Goal: Task Accomplishment & Management: Manage account settings

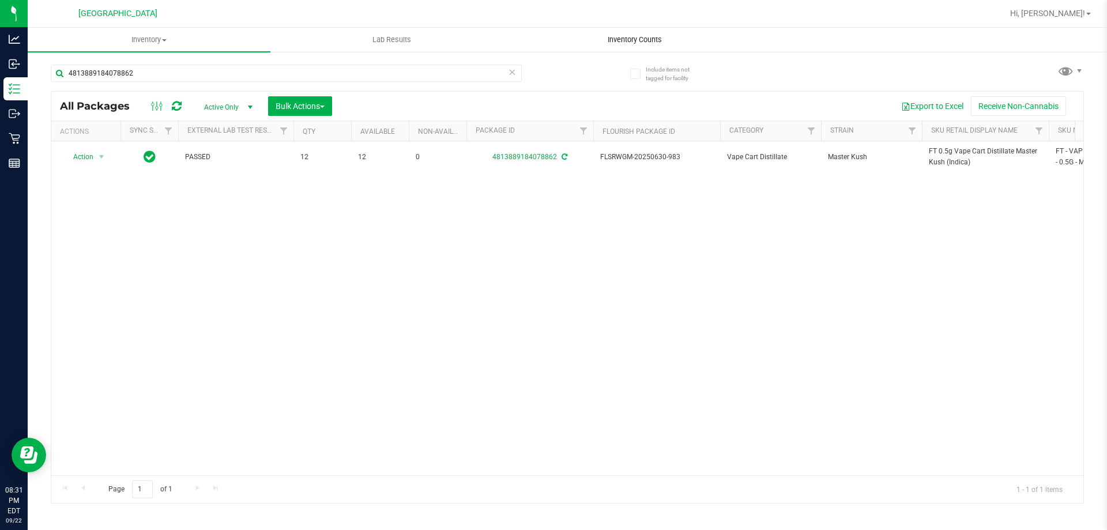
click at [621, 43] on span "Inventory Counts" at bounding box center [634, 40] width 85 height 10
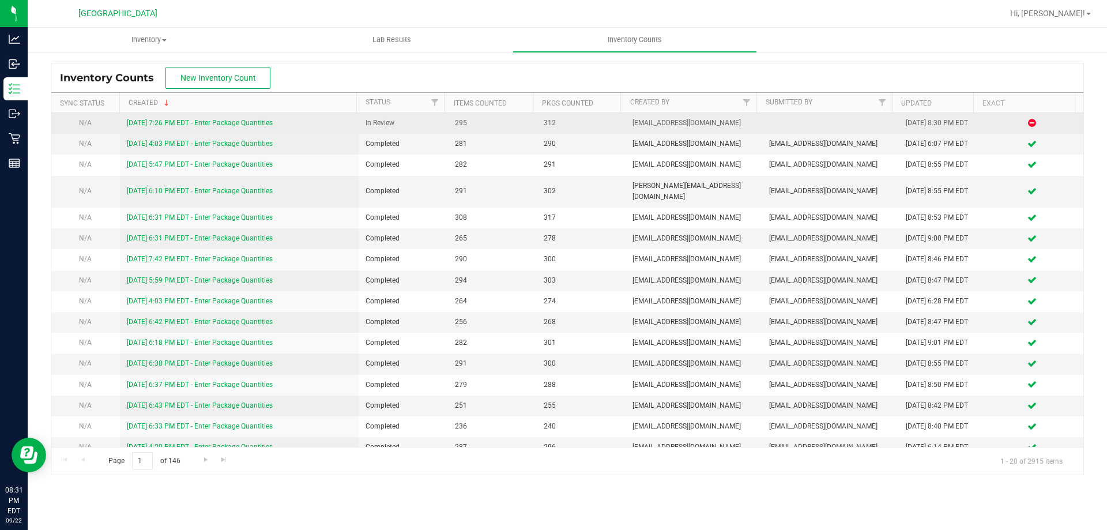
click at [197, 120] on link "[DATE] 7:26 PM EDT - Enter Package Quantities" at bounding box center [200, 123] width 146 height 8
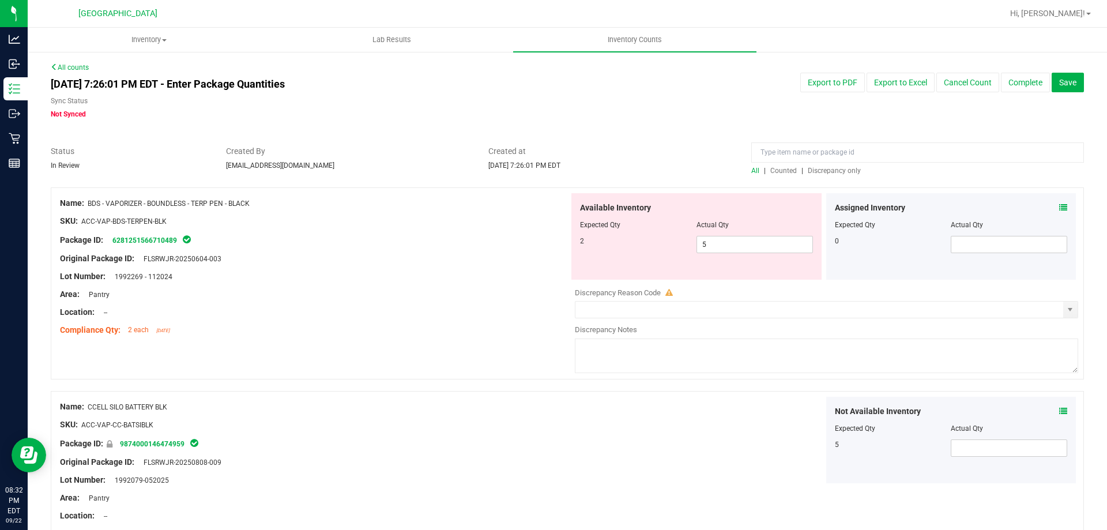
click at [824, 170] on span "Discrepancy only" at bounding box center [834, 171] width 53 height 8
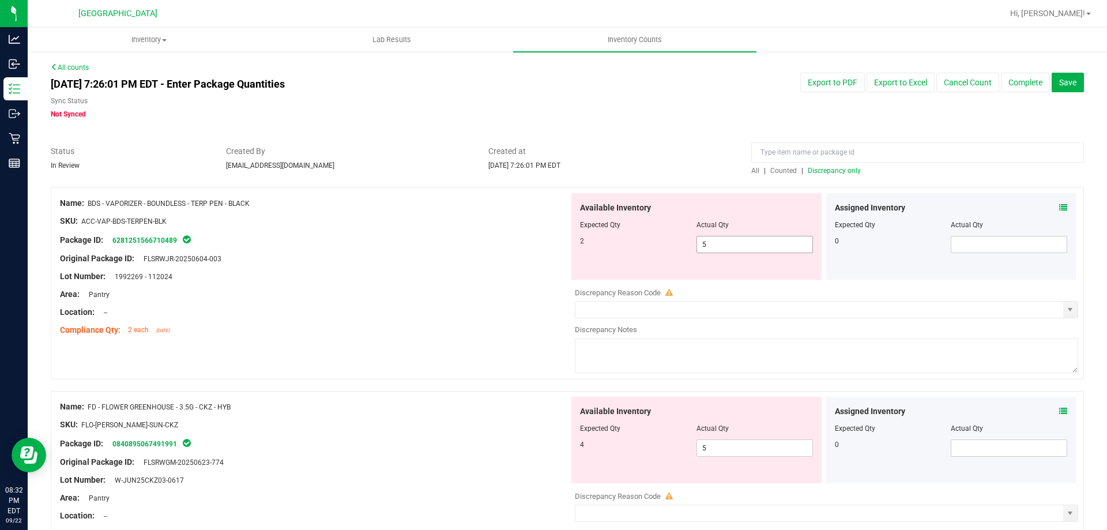
click at [763, 247] on span "5 5" at bounding box center [754, 244] width 116 height 17
type input "4"
type input "3"
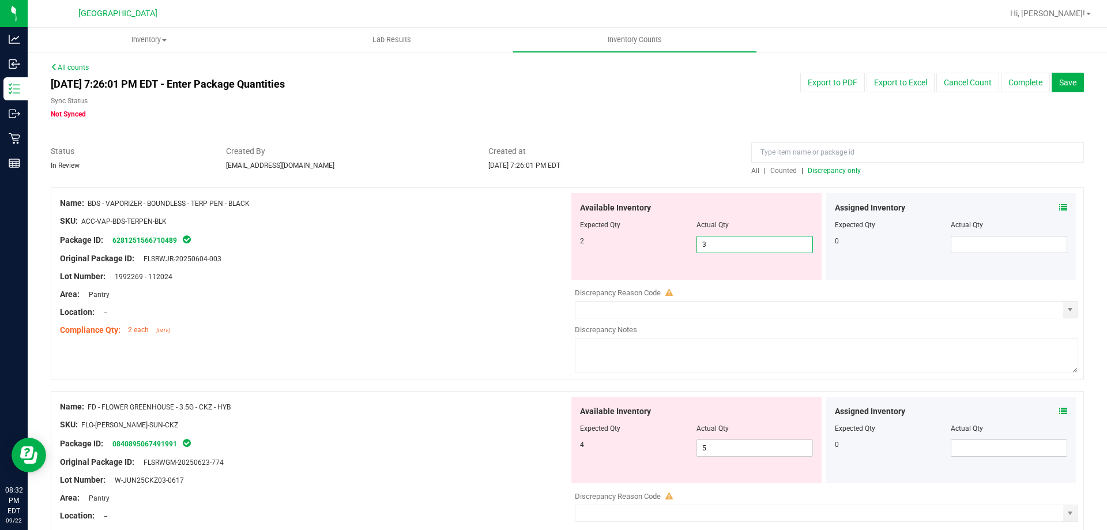
type input "2"
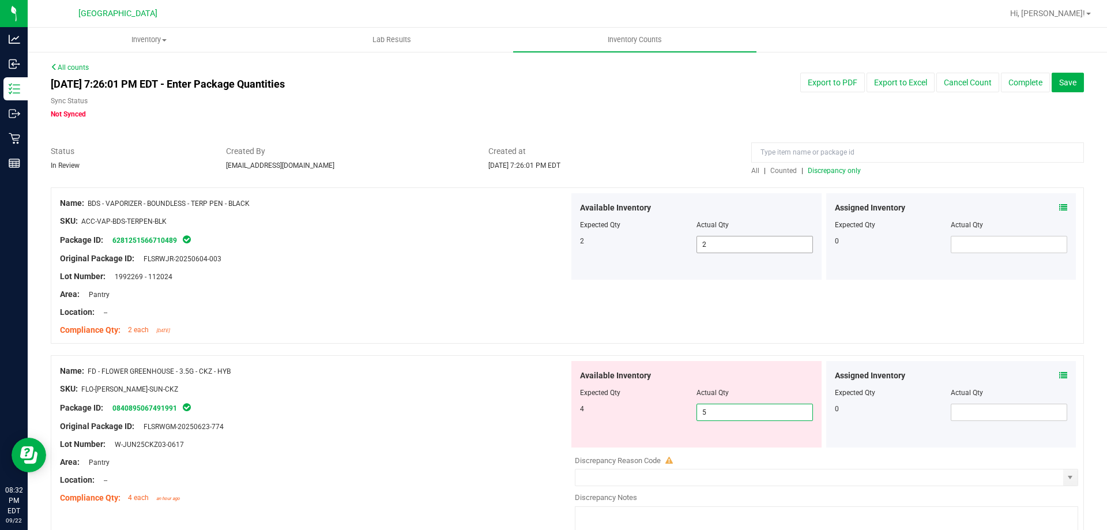
type input "4"
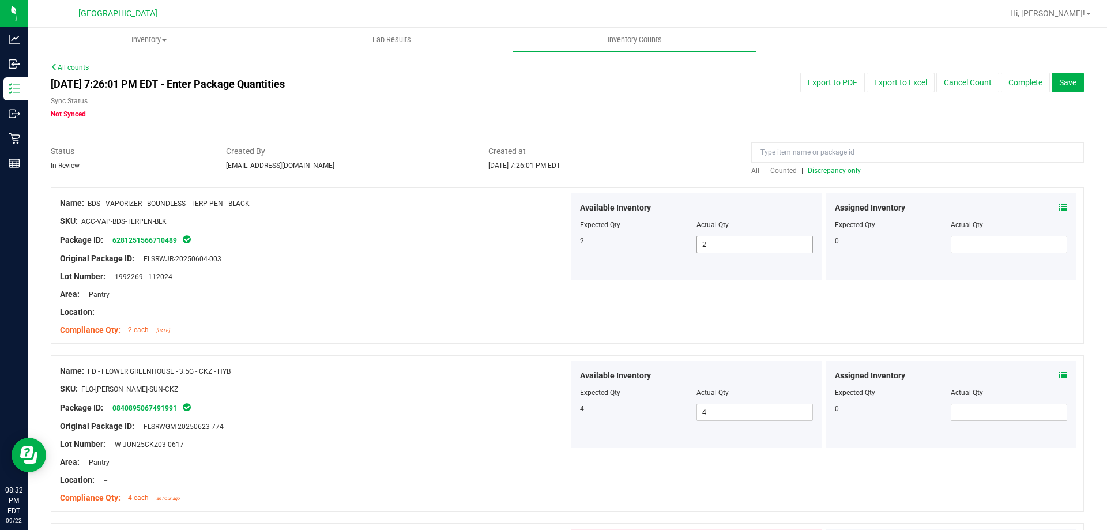
scroll to position [297, 0]
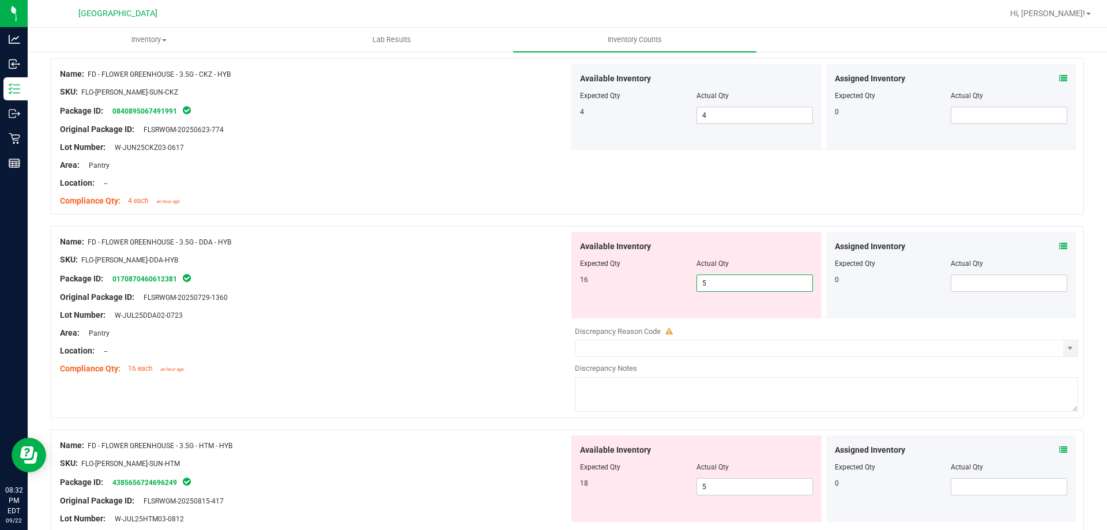
type input "6"
type input "7"
type input "8"
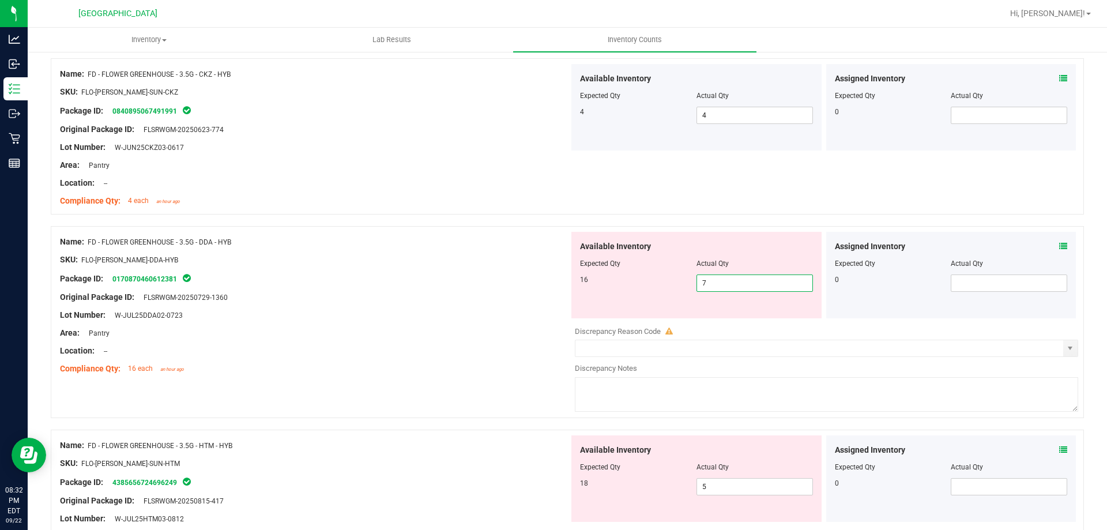
type input "8"
type input "9"
type input "10"
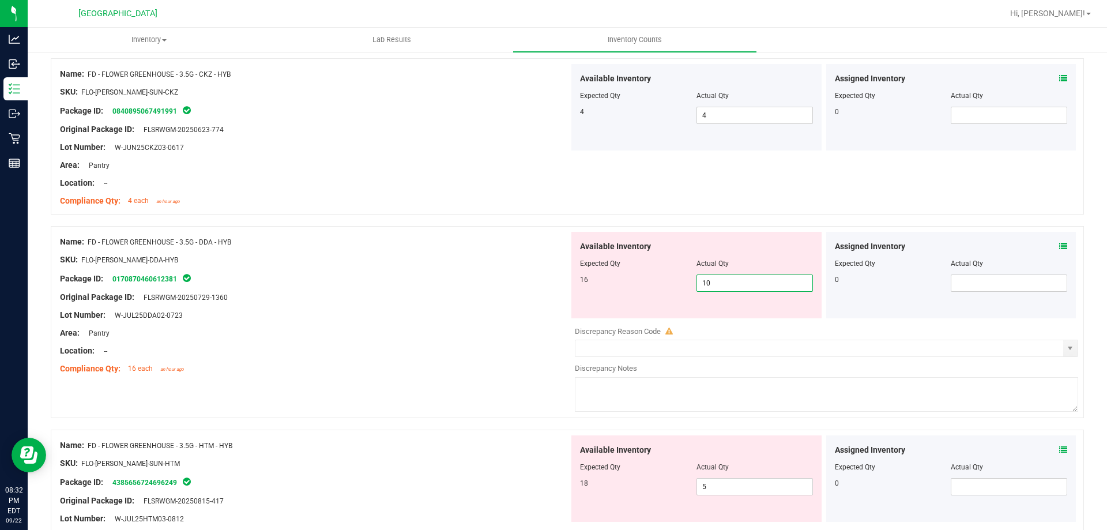
type input "11"
type input "12"
type input "13"
type input "14"
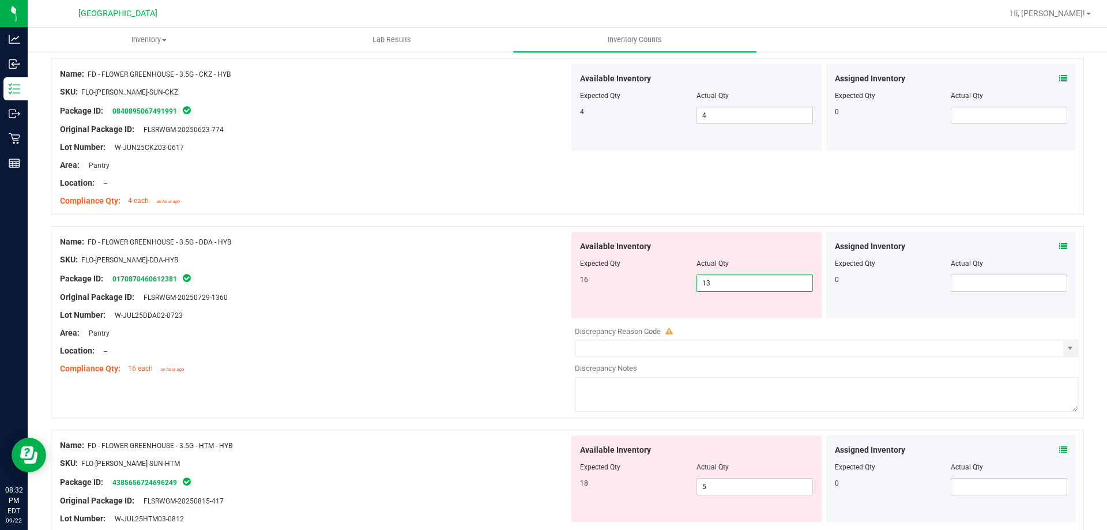
type input "14"
type input "15"
type input "16"
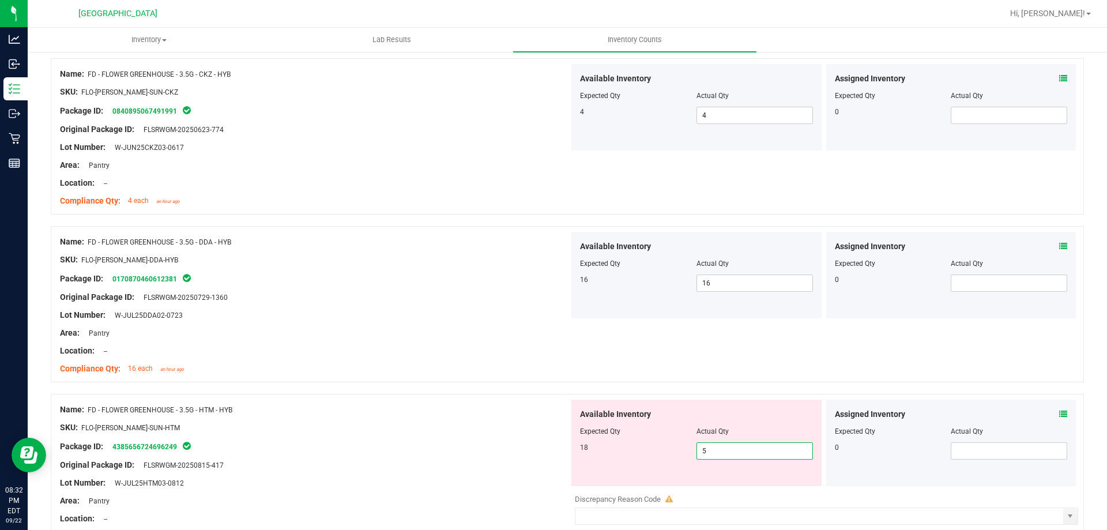
type input "6"
type input "7"
type input "8"
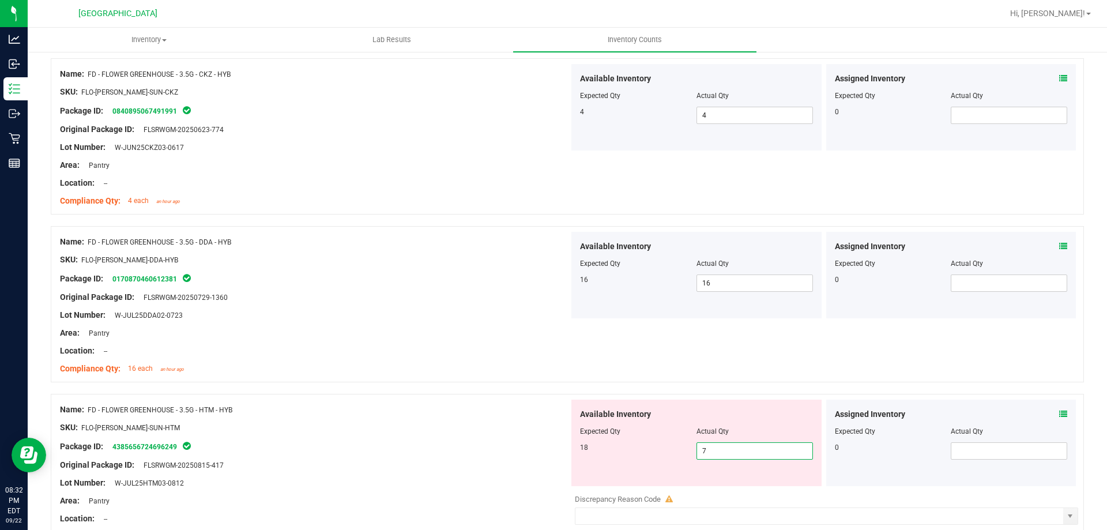
type input "8"
type input "9"
type input "10"
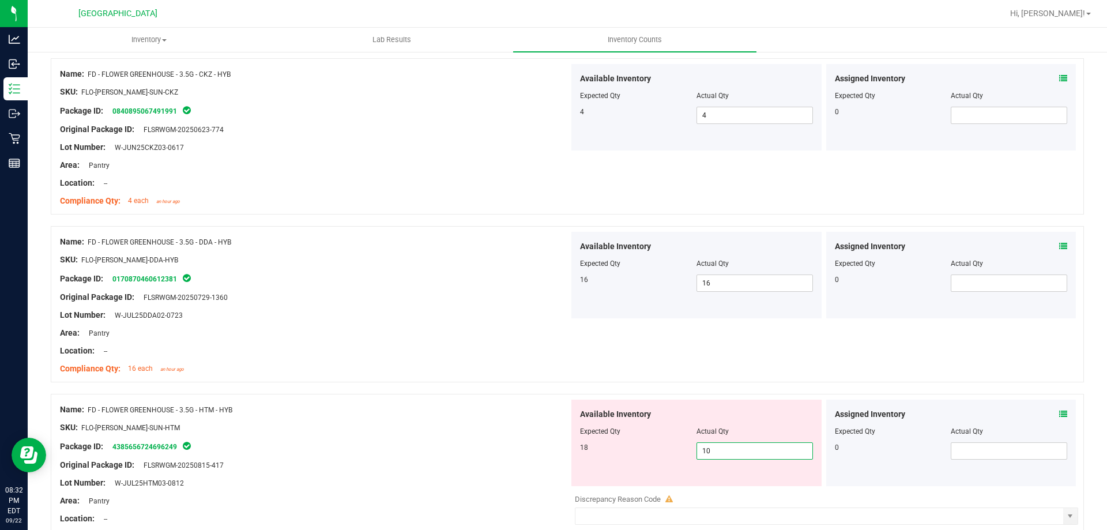
type input "11"
type input "12"
type input "13"
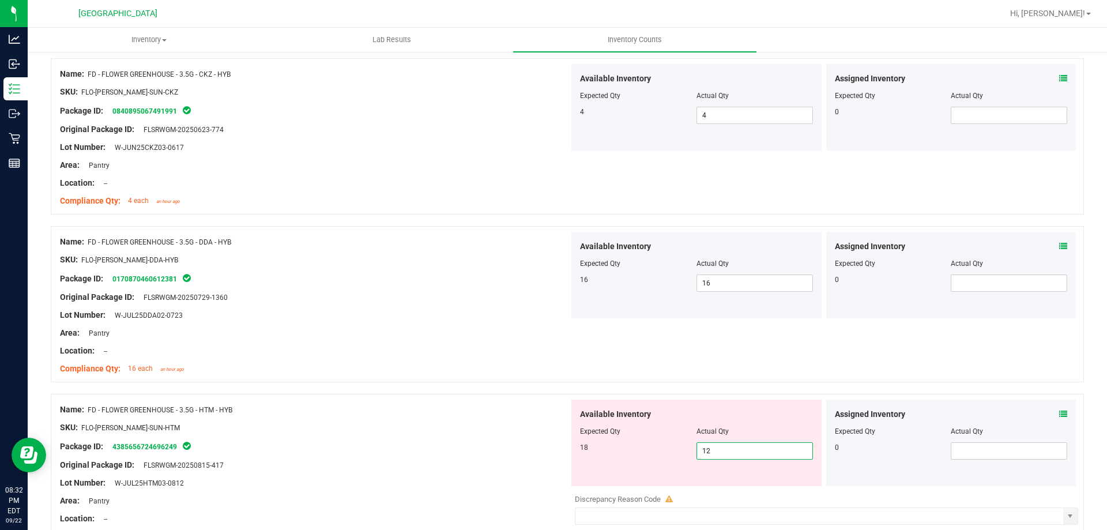
type input "13"
type input "14"
type input "15"
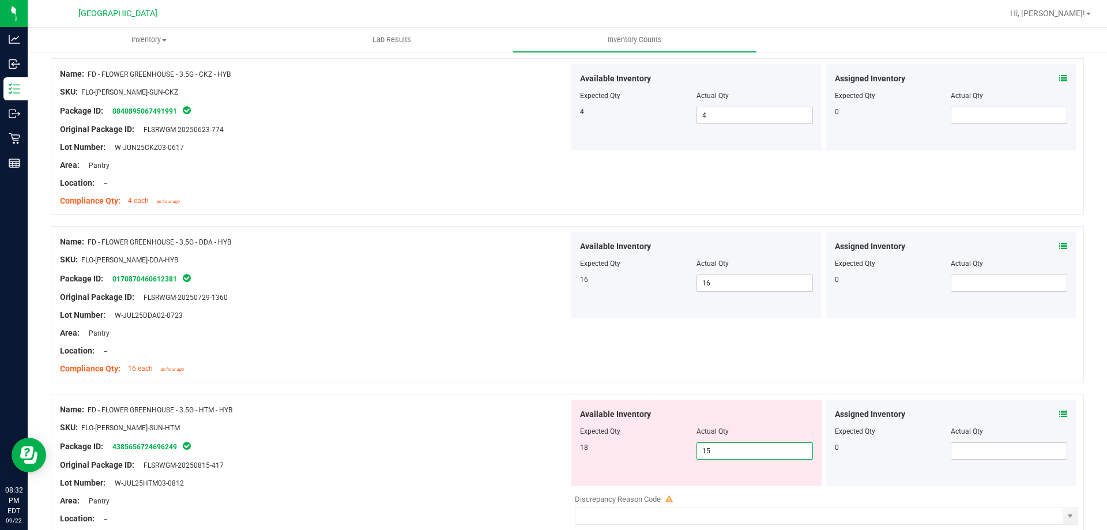
type input "16"
type input "17"
type input "18"
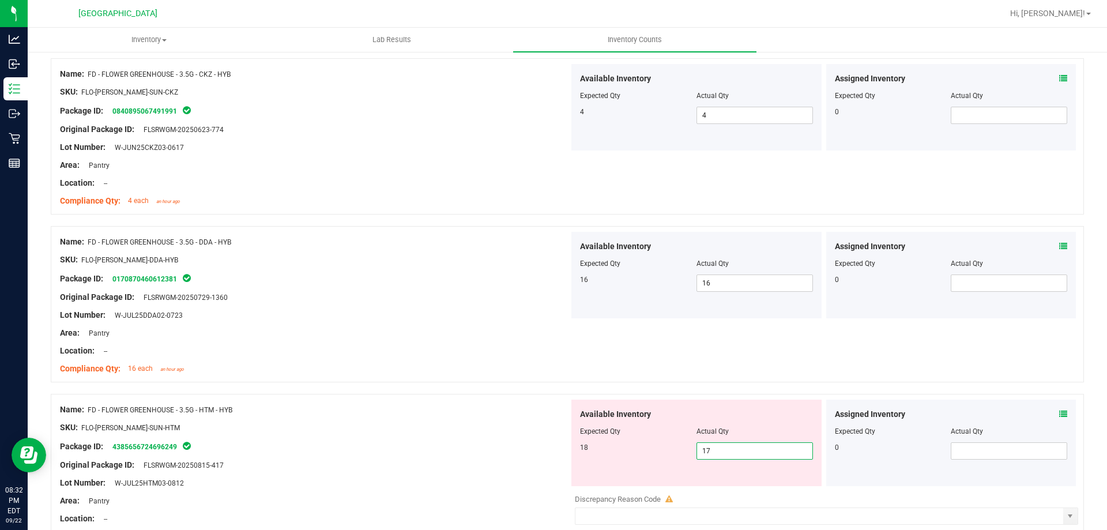
type input "18"
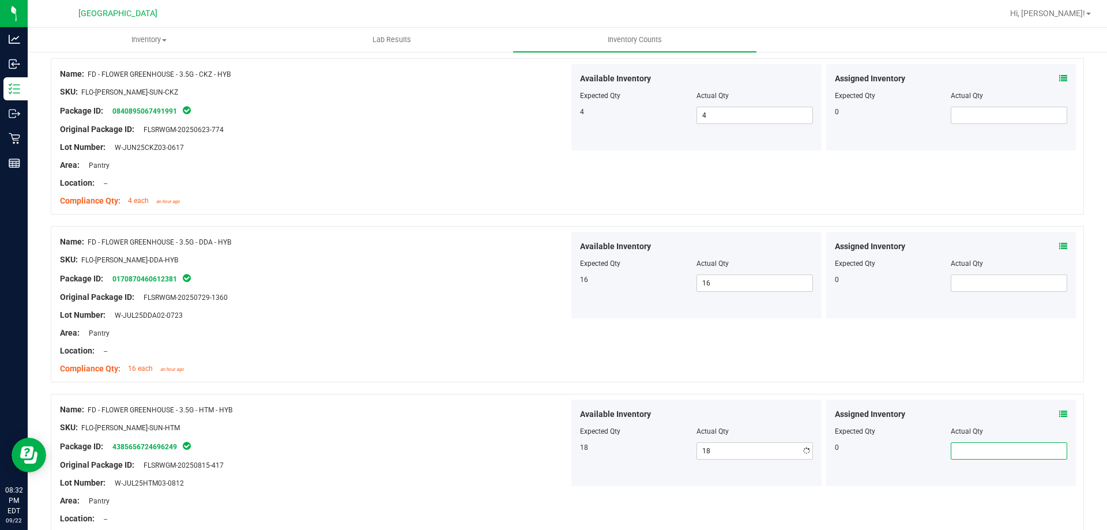
scroll to position [632, 0]
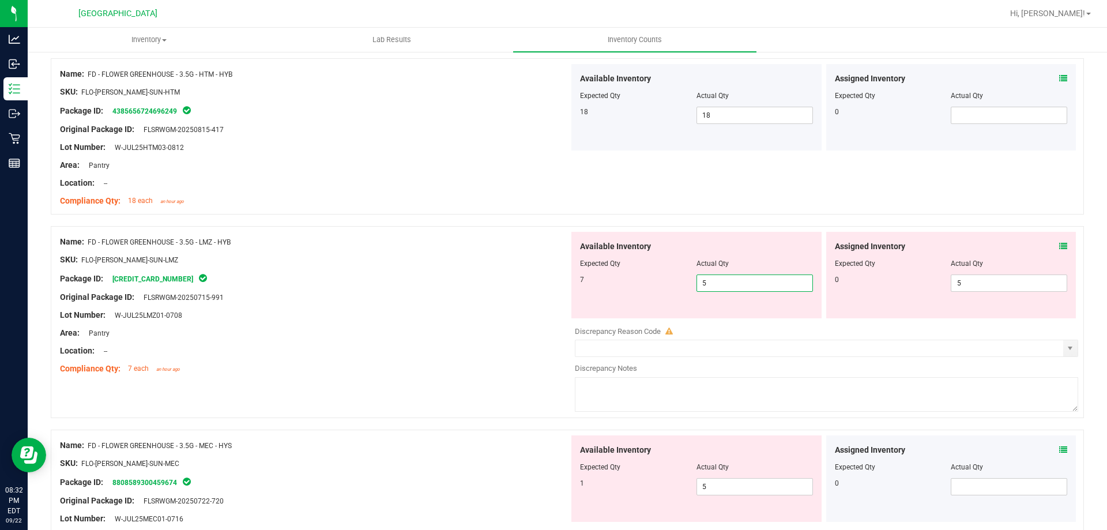
type input "4"
type input "5"
type input "6"
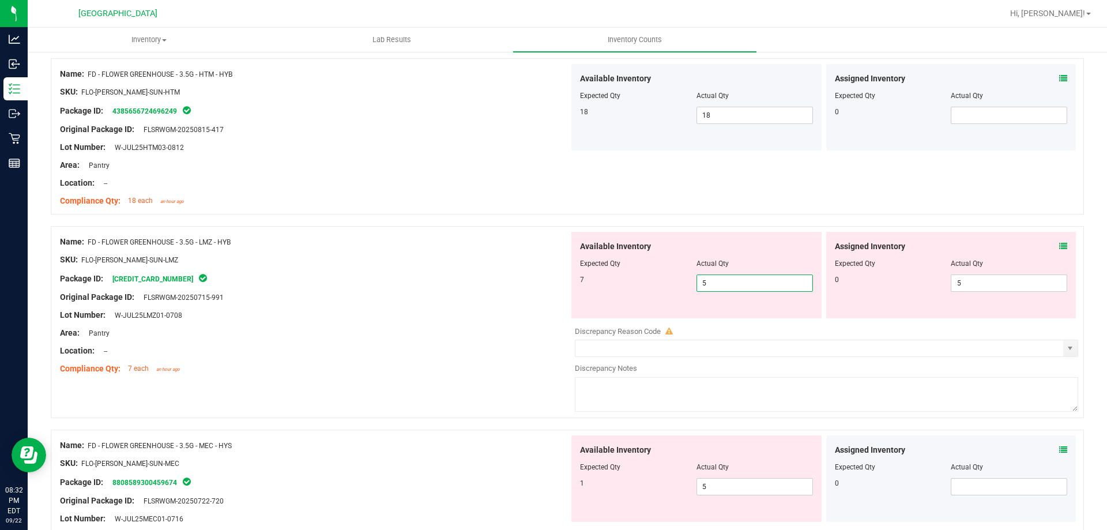
type input "6"
type input "7"
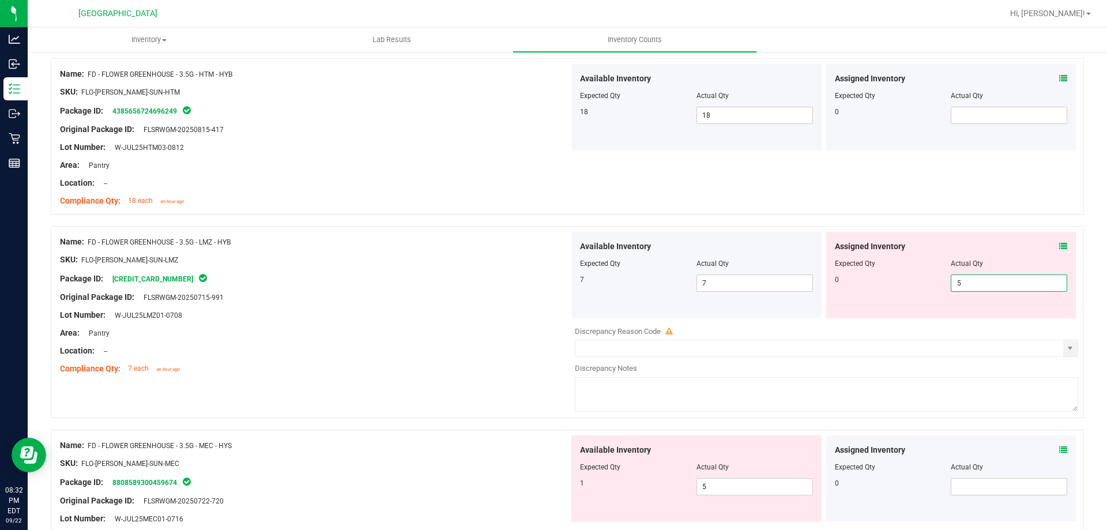
type input "4"
type input "3"
type input "2"
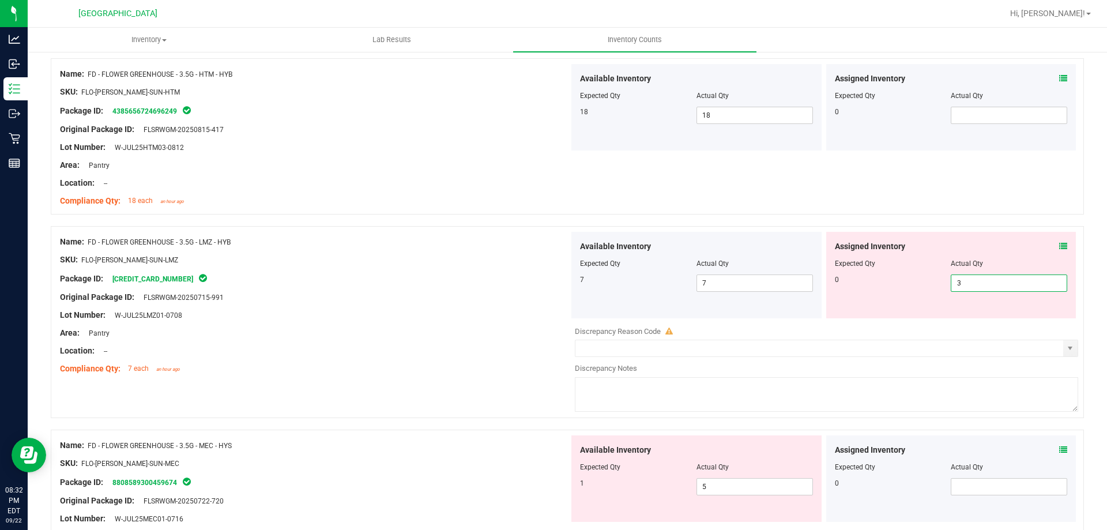
type input "2"
type input "1"
type input "0"
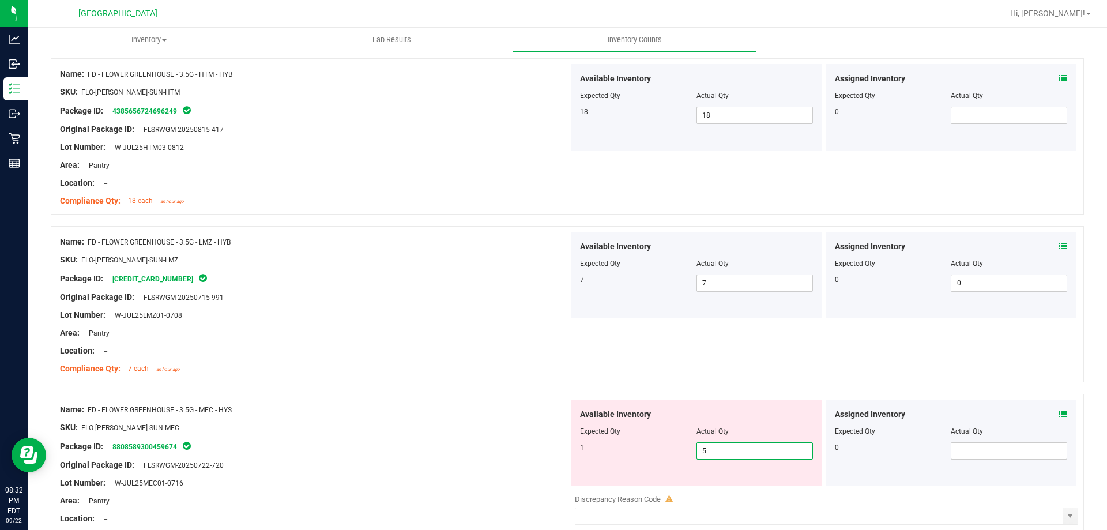
type input "6"
type input "7"
type input "8"
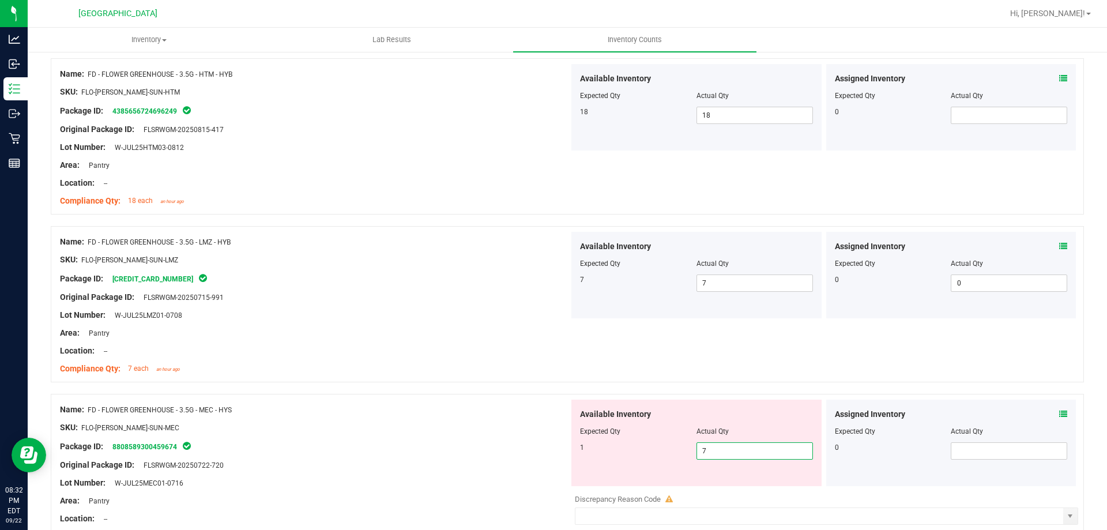
type input "8"
type input "7"
type input "6"
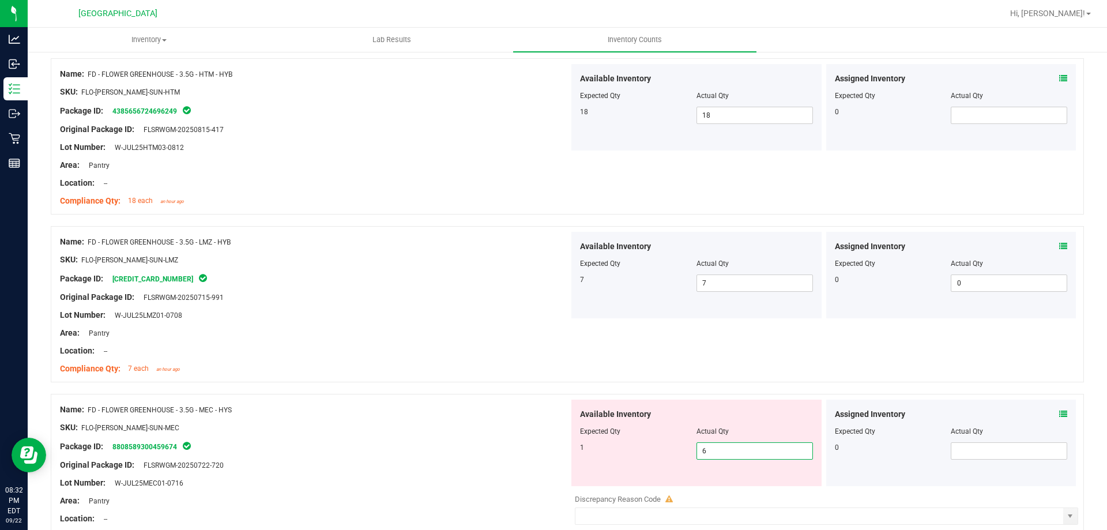
type input "5"
type input "4"
type input "3"
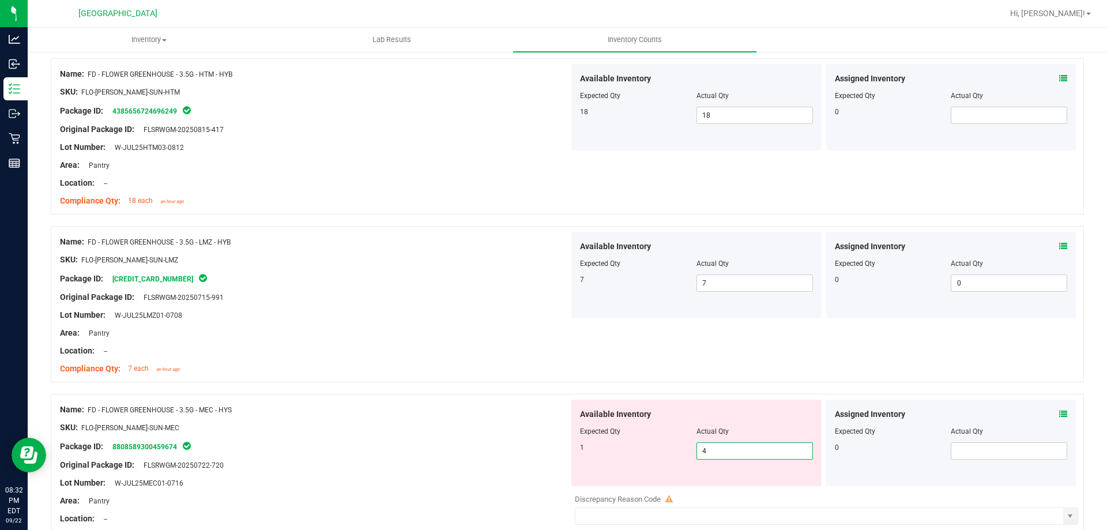
type input "3"
type input "2"
type input "0"
type input "1"
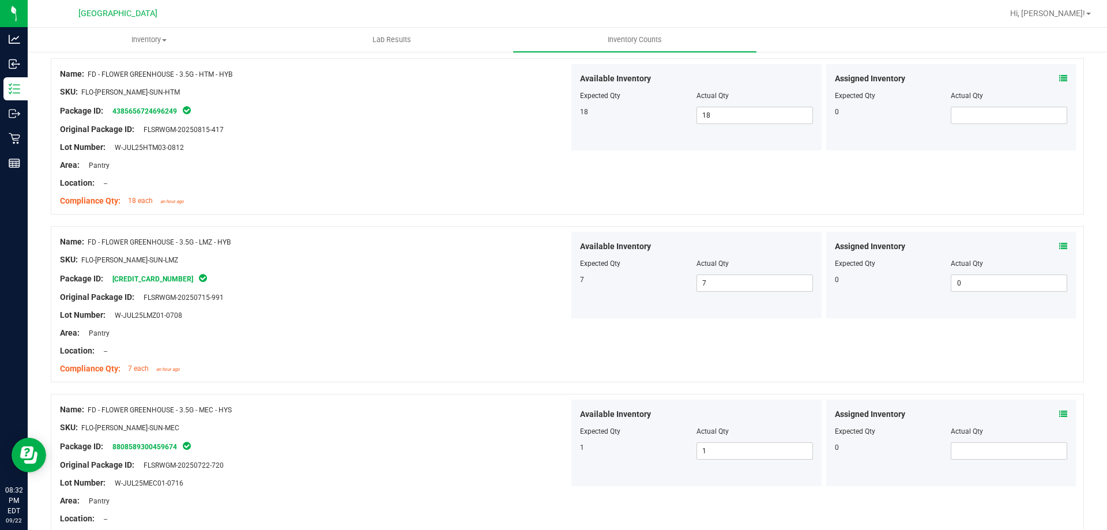
scroll to position [968, 0]
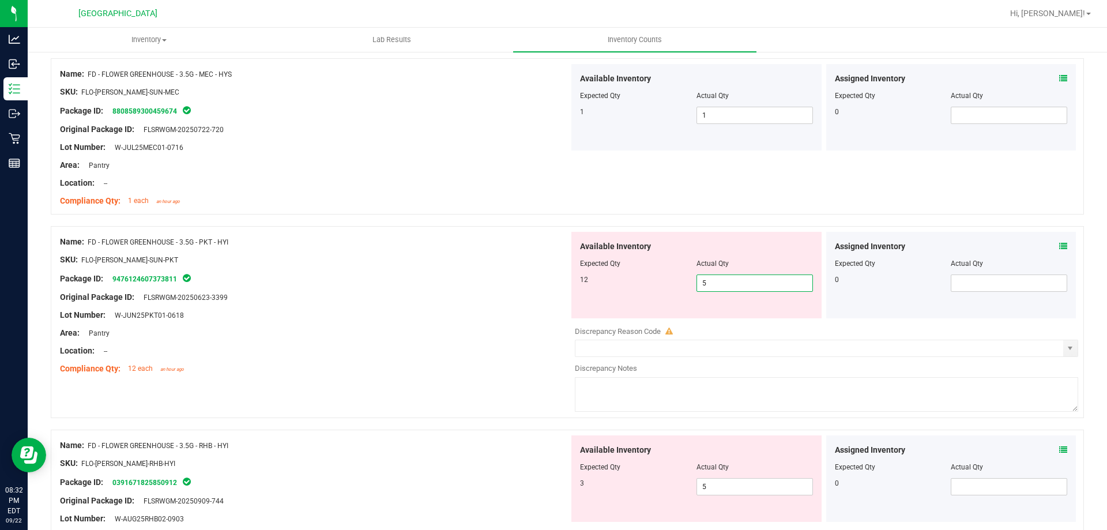
type input "6"
type input "7"
type input "8"
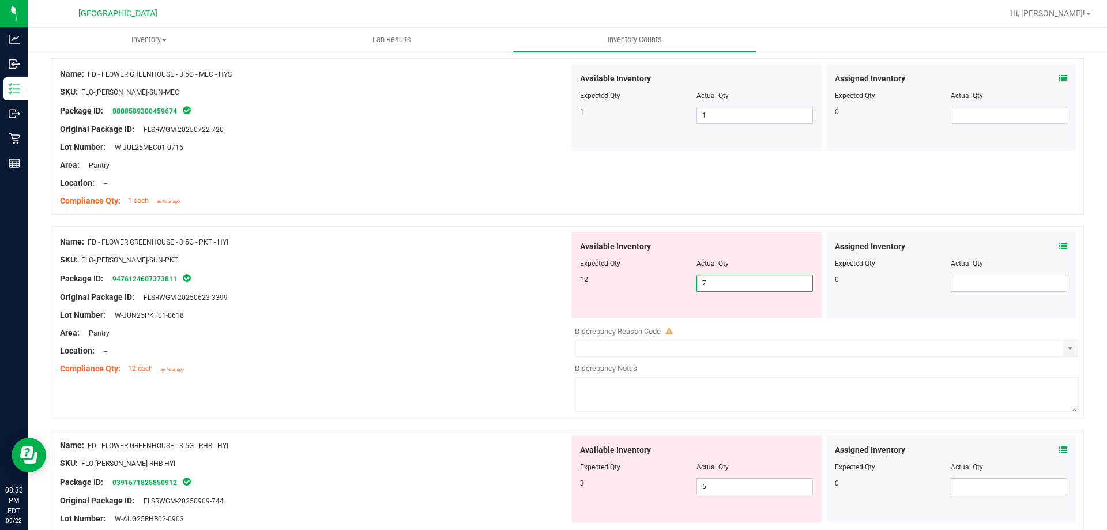
type input "8"
type input "9"
type input "10"
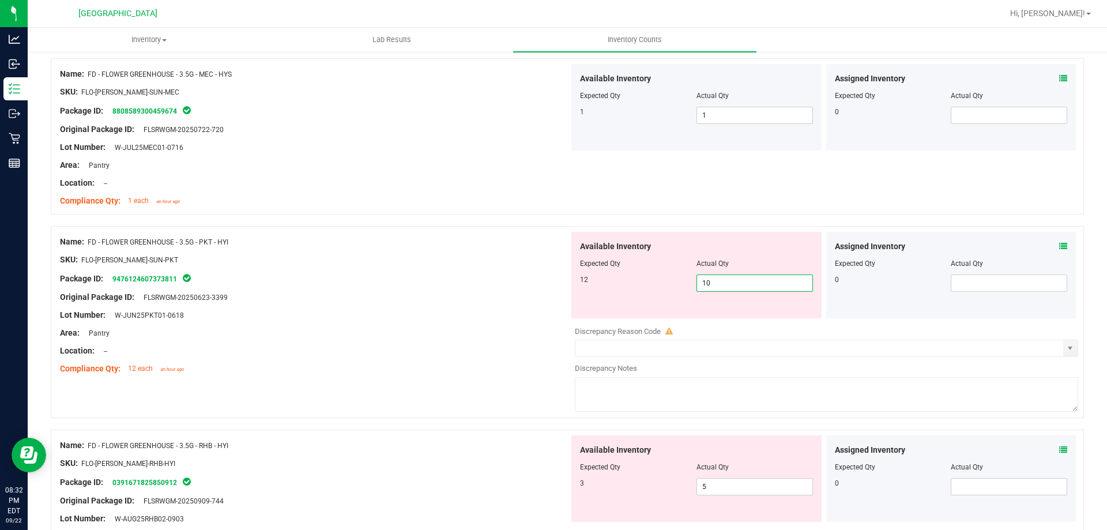
type input "11"
type input "12"
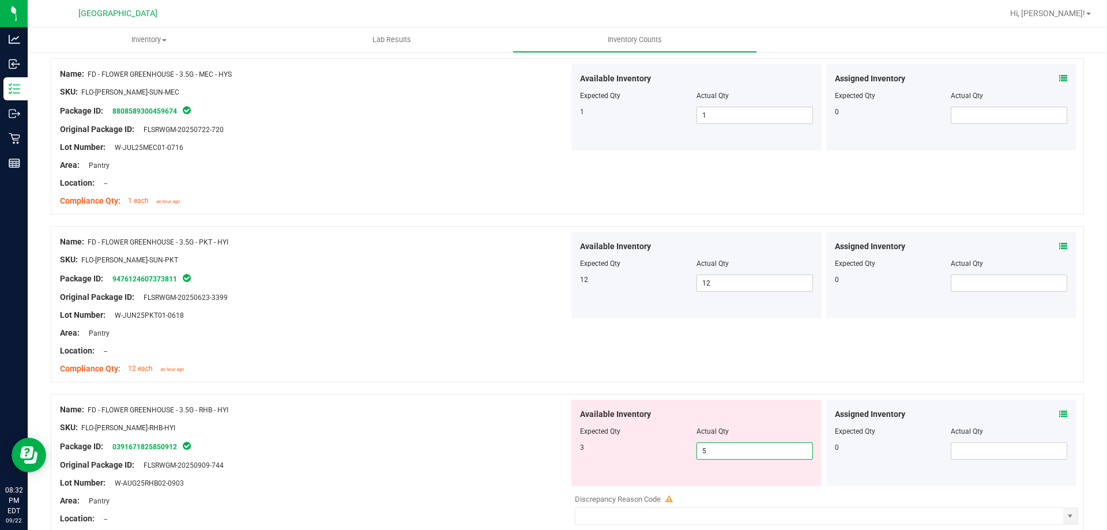
type input "6"
type input "5"
type input "4"
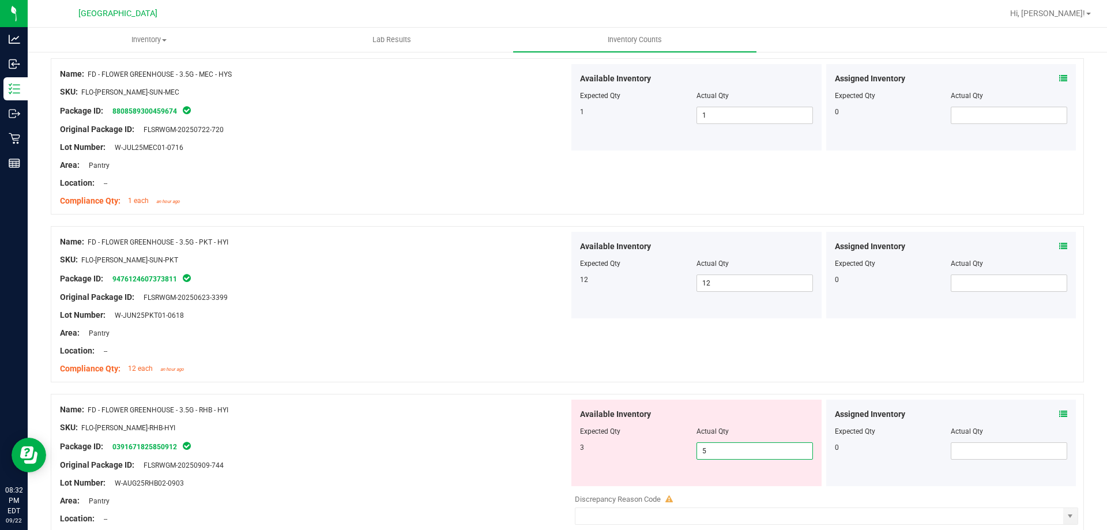
type input "4"
type input "3"
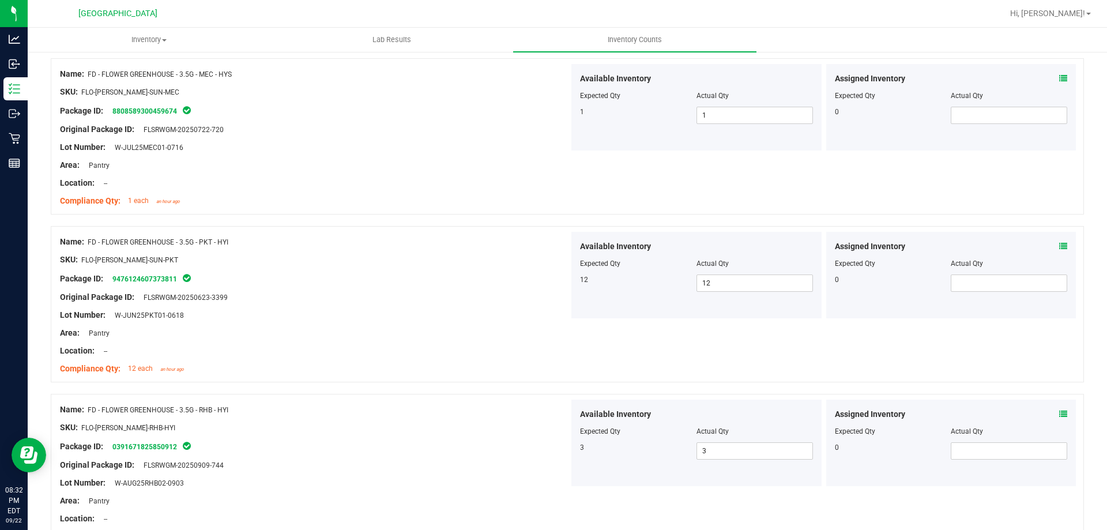
scroll to position [1303, 0]
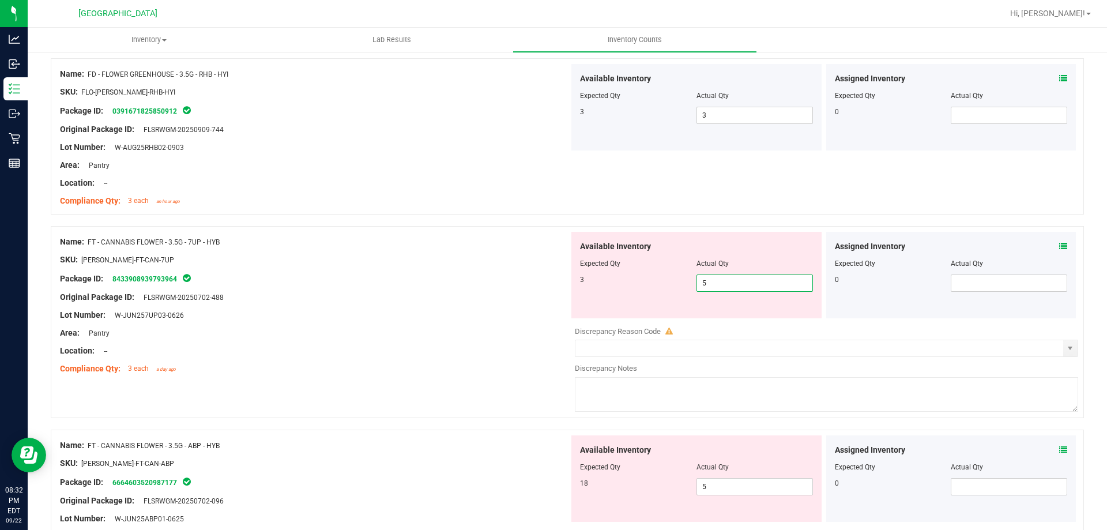
type input "4"
type input "3"
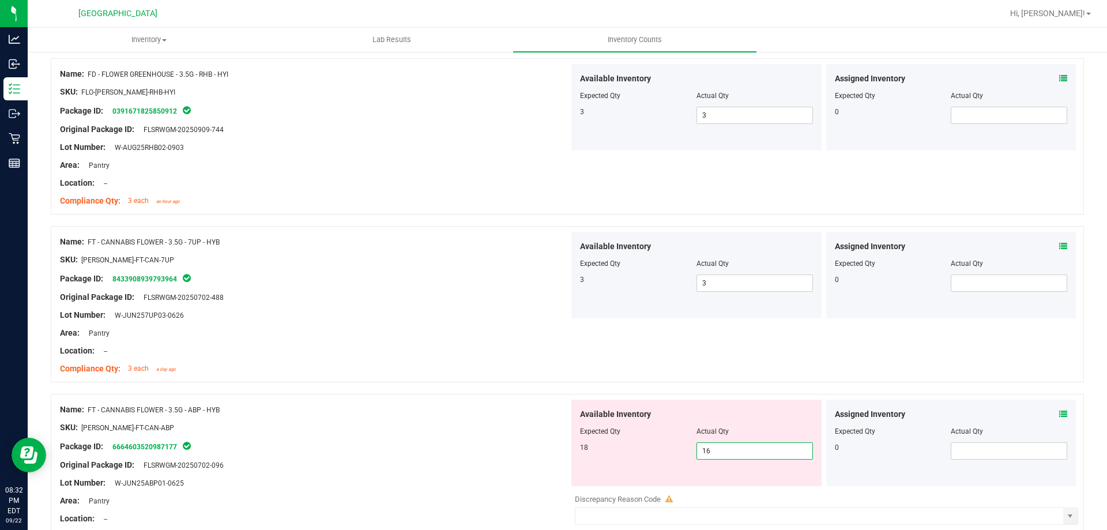
type input "17"
type input "18"
type input "19"
type input "18"
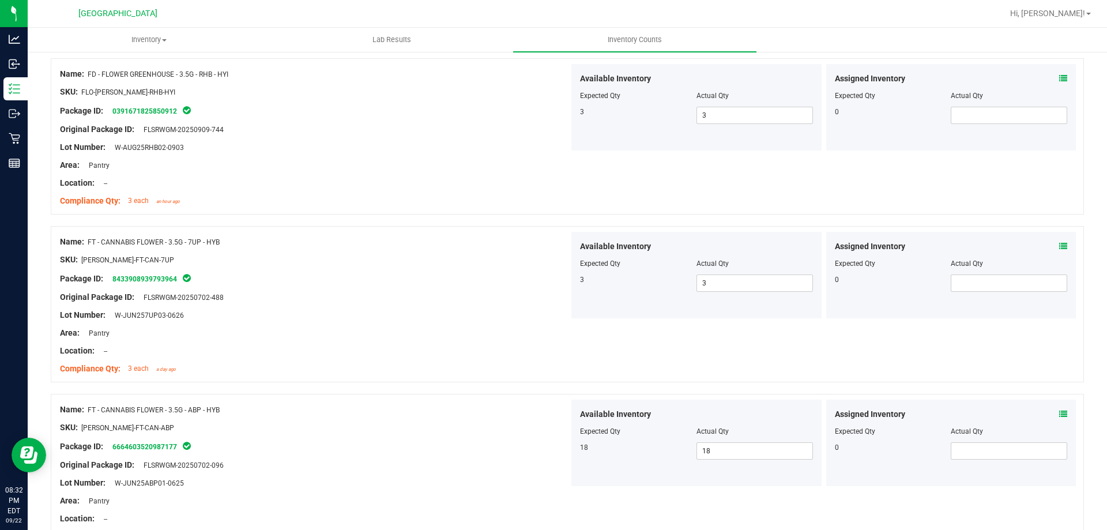
scroll to position [1639, 0]
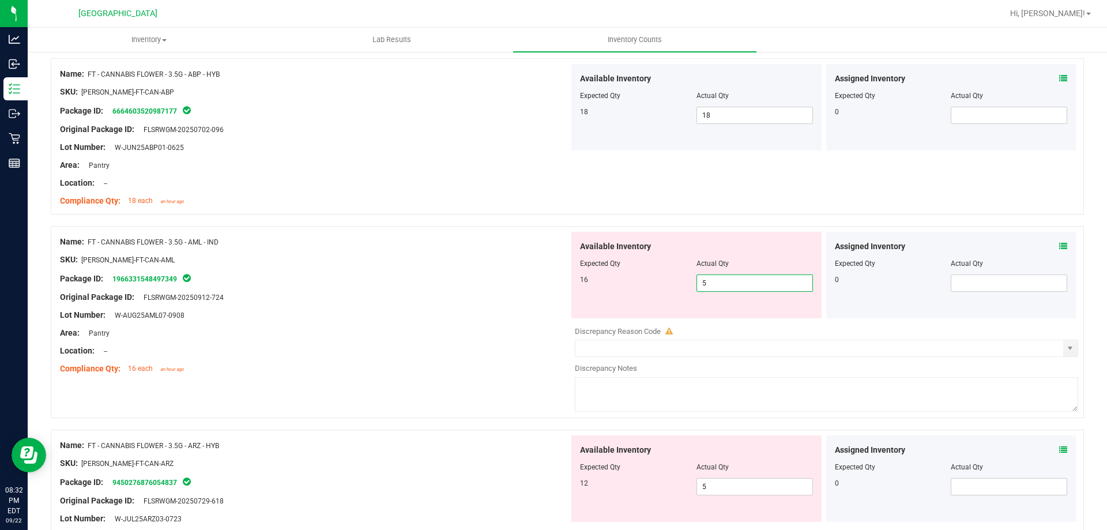
type input "6"
type input "7"
type input "8"
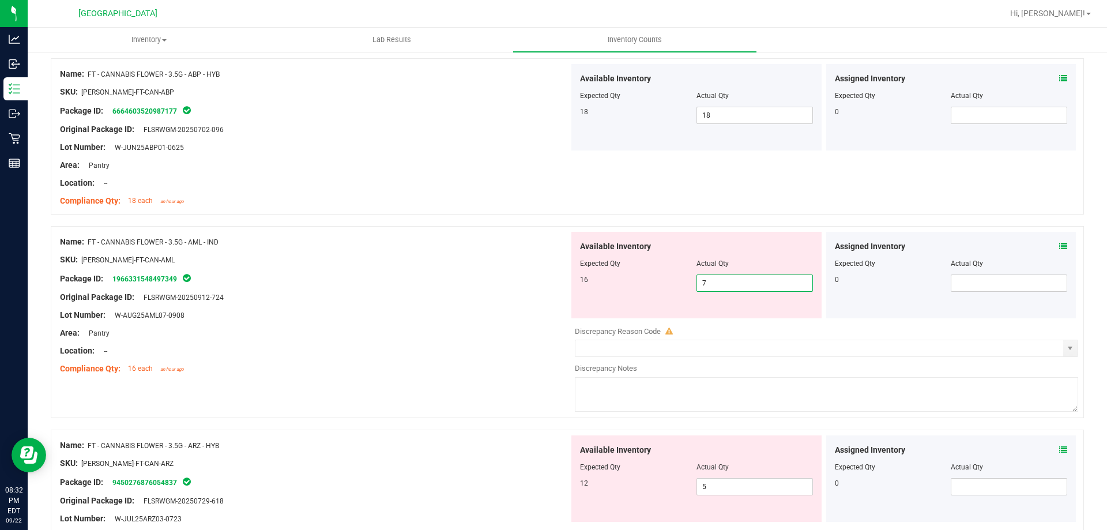
type input "8"
type input "9"
type input "10"
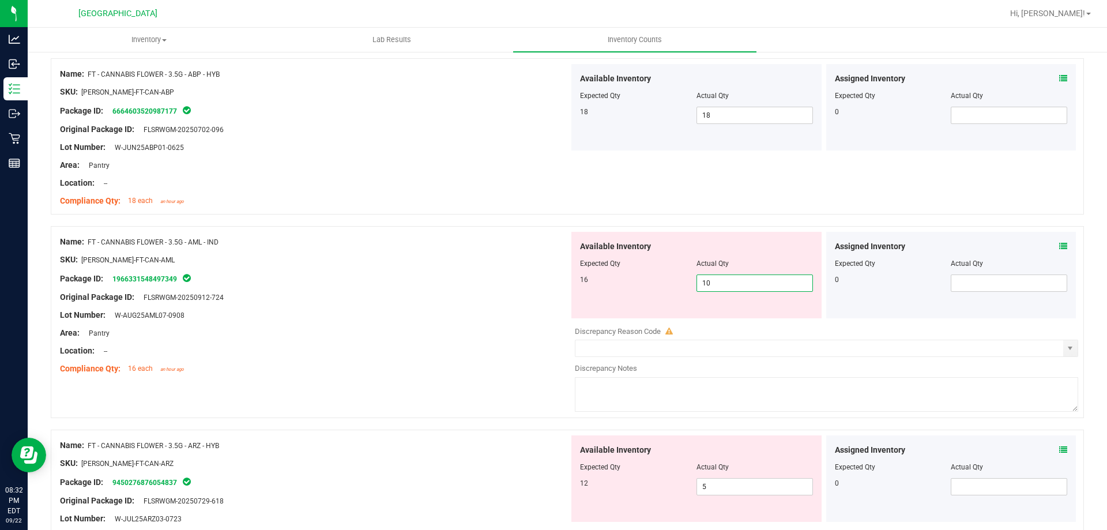
type input "11"
type input "12"
type input "13"
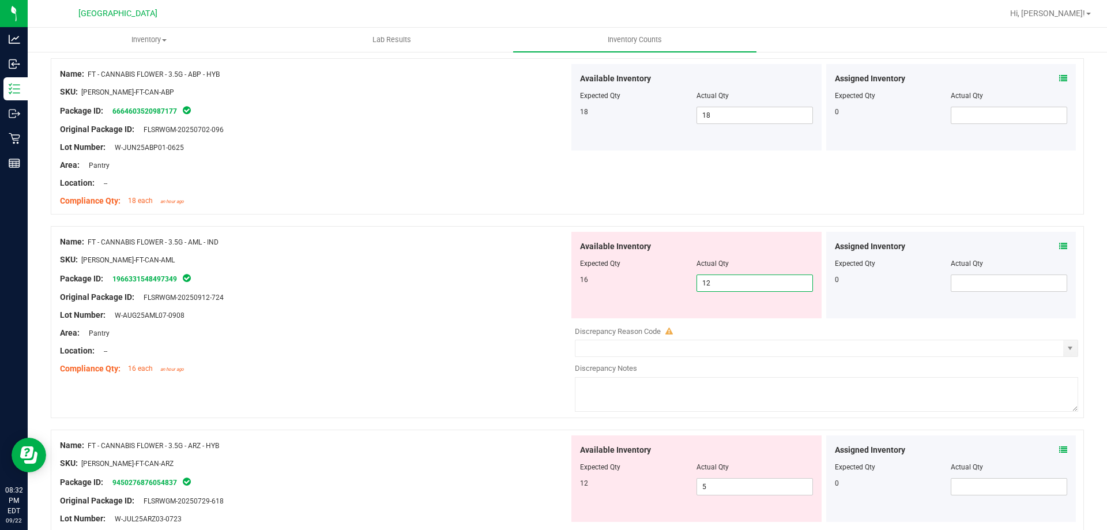
type input "13"
type input "14"
type input "15"
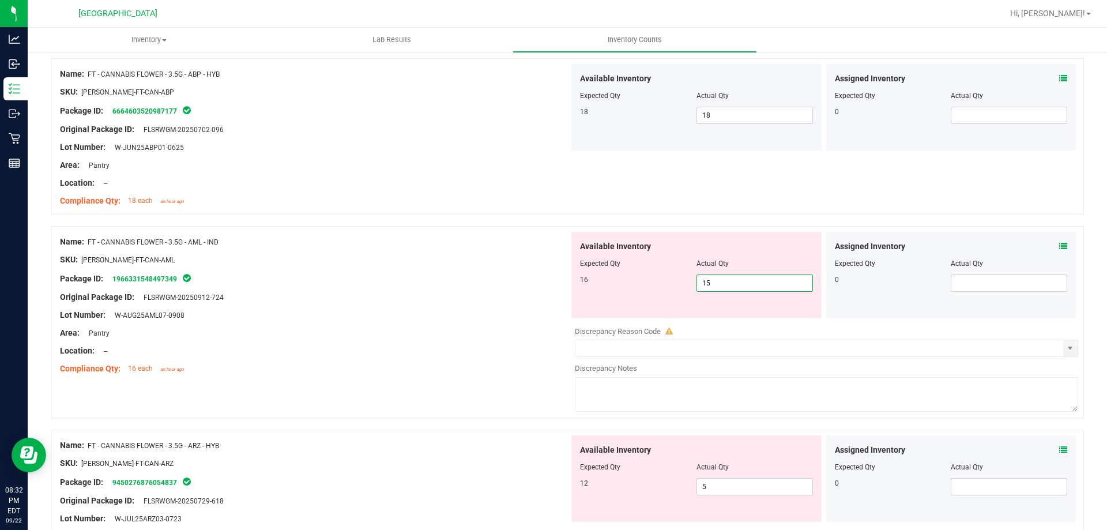
type input "16"
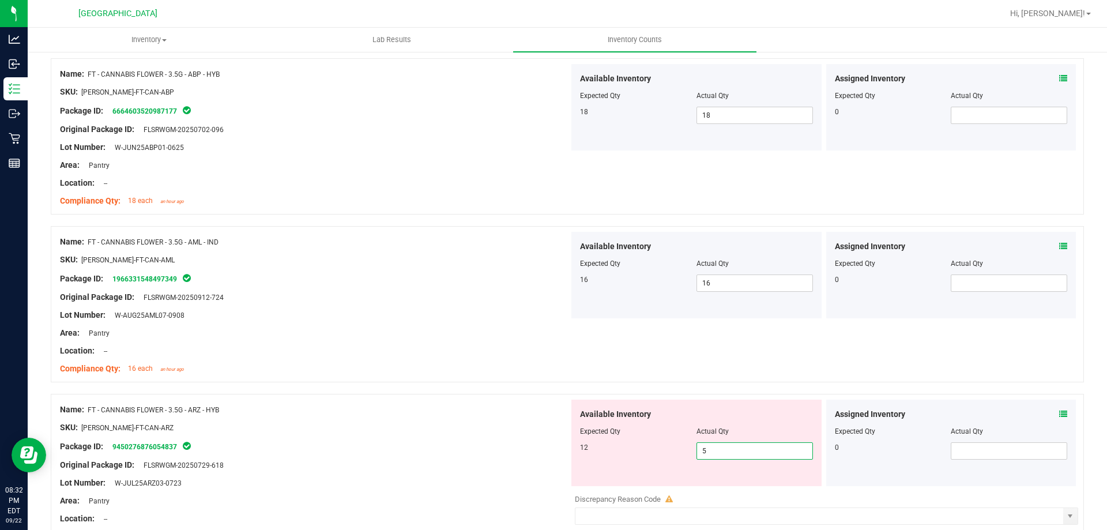
type input "6"
type input "7"
type input "8"
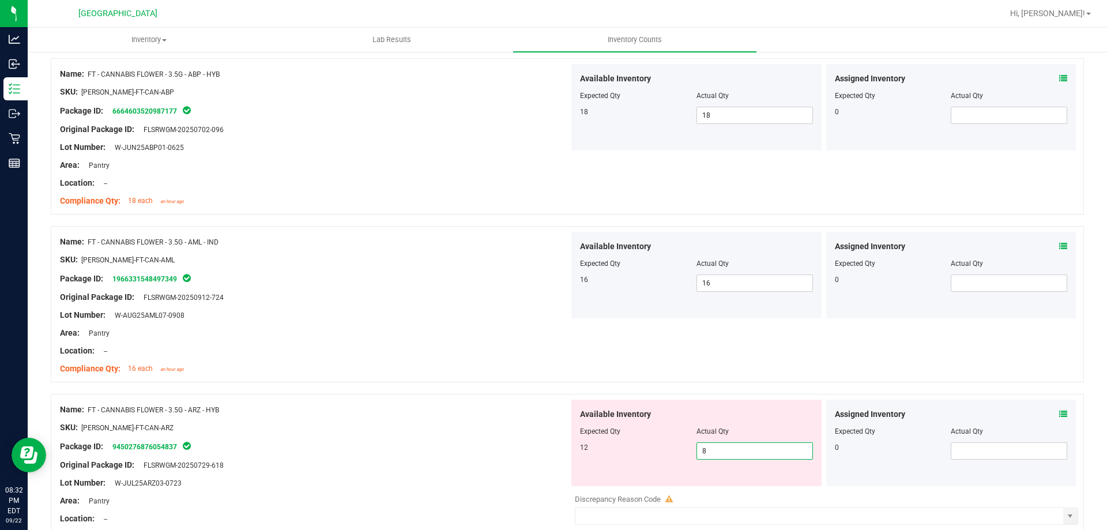
type input "9"
type input "10"
type input "11"
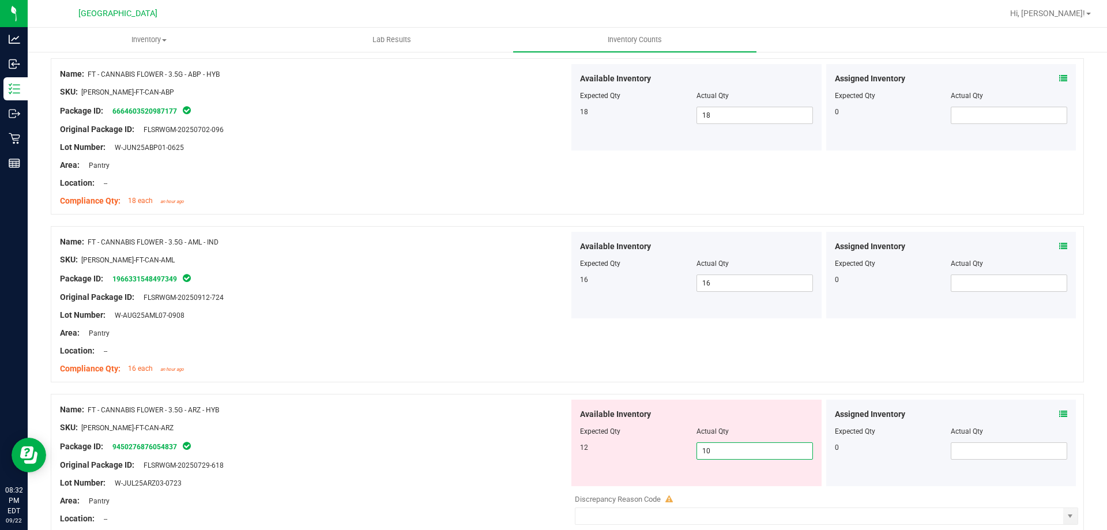
type input "11"
type input "12"
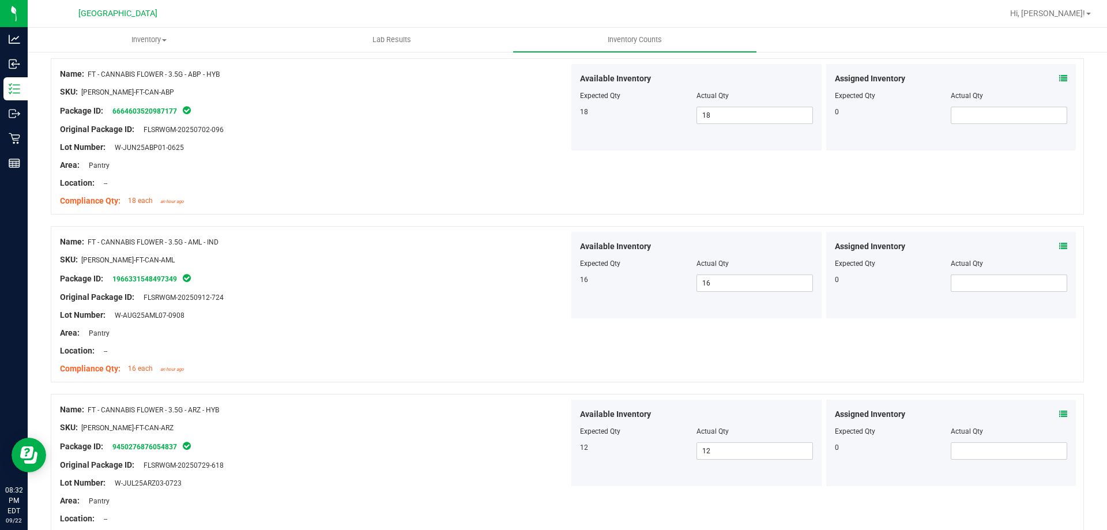
scroll to position [1974, 0]
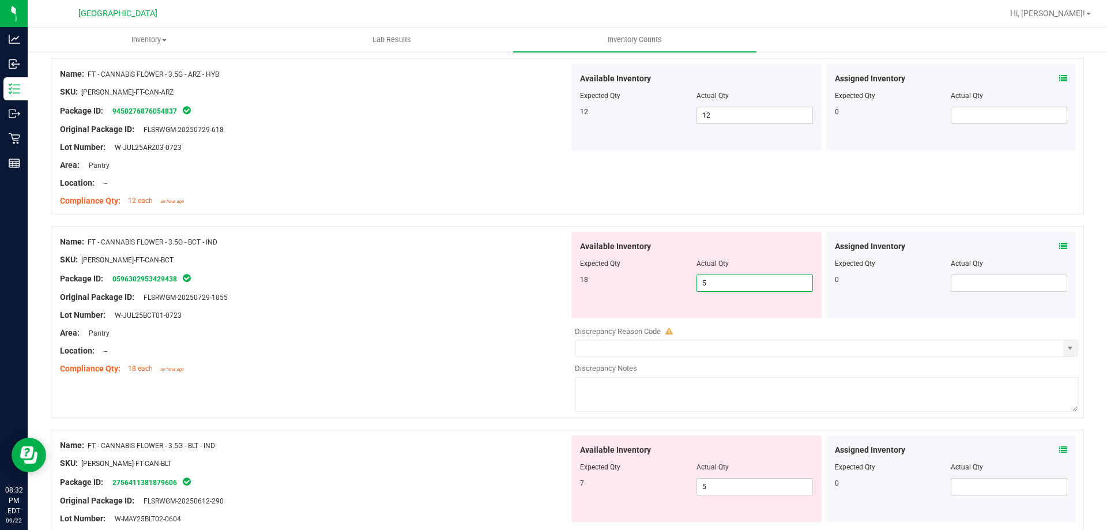
type input "6"
type input "7"
type input "8"
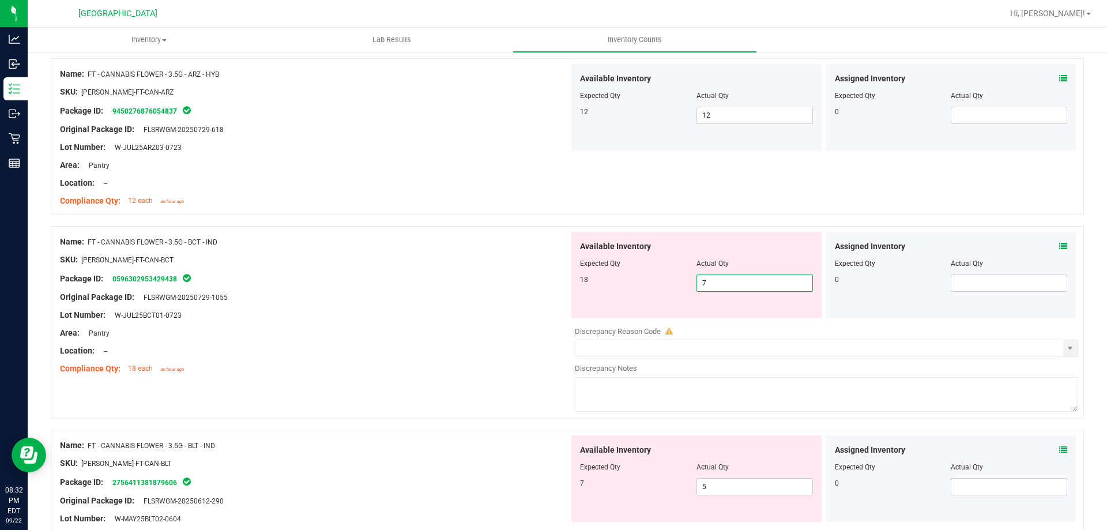
type input "8"
type input "9"
type input "10"
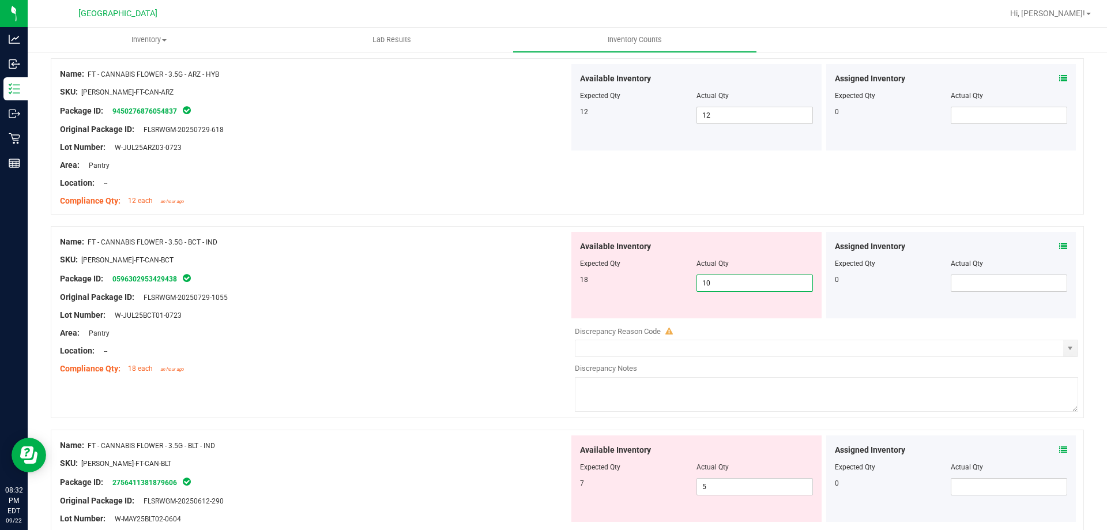
type input "11"
type input "12"
type input "13"
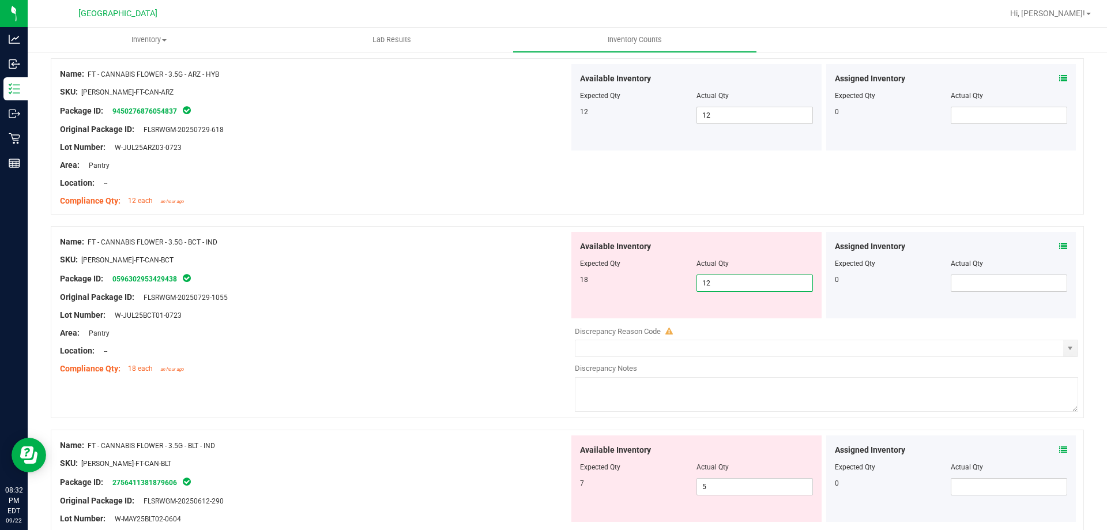
type input "13"
type input "14"
type input "15"
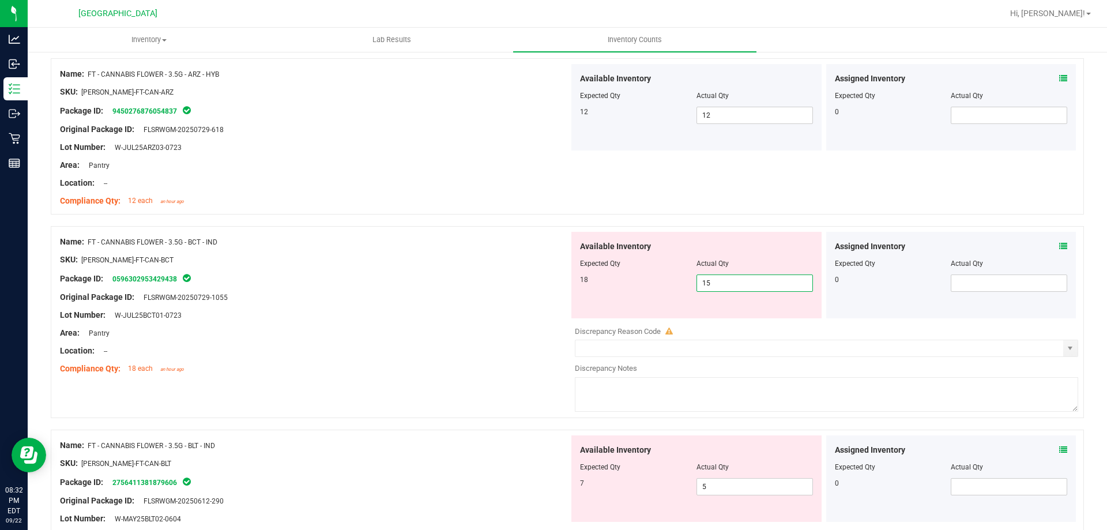
type input "16"
type input "17"
type input "18"
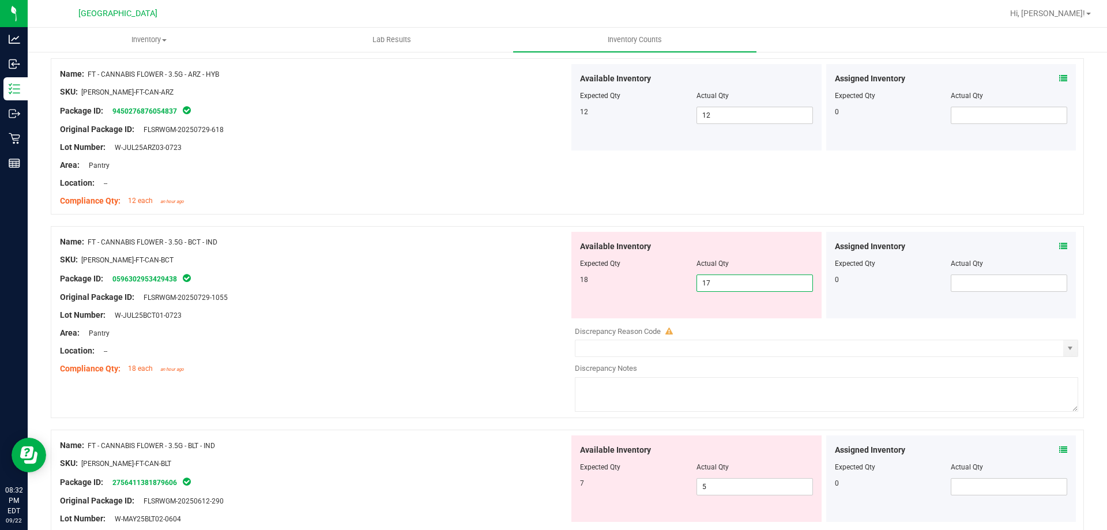
type input "18"
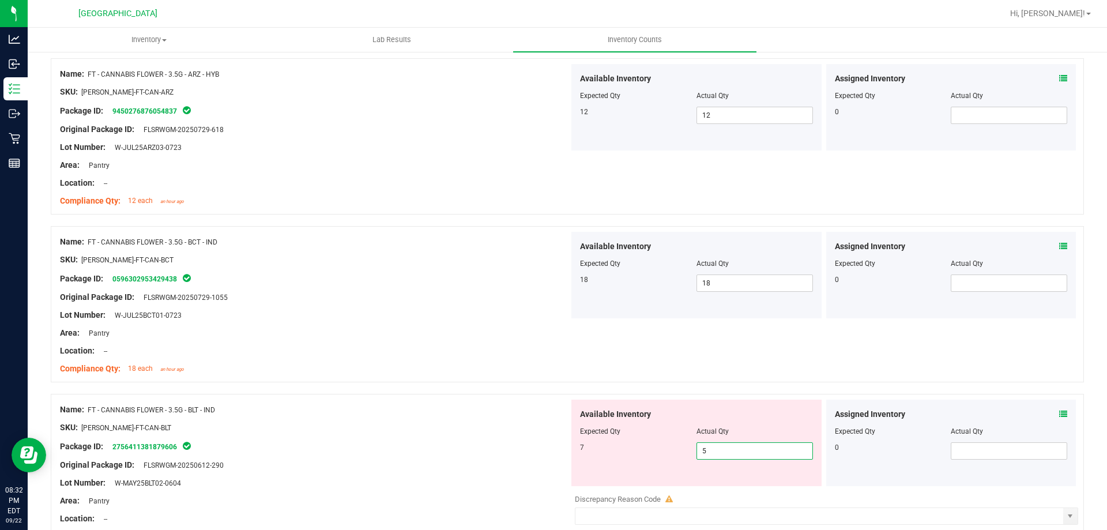
type input "6"
type input "7"
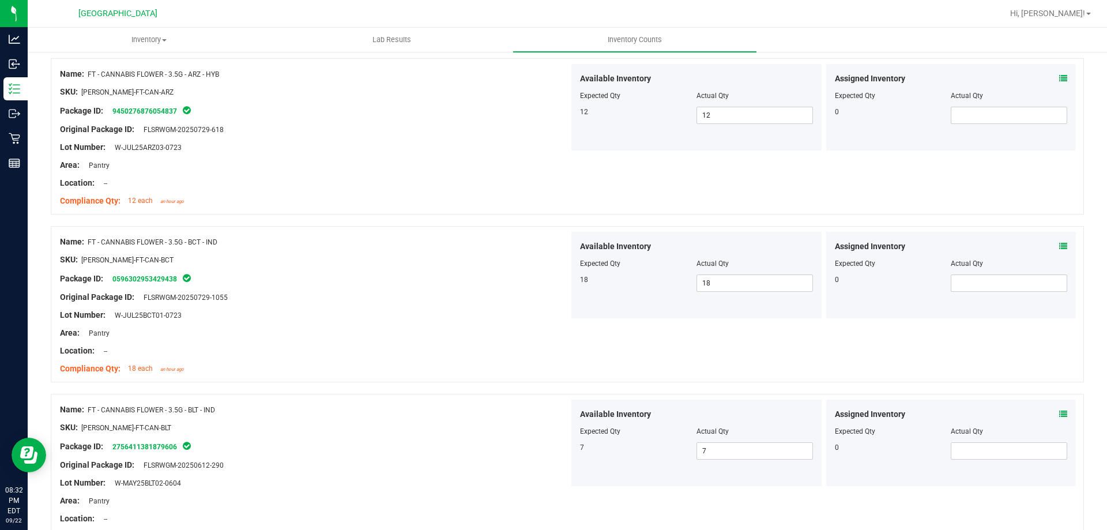
scroll to position [2310, 0]
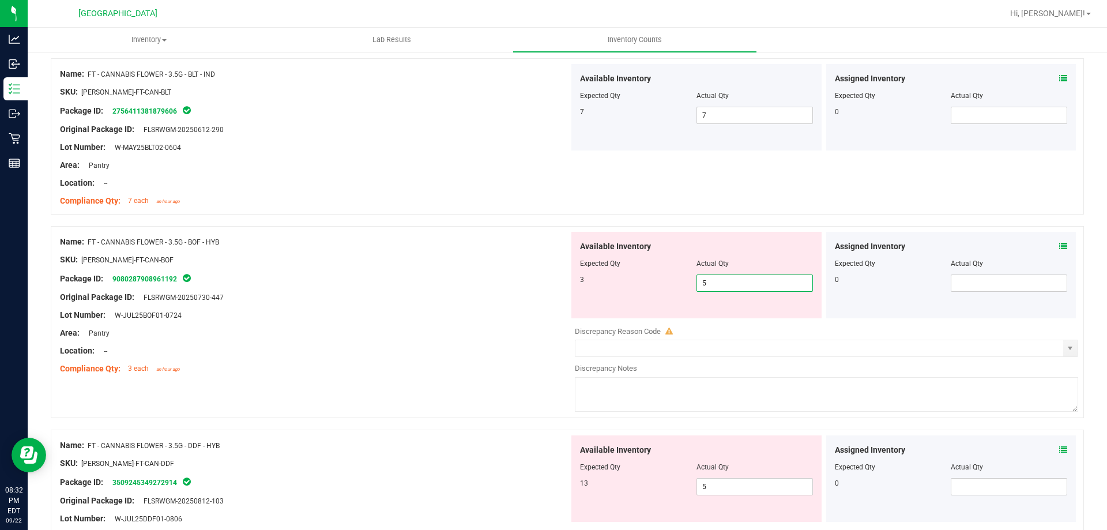
type input "6"
type input "7"
type input "6"
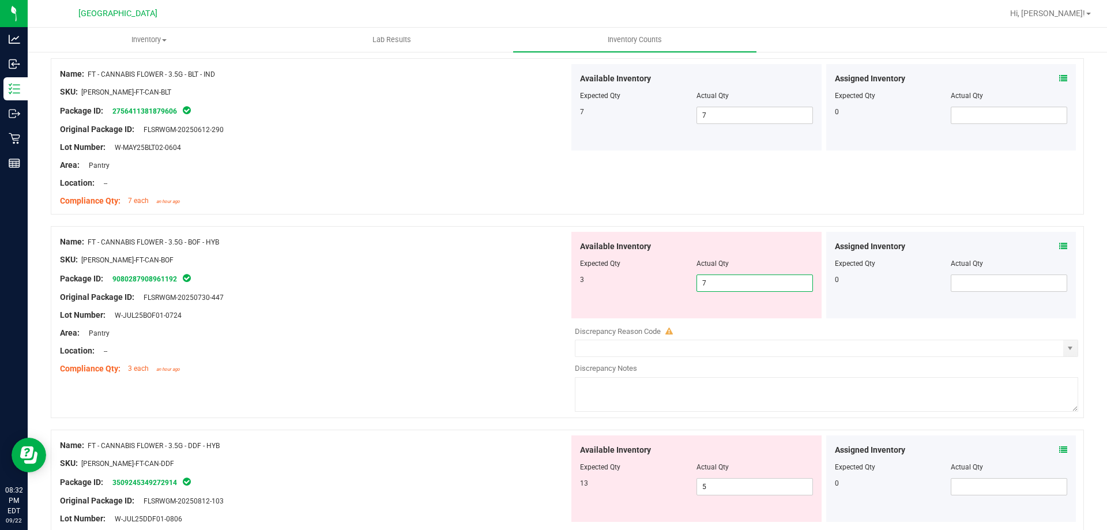
type input "6"
type input "5"
type input "4"
click at [725, 281] on span "4 4" at bounding box center [754, 282] width 116 height 17
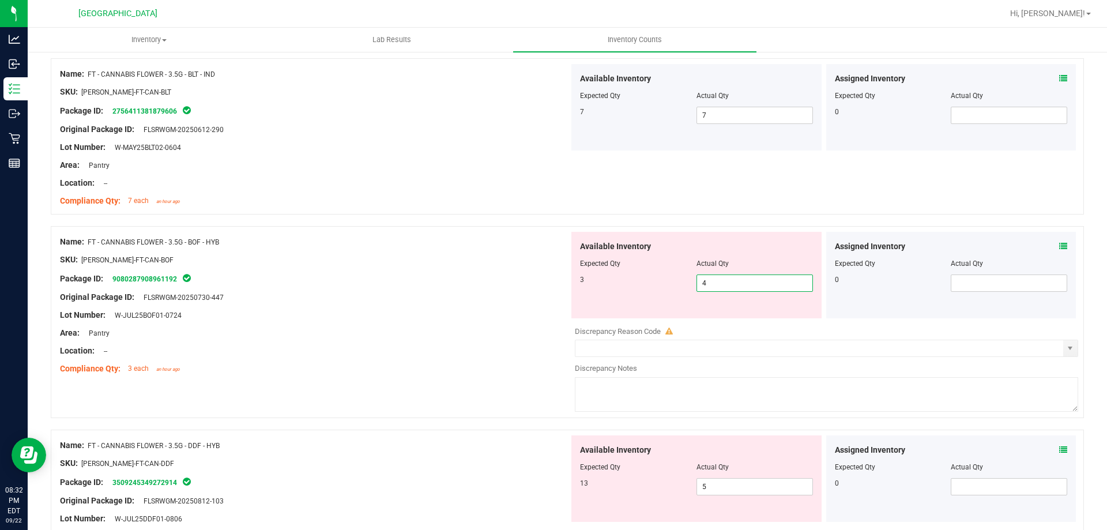
click at [725, 281] on input "4" at bounding box center [754, 283] width 115 height 16
type input "3"
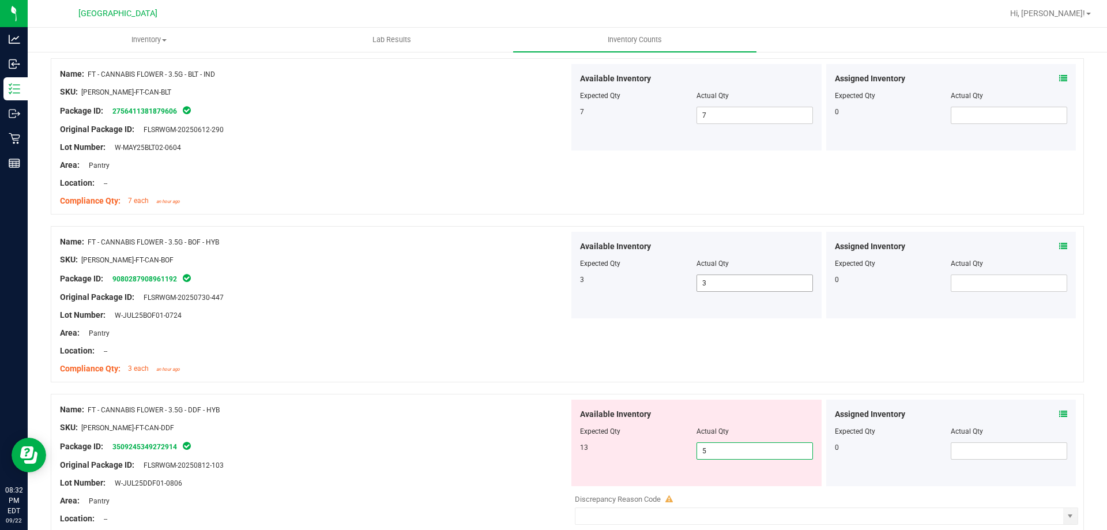
type input "4"
click at [755, 441] on div at bounding box center [696, 439] width 233 height 6
click at [763, 450] on span "12 12" at bounding box center [754, 450] width 116 height 17
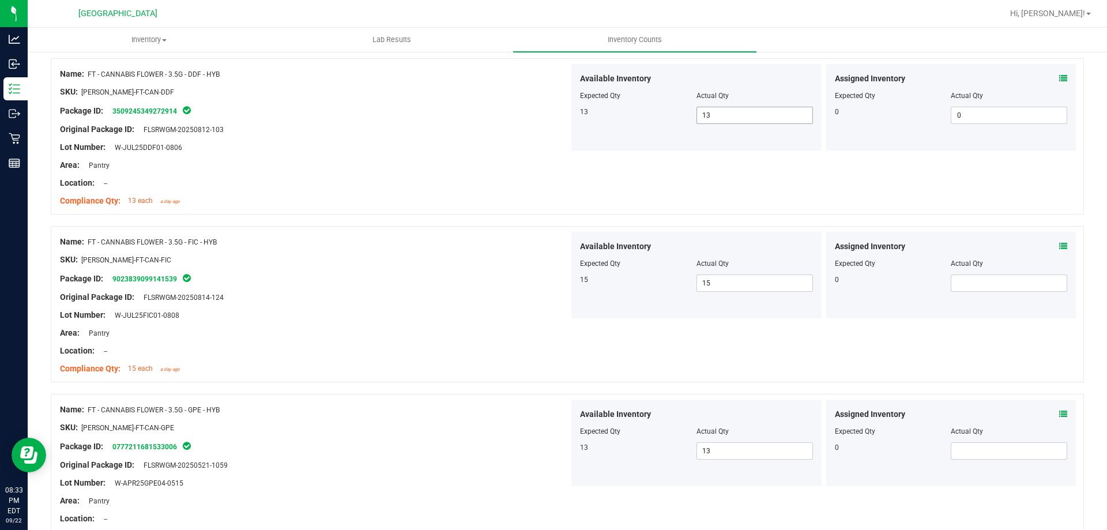
scroll to position [2981, 0]
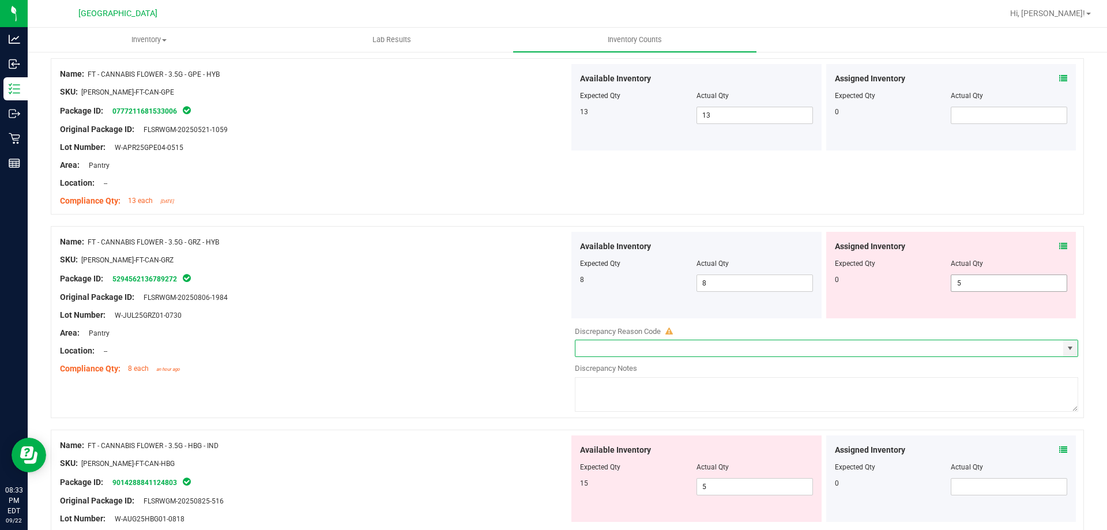
click at [966, 281] on span "5 5" at bounding box center [1009, 282] width 116 height 17
click at [966, 281] on input "5" at bounding box center [1008, 283] width 115 height 16
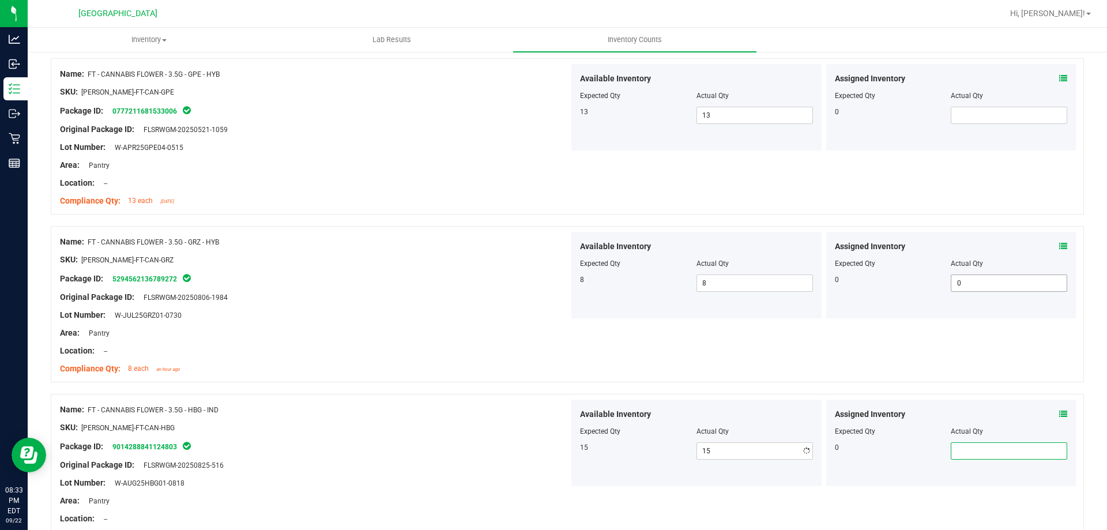
scroll to position [3052, 0]
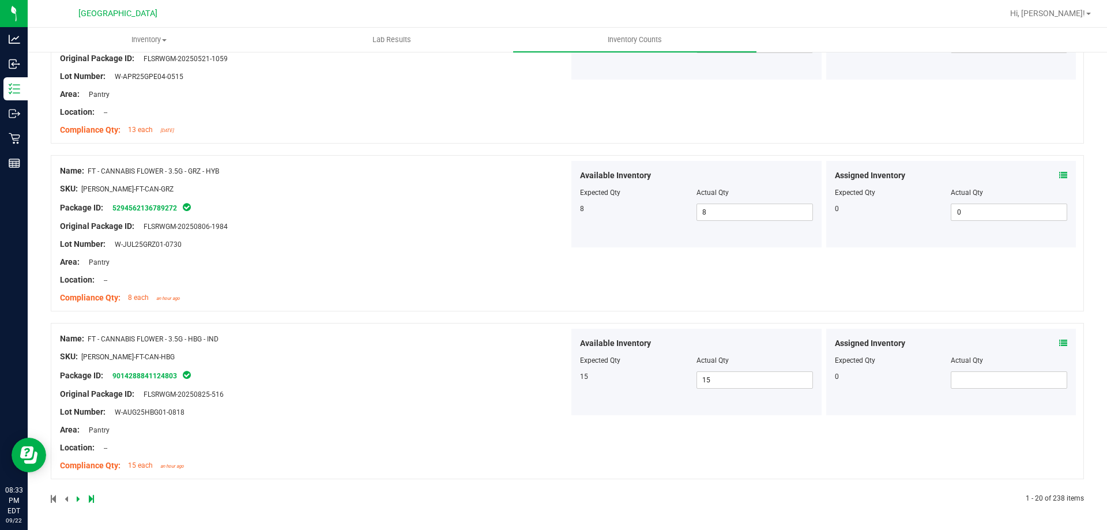
click at [80, 497] on link at bounding box center [79, 499] width 5 height 8
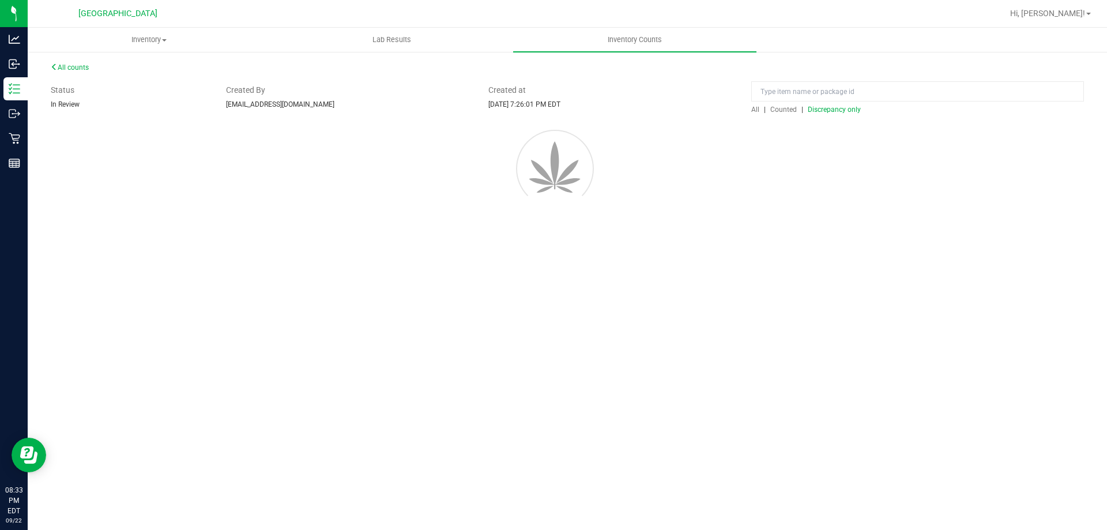
scroll to position [0, 0]
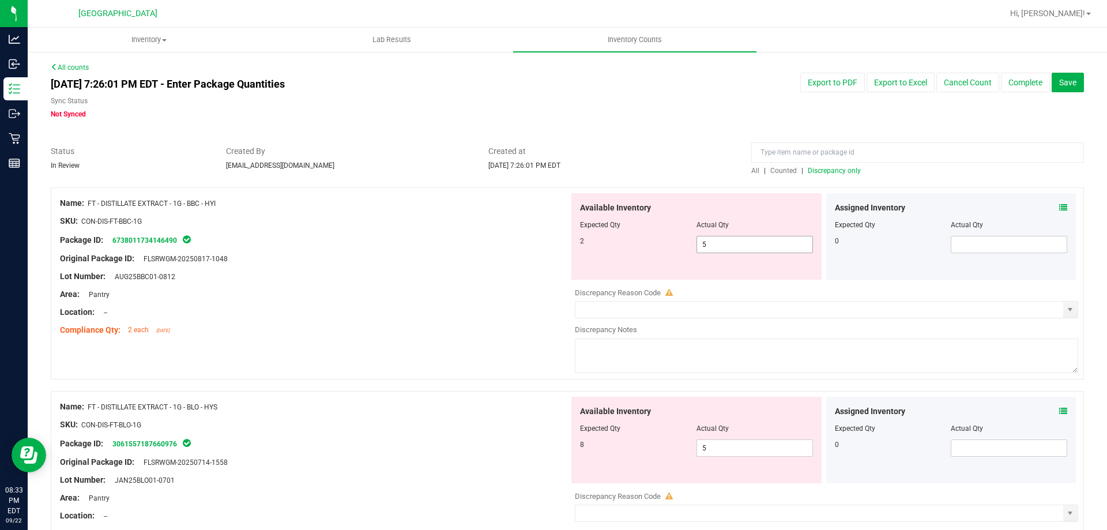
click at [748, 242] on span "5 5" at bounding box center [754, 244] width 116 height 17
click at [748, 242] on input "5" at bounding box center [754, 244] width 115 height 16
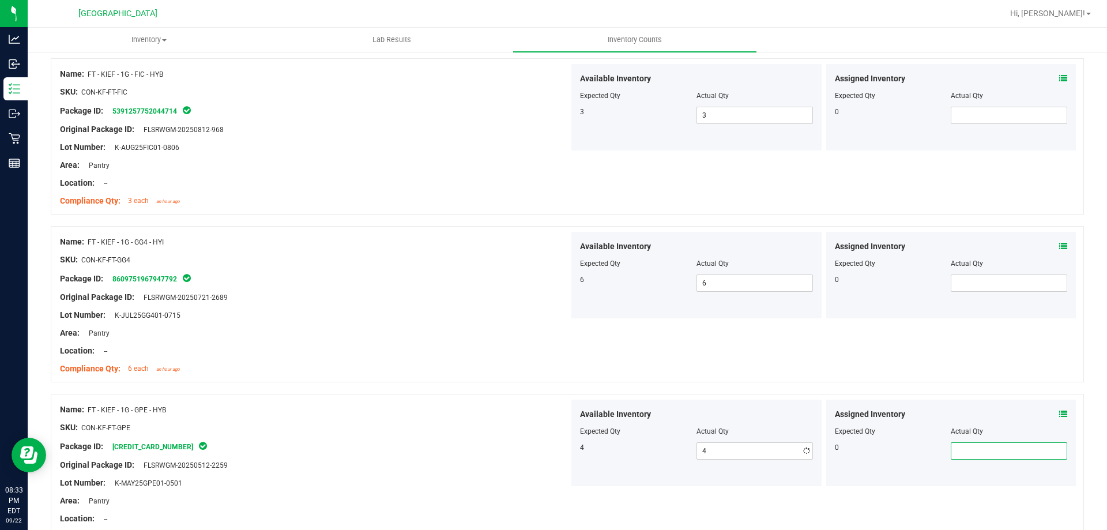
scroll to position [3034, 0]
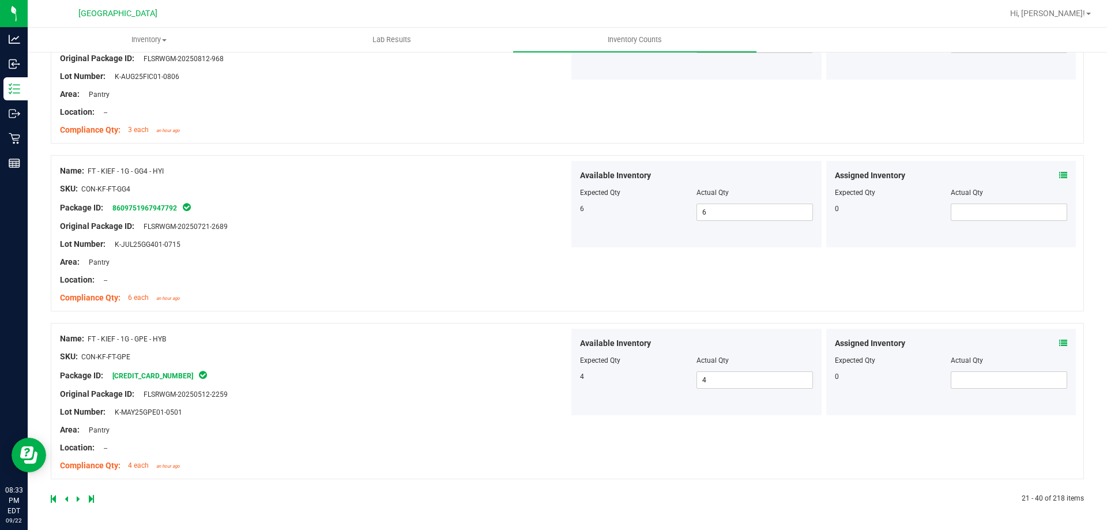
click at [77, 496] on icon at bounding box center [78, 498] width 3 height 7
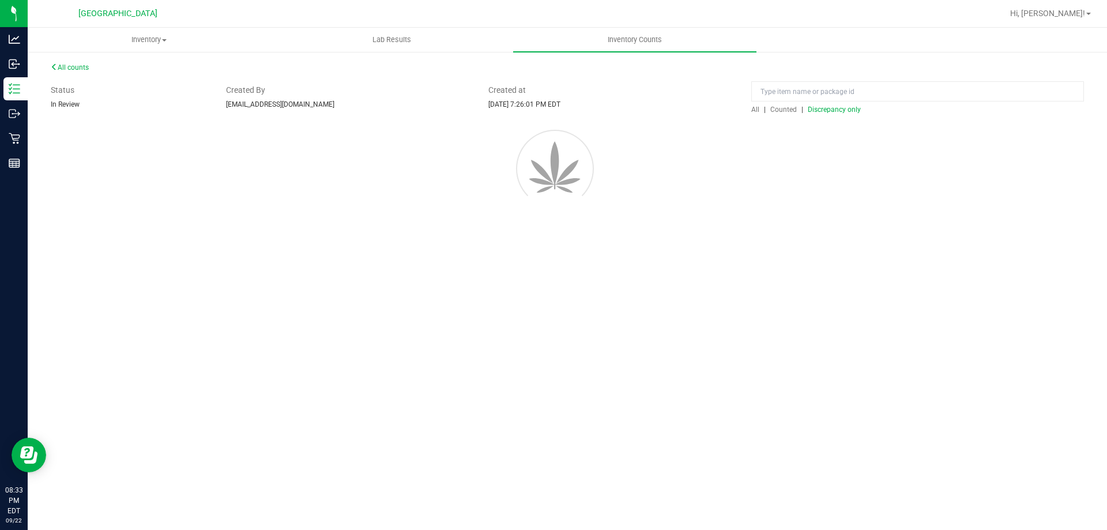
scroll to position [0, 0]
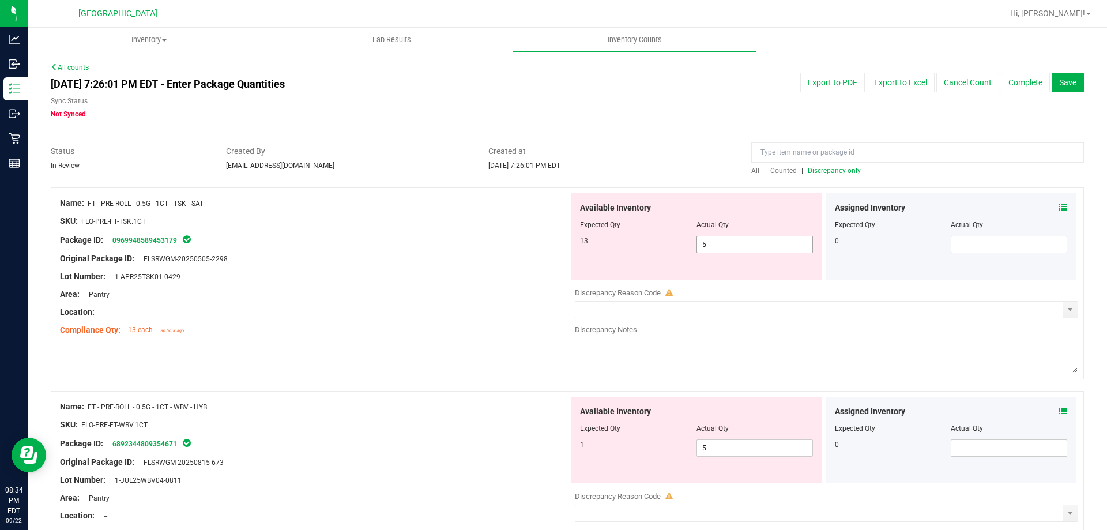
click at [701, 242] on span "5 5" at bounding box center [754, 244] width 116 height 17
click at [701, 242] on input "5" at bounding box center [754, 244] width 115 height 16
click at [727, 446] on div "Available Inventory Expected Qty Actual Qty 1 5 5" at bounding box center [696, 440] width 250 height 86
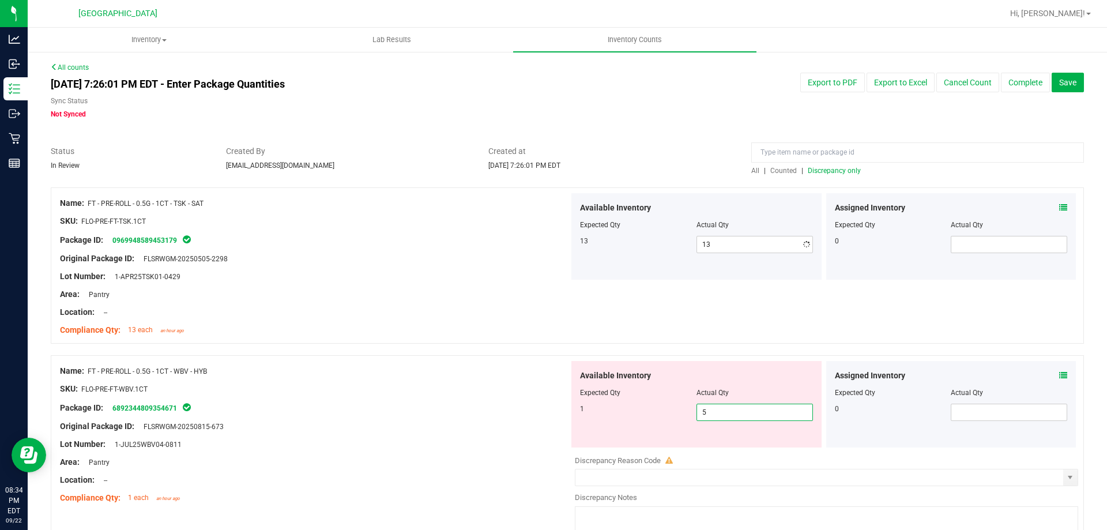
click at [727, 446] on div "Available Inventory Expected Qty Actual Qty 1 5 5" at bounding box center [696, 404] width 250 height 86
click at [730, 401] on div at bounding box center [696, 401] width 233 height 6
click at [732, 407] on span "5 5" at bounding box center [754, 412] width 116 height 17
click at [732, 407] on input "5" at bounding box center [754, 412] width 115 height 16
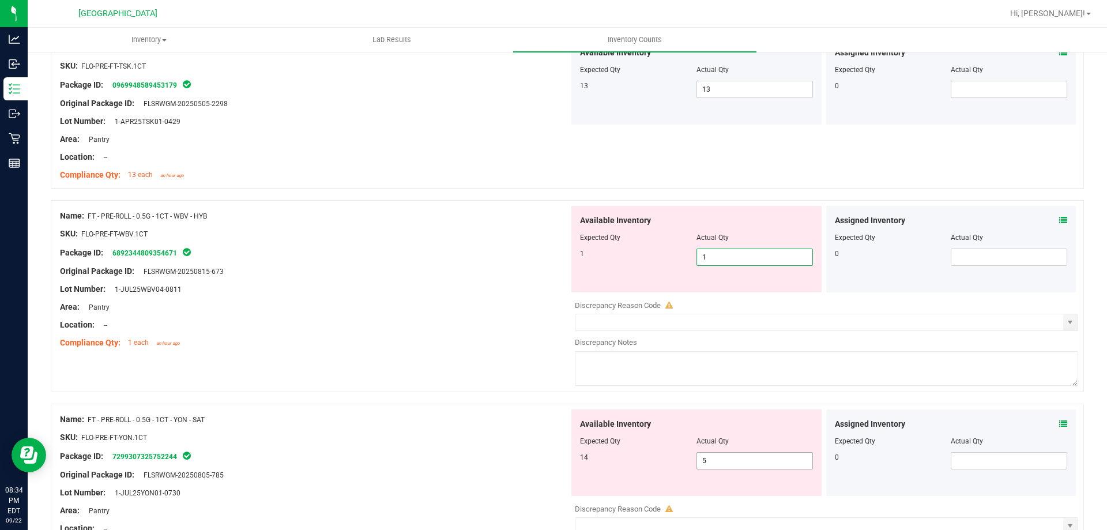
scroll to position [173, 0]
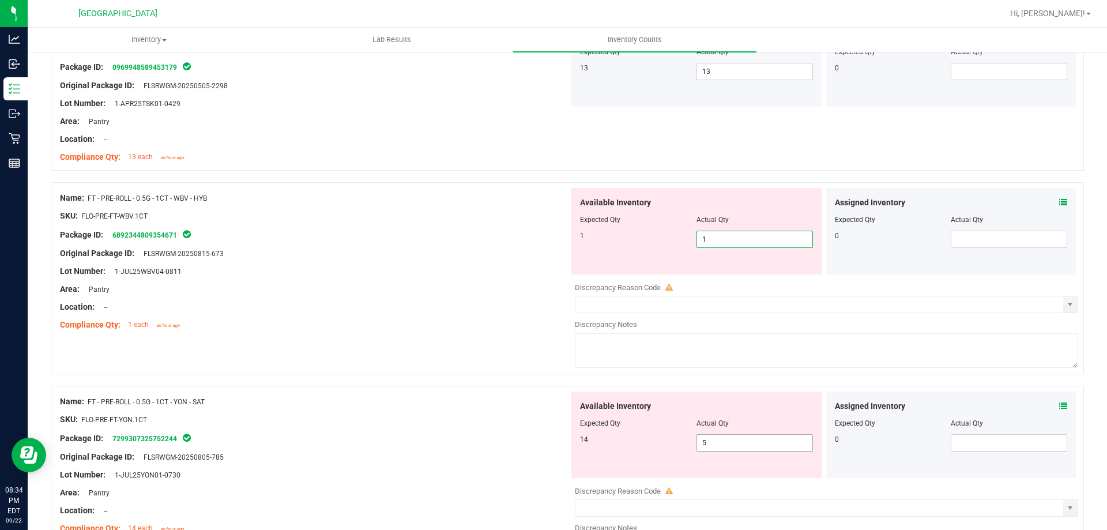
click at [724, 446] on div "Available Inventory Expected Qty Actual Qty 14 5 5" at bounding box center [823, 482] width 509 height 183
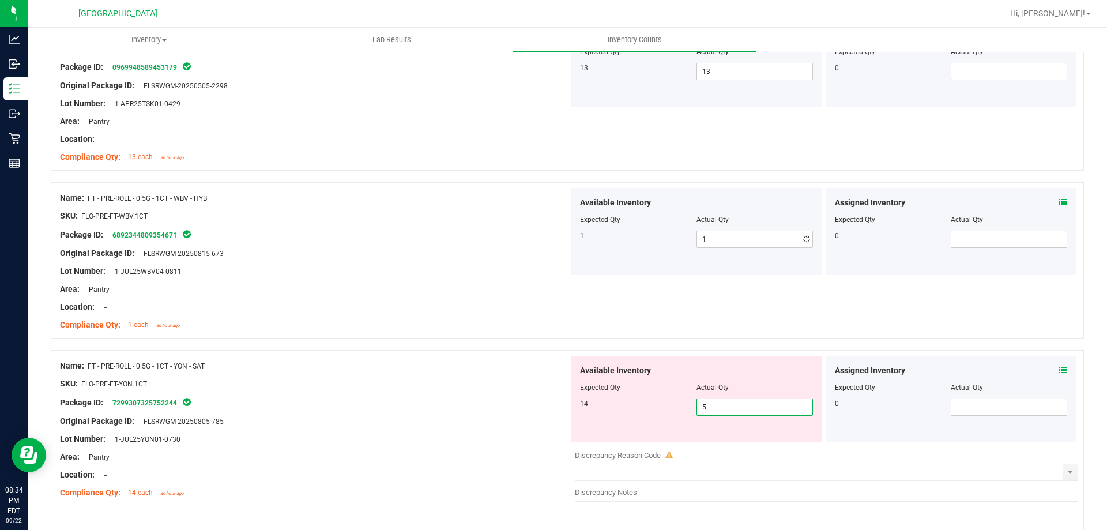
click at [724, 446] on div at bounding box center [826, 447] width 503 height 6
click at [728, 406] on span "5 5" at bounding box center [754, 406] width 116 height 17
click at [728, 406] on input "5" at bounding box center [754, 407] width 115 height 16
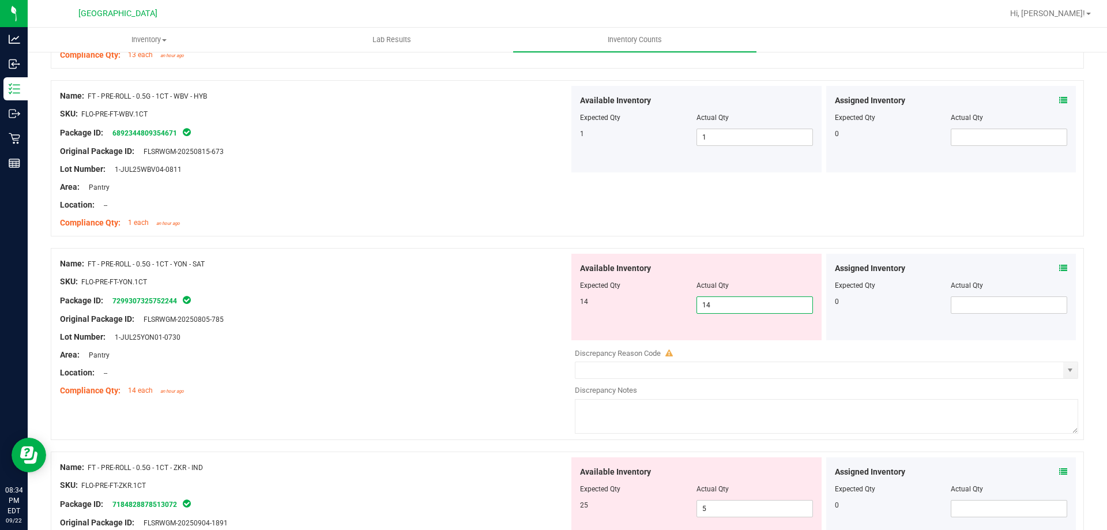
scroll to position [461, 0]
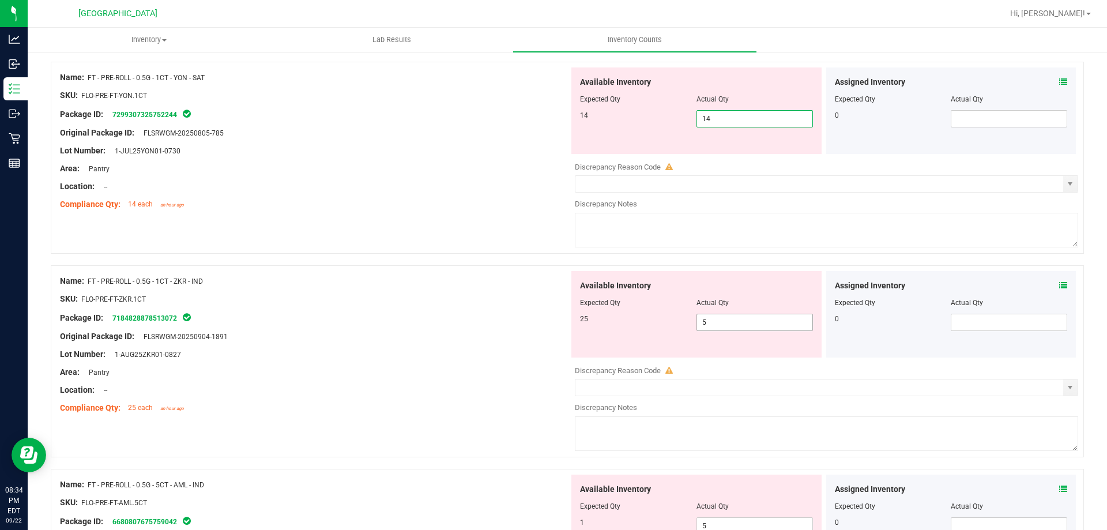
click at [738, 327] on div "Available Inventory Expected Qty Actual Qty 25 5 5" at bounding box center [823, 362] width 509 height 183
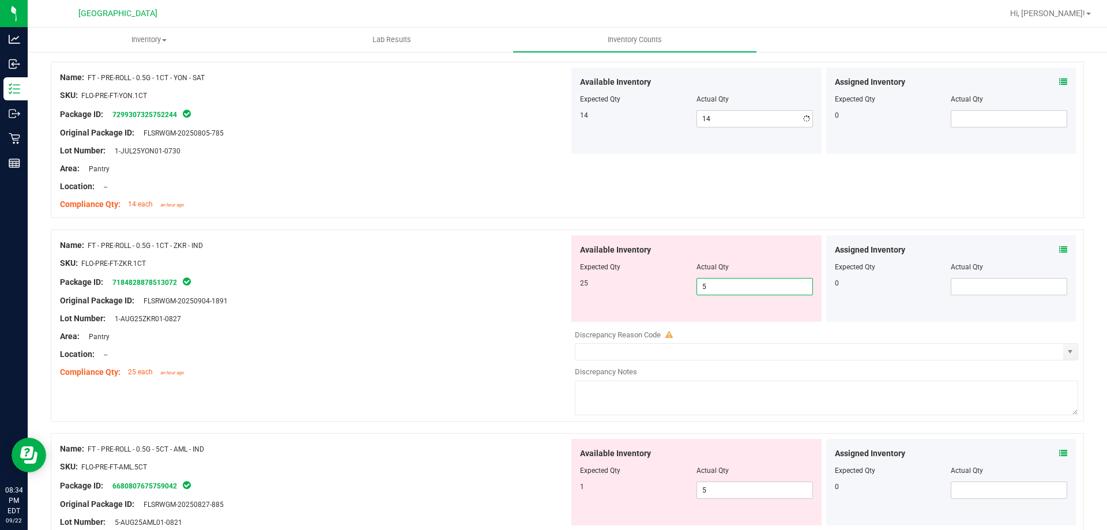
click at [738, 327] on div at bounding box center [826, 326] width 503 height 6
click at [708, 283] on span "5 5" at bounding box center [754, 286] width 116 height 17
click at [708, 283] on input "5" at bounding box center [754, 286] width 115 height 16
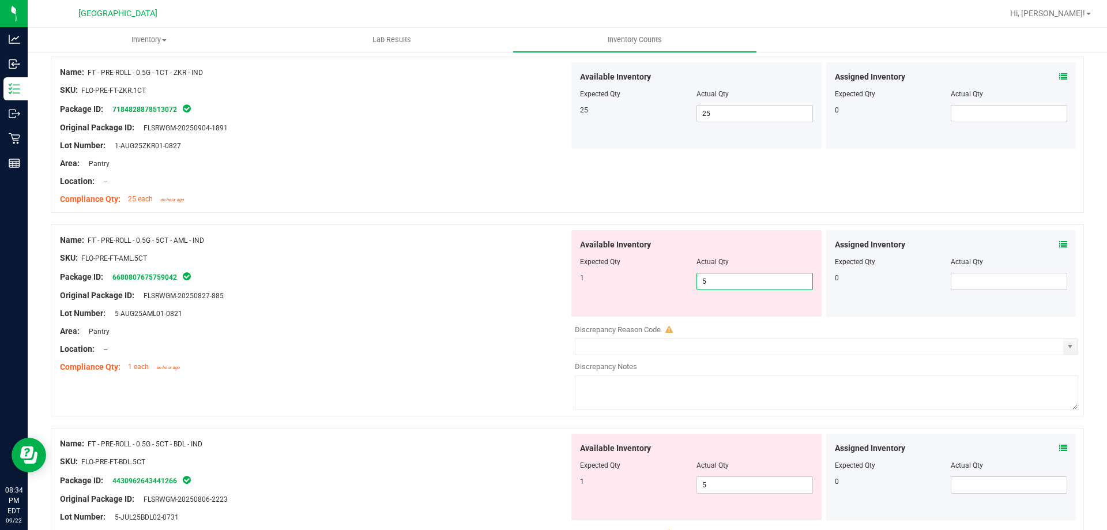
drag, startPoint x: 715, startPoint y: 315, endPoint x: 671, endPoint y: 315, distance: 43.8
click at [671, 315] on div "Available Inventory Expected Qty Actual Qty 1 5 5" at bounding box center [696, 273] width 250 height 86
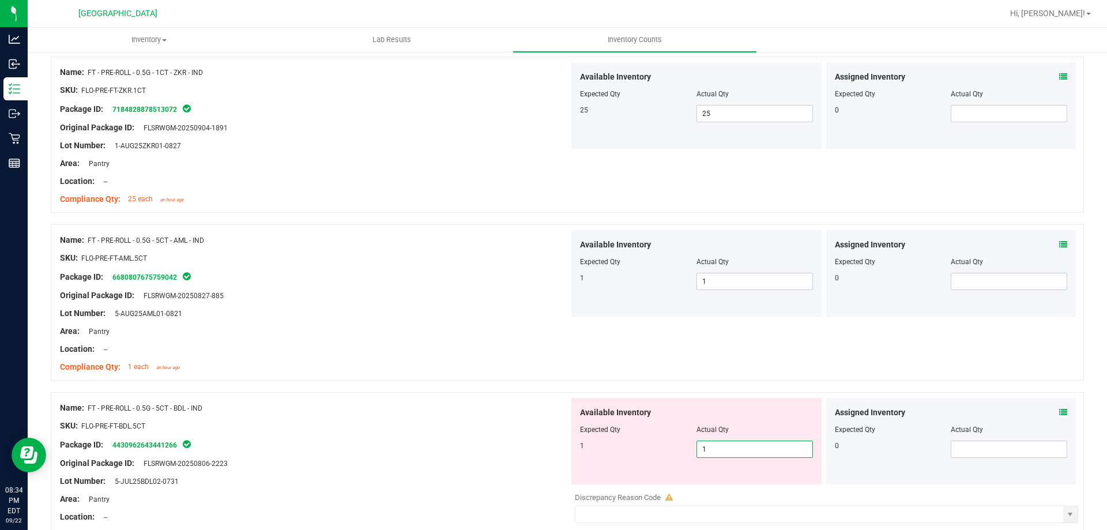
drag, startPoint x: 717, startPoint y: 479, endPoint x: 653, endPoint y: 479, distance: 63.4
click at [653, 479] on div "Available Inventory Expected Qty Actual Qty 1 5 1" at bounding box center [696, 441] width 250 height 86
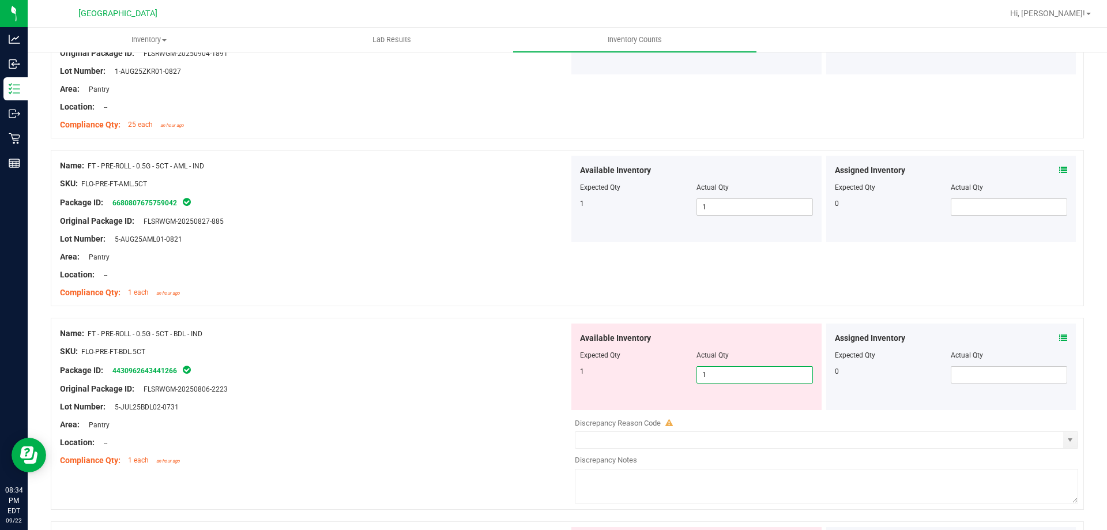
scroll to position [807, 0]
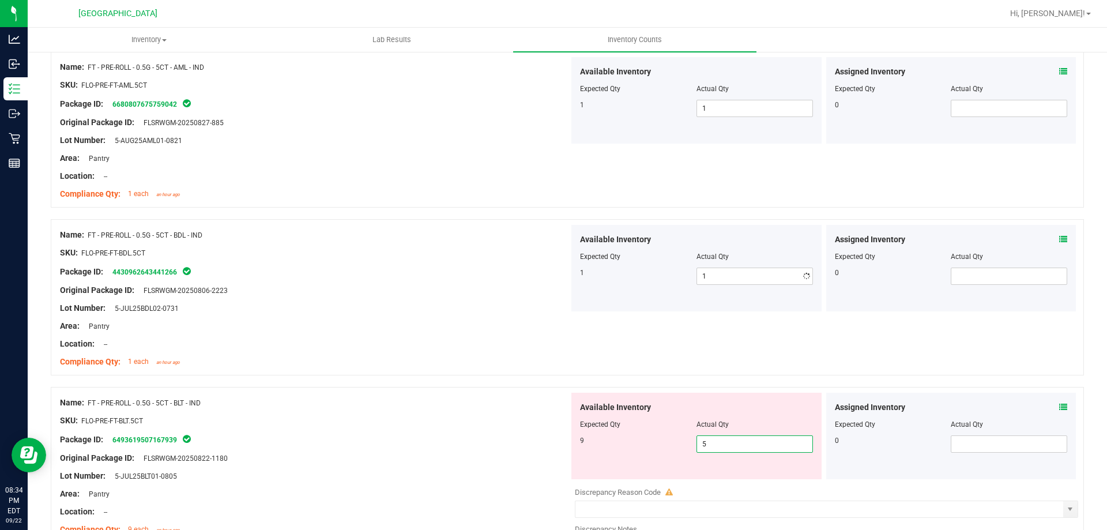
drag, startPoint x: 701, startPoint y: 484, endPoint x: 669, endPoint y: 480, distance: 32.5
click at [669, 480] on div "Available Inventory Expected Qty Actual Qty 9 5 5" at bounding box center [823, 484] width 509 height 183
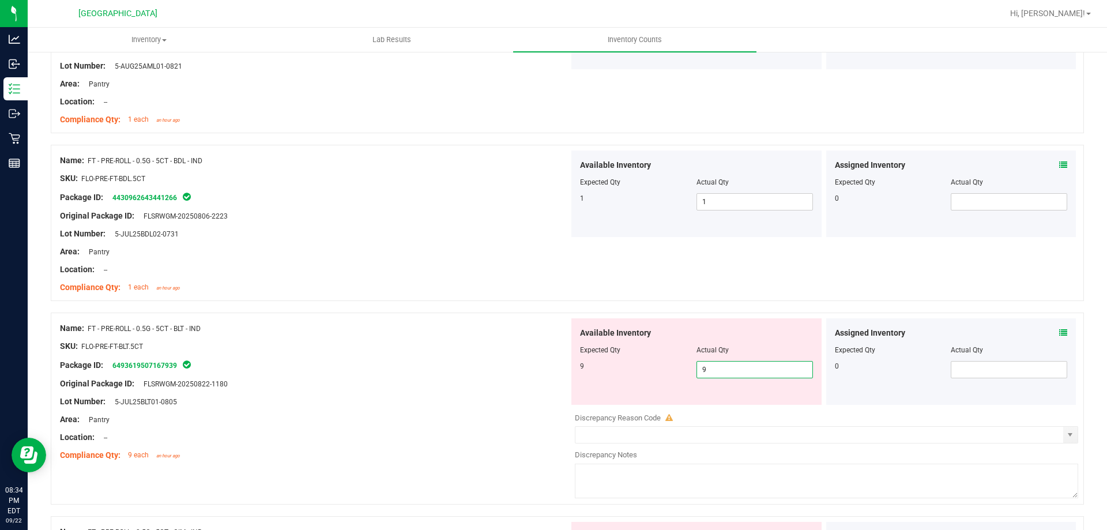
scroll to position [1038, 0]
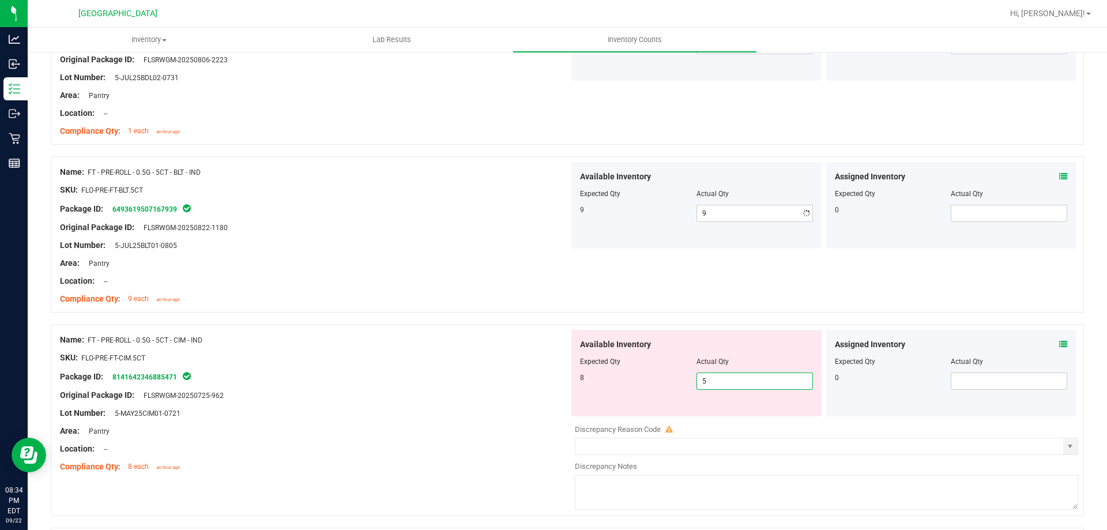
drag, startPoint x: 714, startPoint y: 414, endPoint x: 624, endPoint y: 426, distance: 91.2
click at [624, 426] on div "Available Inventory Expected Qty Actual Qty 8 5 5" at bounding box center [823, 421] width 509 height 183
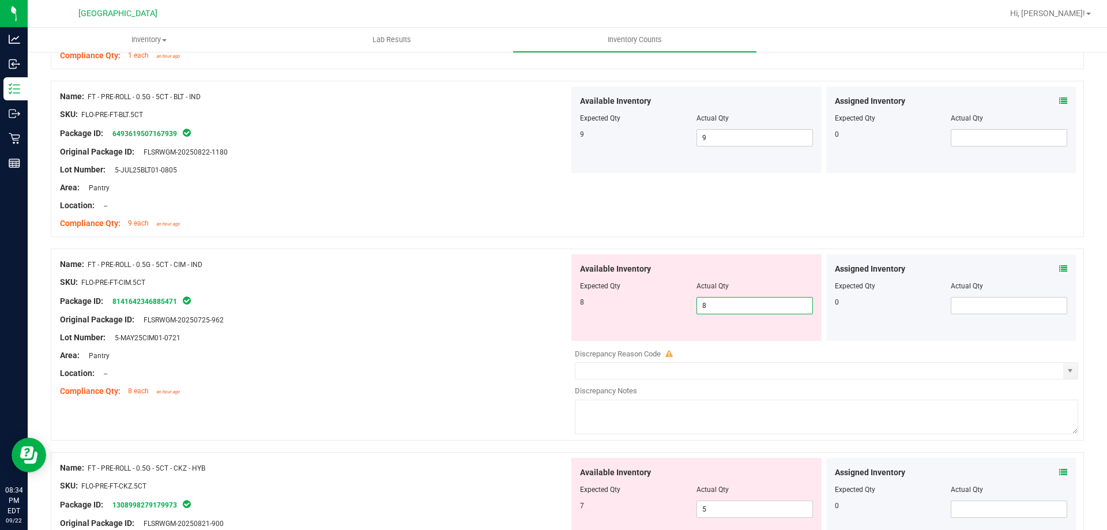
scroll to position [1268, 0]
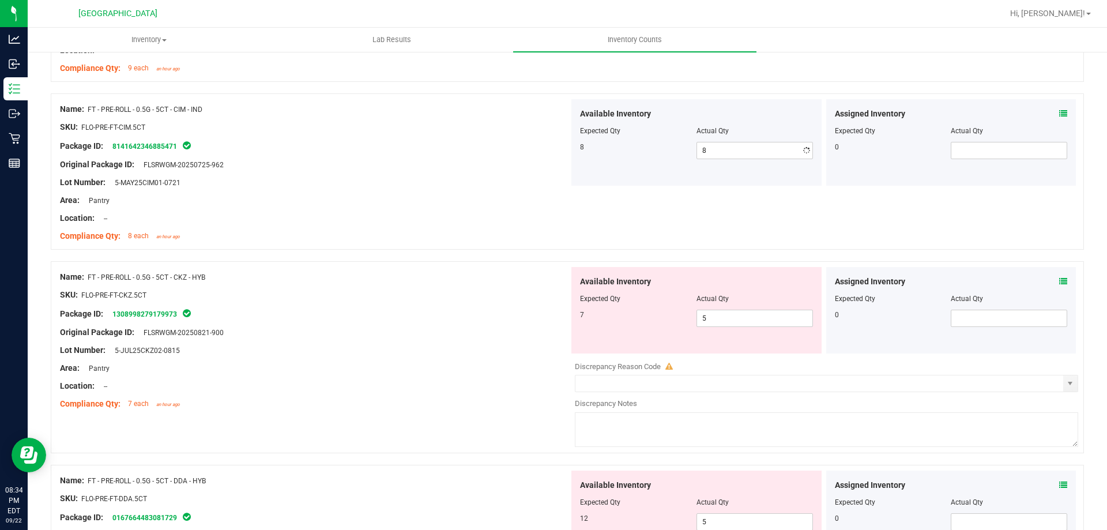
drag, startPoint x: 715, startPoint y: 344, endPoint x: 688, endPoint y: 346, distance: 26.7
click at [688, 346] on div "Available Inventory Expected Qty Actual Qty 7 5 5" at bounding box center [696, 310] width 250 height 86
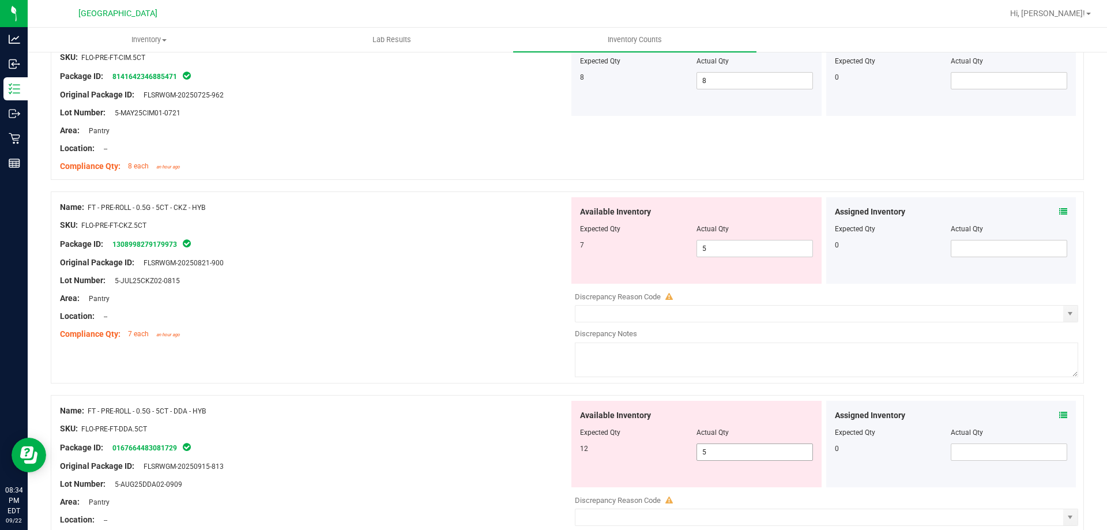
scroll to position [1441, 0]
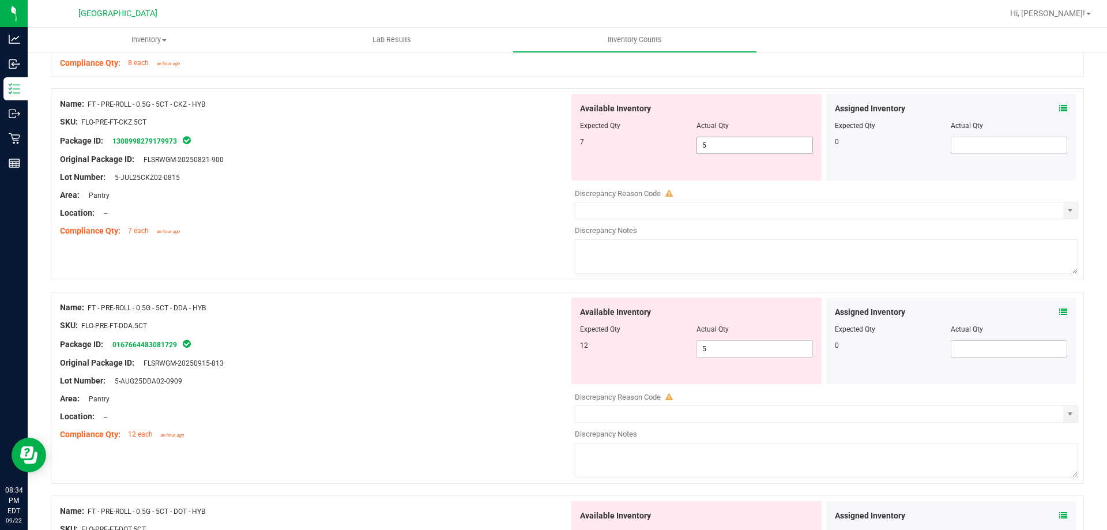
click at [726, 145] on span "5 5" at bounding box center [754, 145] width 116 height 17
click at [707, 349] on div "Available Inventory Expected Qty Actual Qty 12 5 5" at bounding box center [823, 388] width 509 height 183
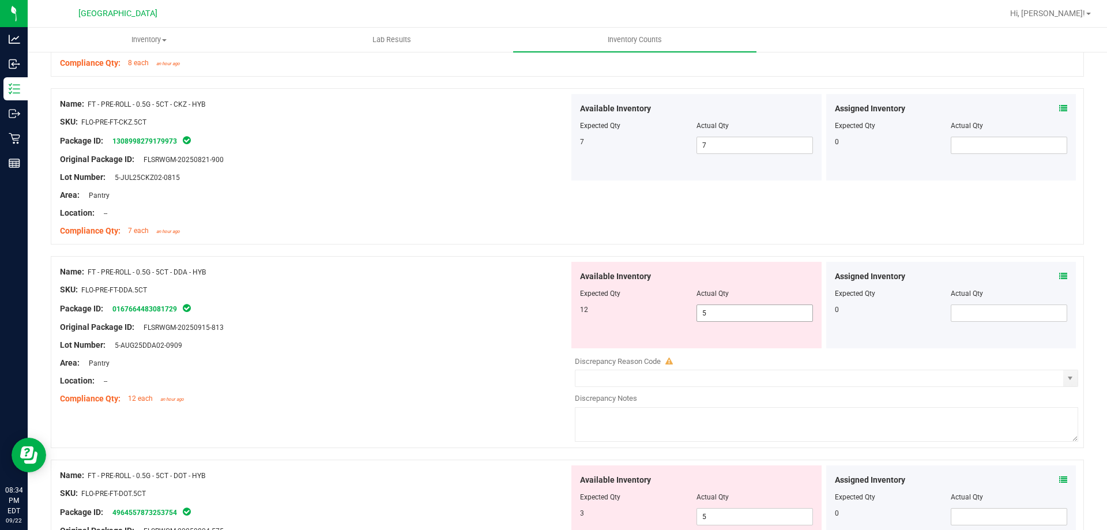
click at [707, 350] on div at bounding box center [826, 353] width 503 height 6
click at [715, 312] on span "5 5" at bounding box center [754, 312] width 116 height 17
click at [0, 0] on input "5" at bounding box center [0, 0] width 0 height 0
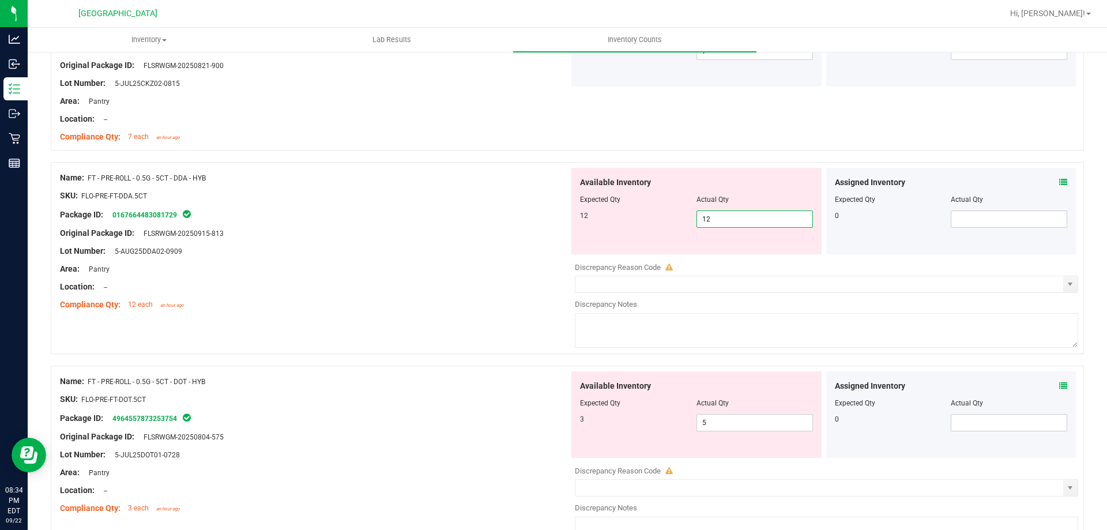
scroll to position [1672, 0]
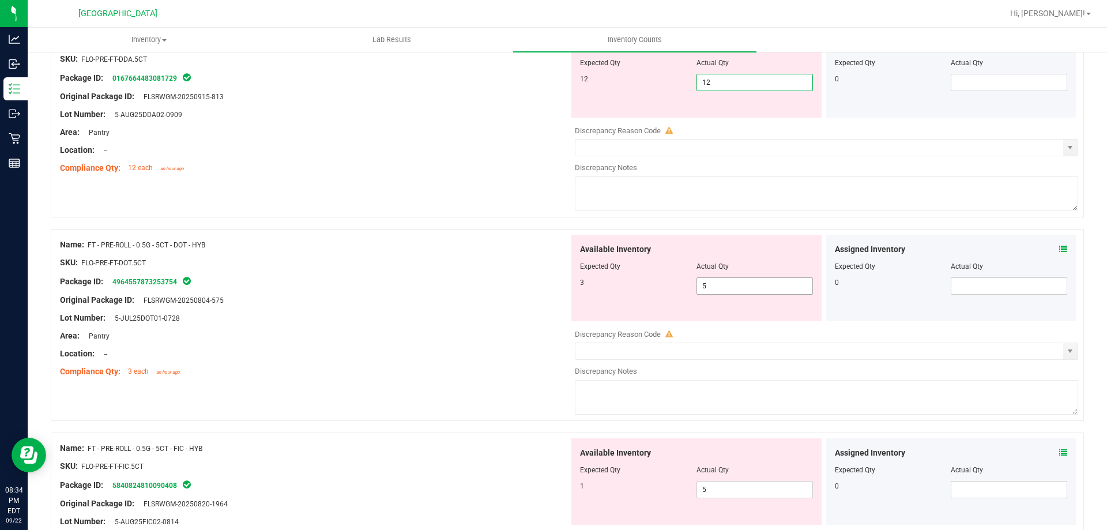
click at [718, 289] on div "Available Inventory Expected Qty Actual Qty 3 5 5" at bounding box center [823, 326] width 509 height 183
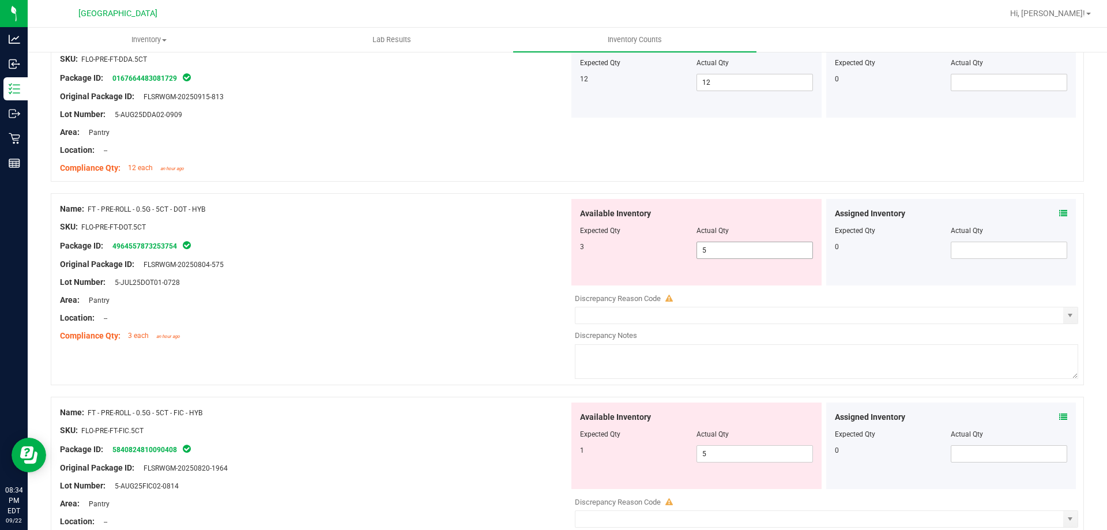
click at [718, 289] on div at bounding box center [826, 290] width 503 height 6
click at [715, 253] on span "5 5" at bounding box center [754, 250] width 116 height 17
click at [0, 0] on input "5" at bounding box center [0, 0] width 0 height 0
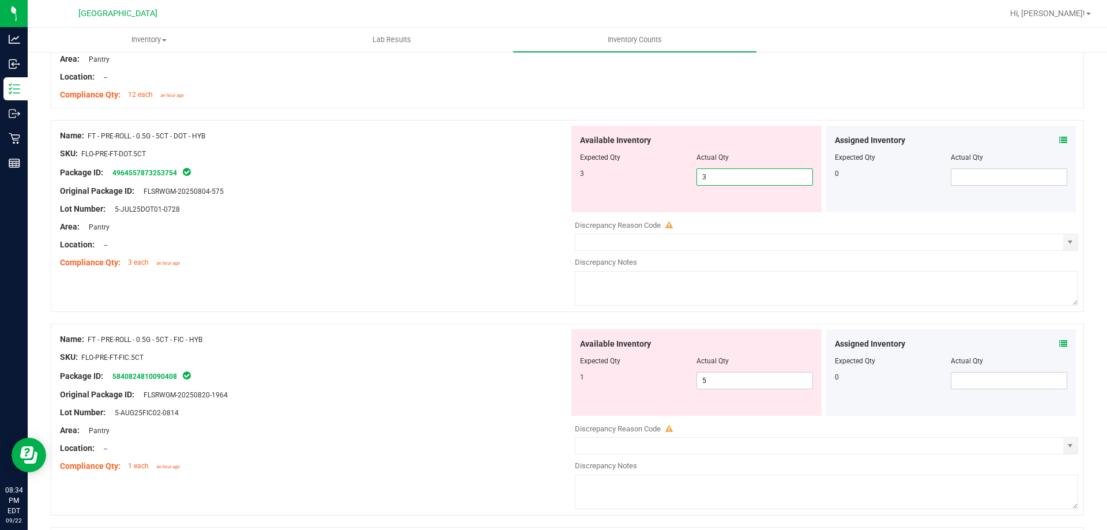
scroll to position [1902, 0]
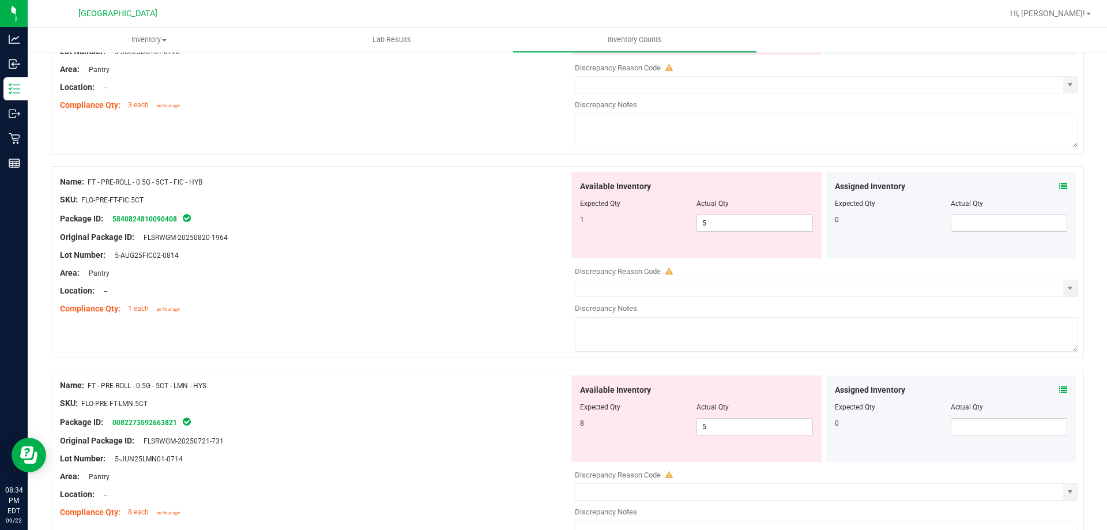
click at [717, 210] on div "Available Inventory Expected Qty Actual Qty 1 5 5" at bounding box center [696, 215] width 250 height 86
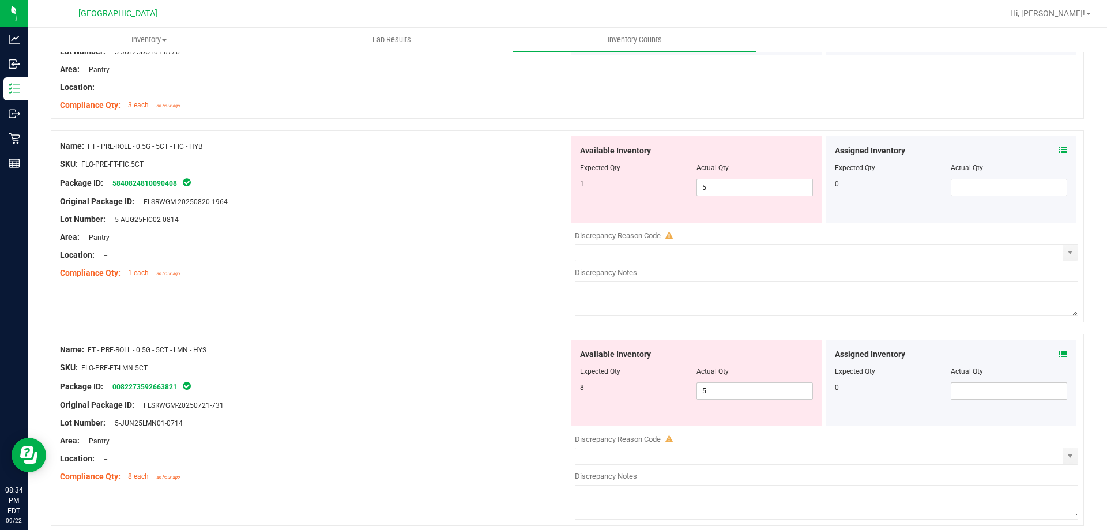
click at [718, 218] on div "Available Inventory Expected Qty Actual Qty 1 5 5" at bounding box center [696, 179] width 250 height 86
click at [715, 193] on span "5 5" at bounding box center [754, 187] width 116 height 17
click at [715, 193] on input "5" at bounding box center [754, 187] width 115 height 16
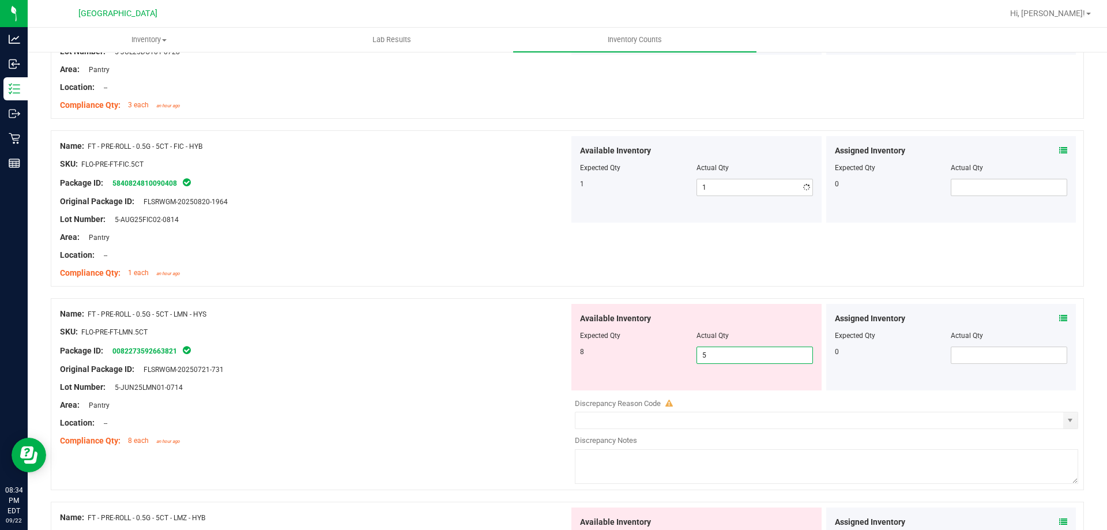
click at [715, 388] on div "Available Inventory Expected Qty Actual Qty 8 5 5" at bounding box center [696, 347] width 250 height 86
click at [714, 351] on span "5 5" at bounding box center [754, 354] width 116 height 17
click at [0, 0] on input "5" at bounding box center [0, 0] width 0 height 0
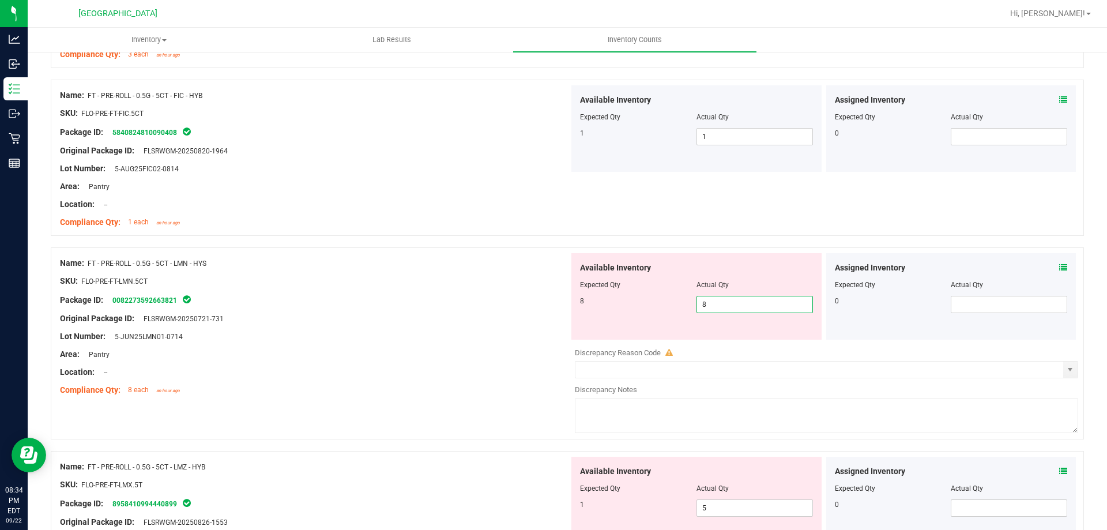
scroll to position [2018, 0]
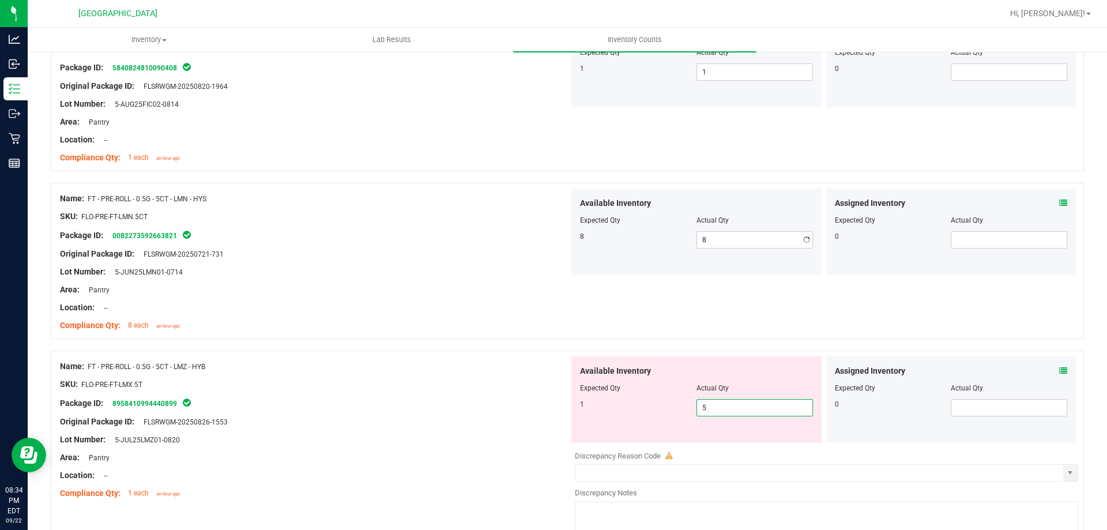
click at [711, 435] on div "Available Inventory Expected Qty Actual Qty 1 5 5" at bounding box center [696, 399] width 250 height 86
click at [697, 413] on input "5" at bounding box center [754, 408] width 115 height 16
drag, startPoint x: 733, startPoint y: 400, endPoint x: 687, endPoint y: 403, distance: 45.7
click at [687, 403] on div "1 5 5" at bounding box center [696, 407] width 233 height 17
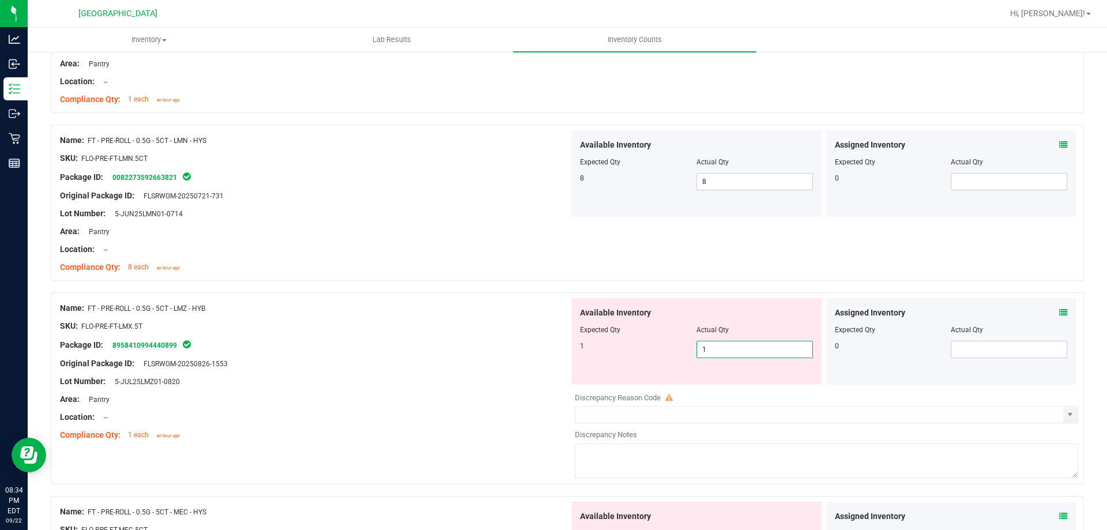
scroll to position [2248, 0]
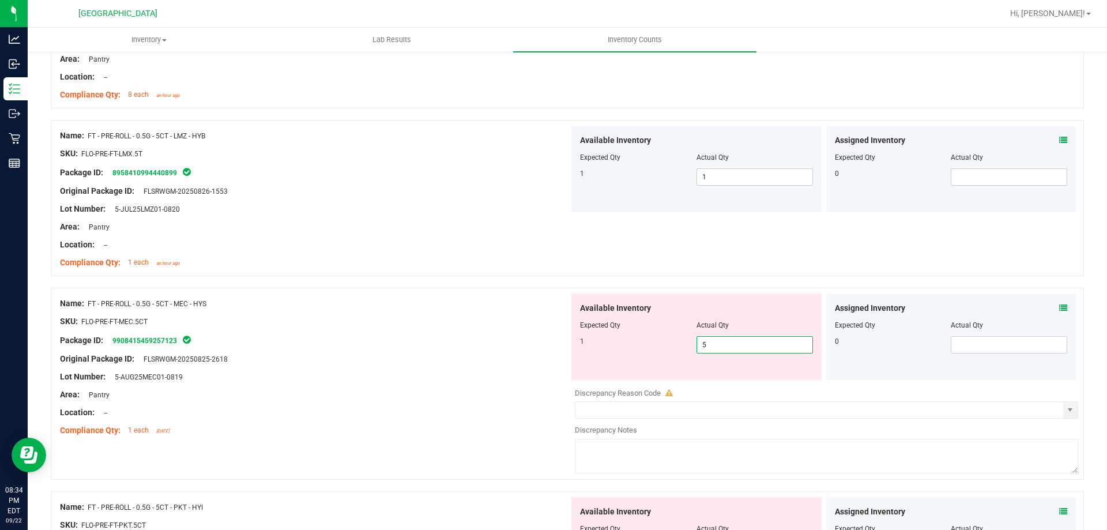
drag, startPoint x: 708, startPoint y: 382, endPoint x: 696, endPoint y: 382, distance: 12.1
click at [696, 382] on div "Available Inventory Expected Qty Actual Qty 1 5 5" at bounding box center [823, 384] width 509 height 183
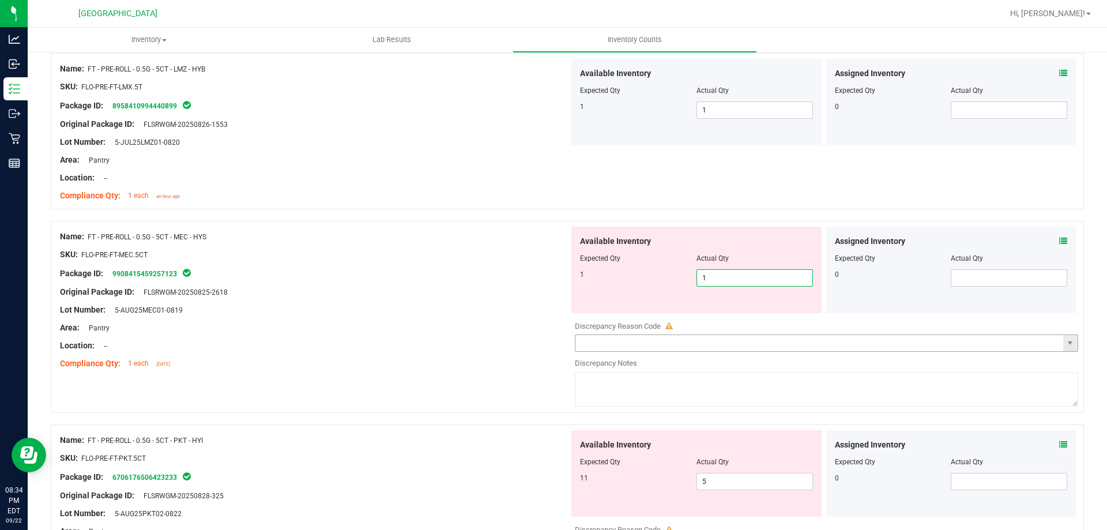
scroll to position [2479, 0]
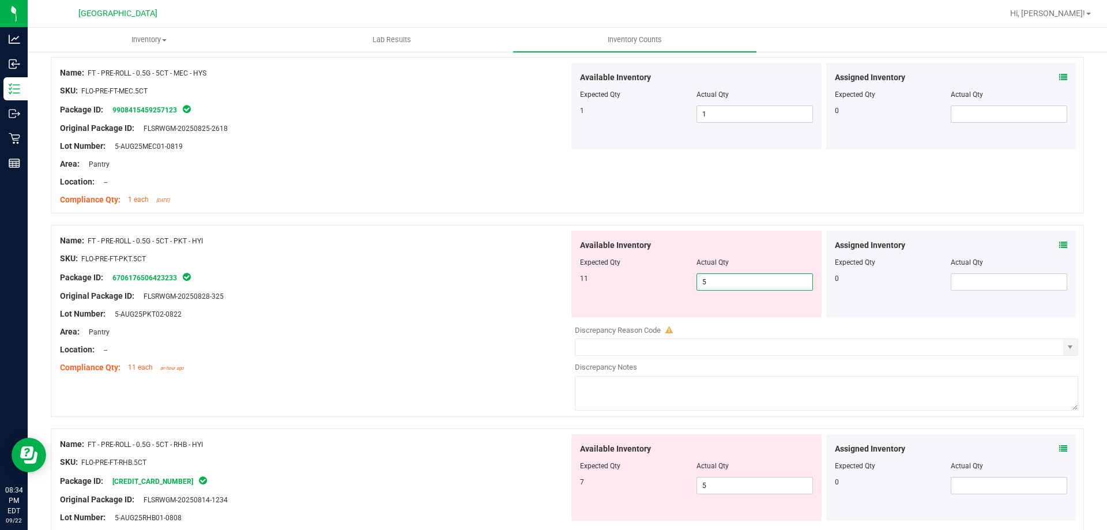
drag, startPoint x: 727, startPoint y: 321, endPoint x: 688, endPoint y: 329, distance: 39.6
click at [688, 329] on div "Available Inventory Expected Qty Actual Qty 11 5 5" at bounding box center [823, 322] width 509 height 183
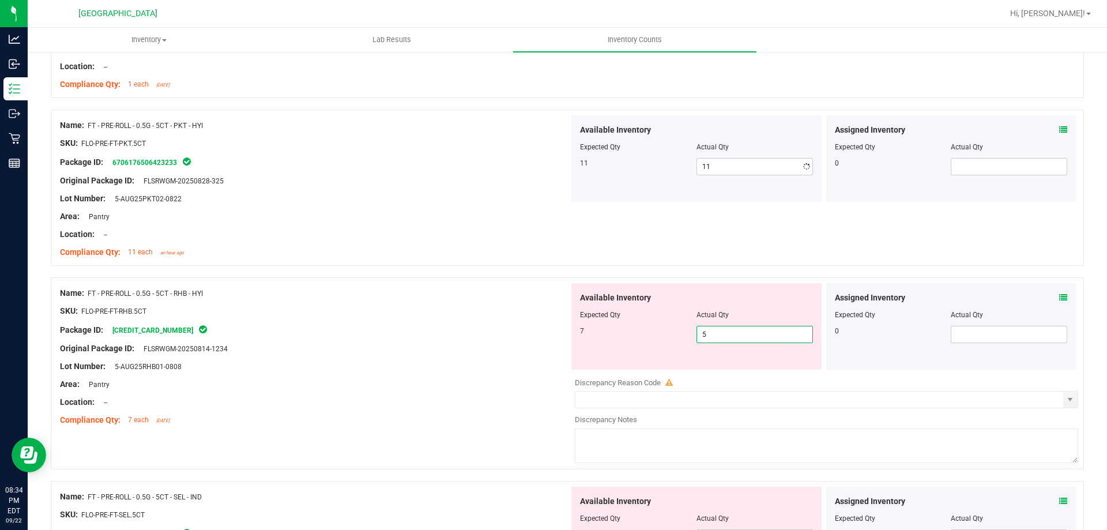
drag, startPoint x: 725, startPoint y: 368, endPoint x: 672, endPoint y: 372, distance: 53.8
click at [672, 372] on div "Available Inventory Expected Qty Actual Qty 7 5 5" at bounding box center [823, 374] width 509 height 183
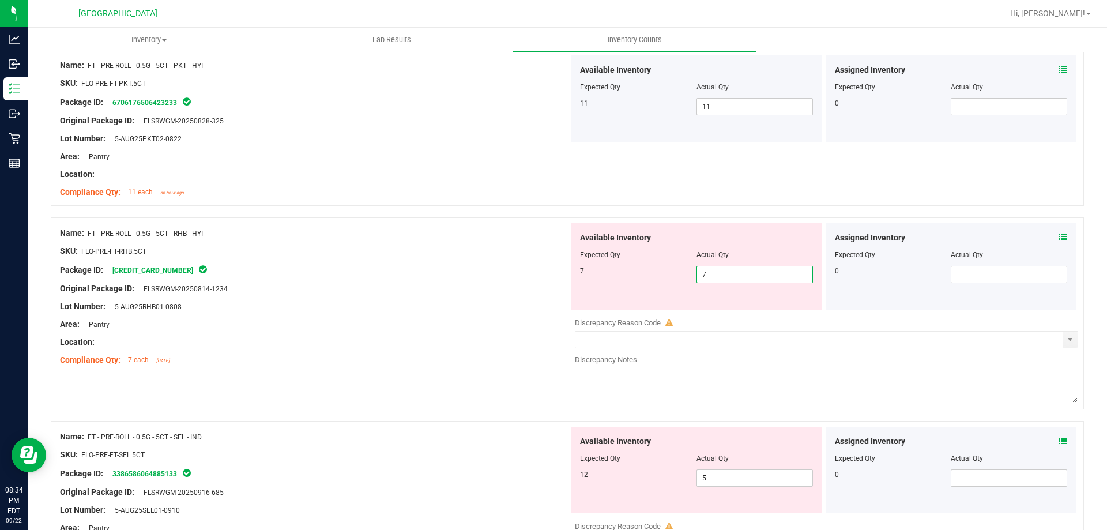
scroll to position [2825, 0]
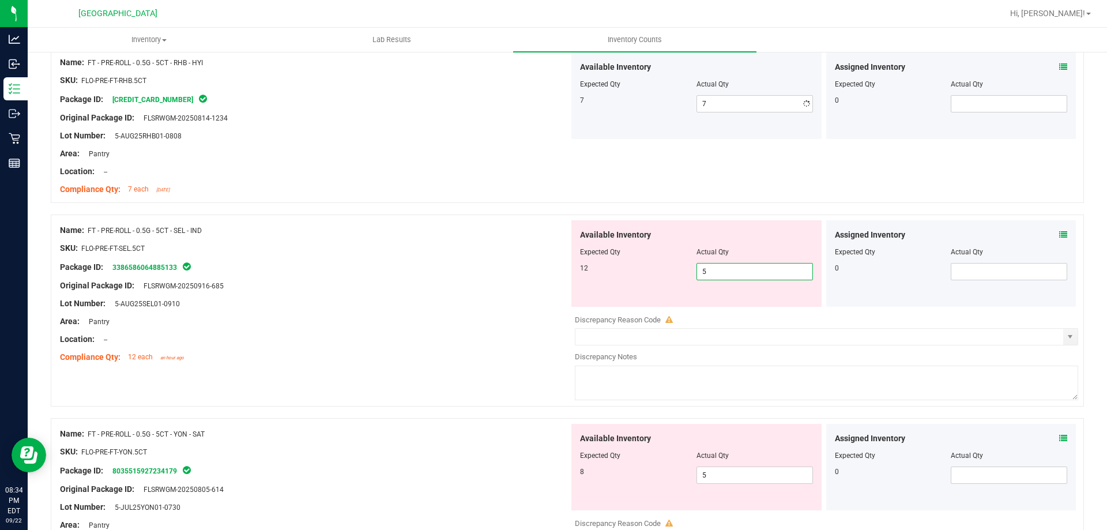
drag, startPoint x: 715, startPoint y: 310, endPoint x: 676, endPoint y: 310, distance: 38.6
click at [676, 310] on div "Available Inventory Expected Qty Actual Qty 12 5 5" at bounding box center [823, 311] width 509 height 183
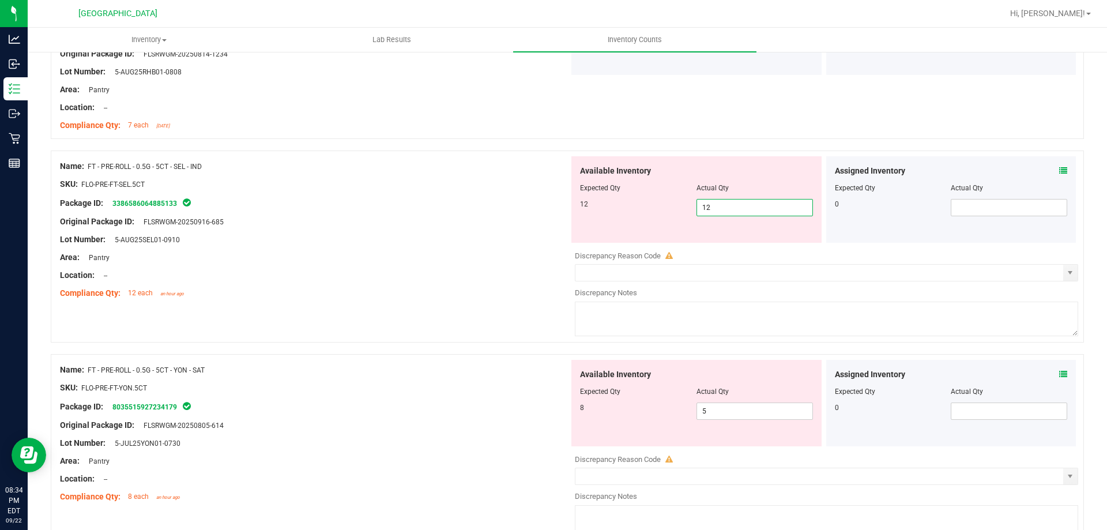
scroll to position [3055, 0]
drag, startPoint x: 710, startPoint y: 248, endPoint x: 670, endPoint y: 250, distance: 39.2
click at [670, 250] on div "Available Inventory Expected Qty Actual Qty 8 5 5" at bounding box center [823, 248] width 509 height 183
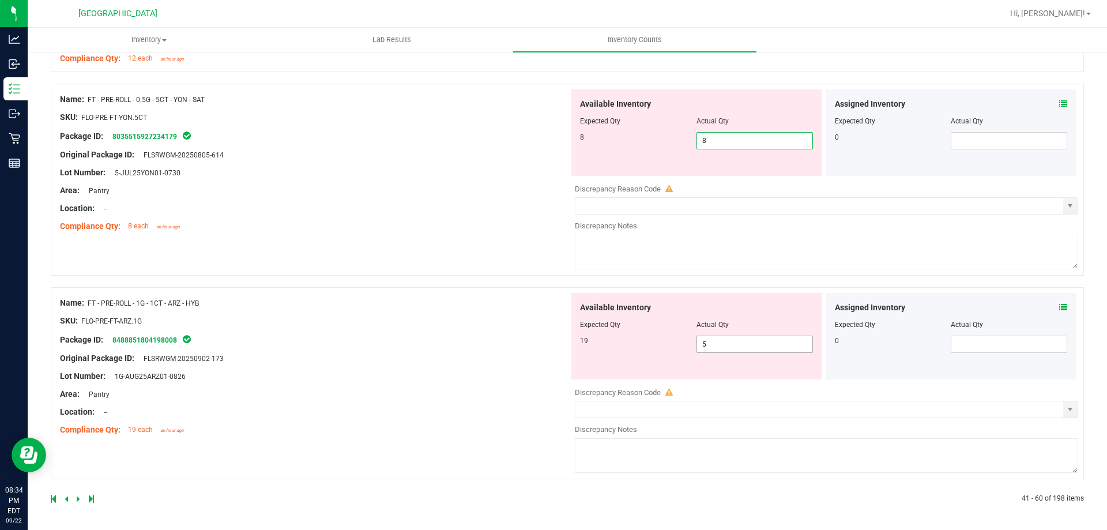
scroll to position [3088, 0]
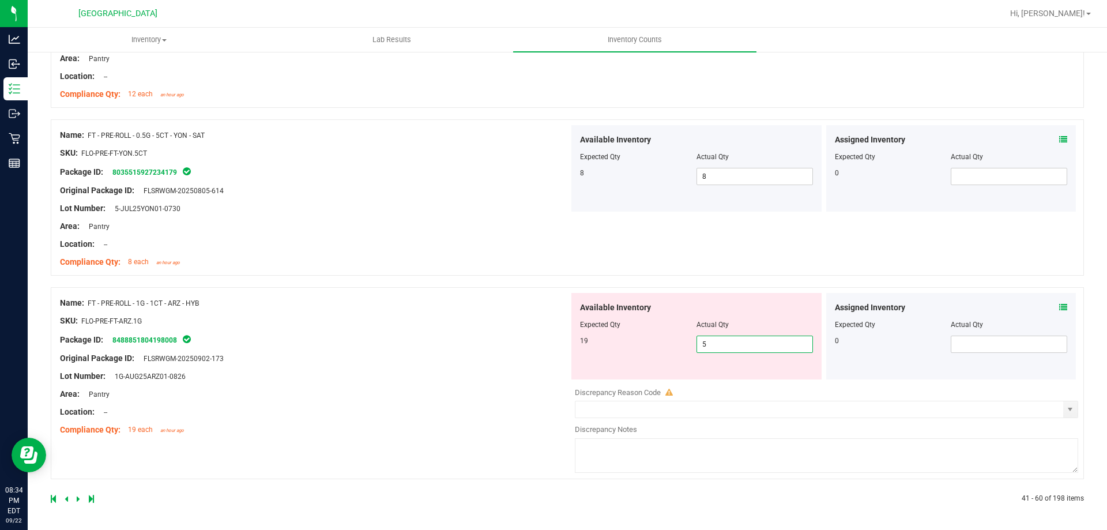
drag, startPoint x: 711, startPoint y: 341, endPoint x: 687, endPoint y: 344, distance: 25.0
click at [687, 344] on div "19 5 5" at bounding box center [696, 344] width 233 height 17
click at [77, 495] on icon at bounding box center [78, 498] width 3 height 7
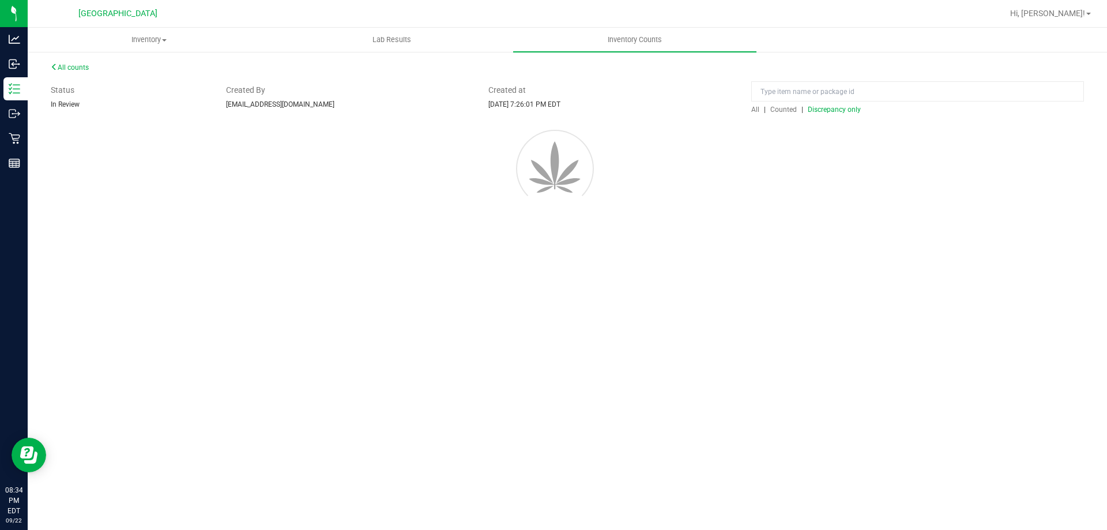
scroll to position [0, 0]
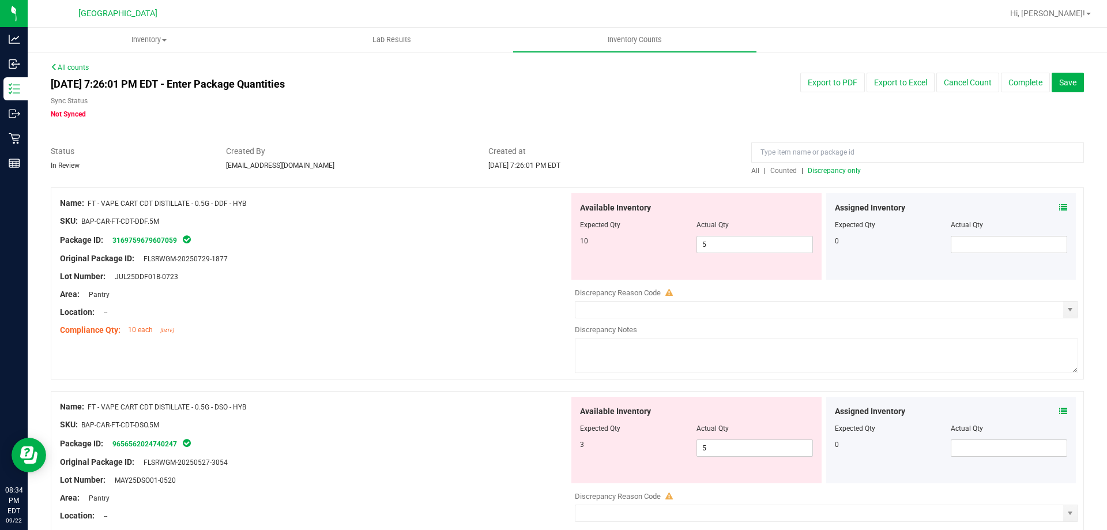
click at [707, 233] on div at bounding box center [696, 233] width 233 height 6
click at [708, 243] on span "5 5" at bounding box center [754, 244] width 116 height 17
click at [708, 243] on input "5" at bounding box center [754, 244] width 115 height 16
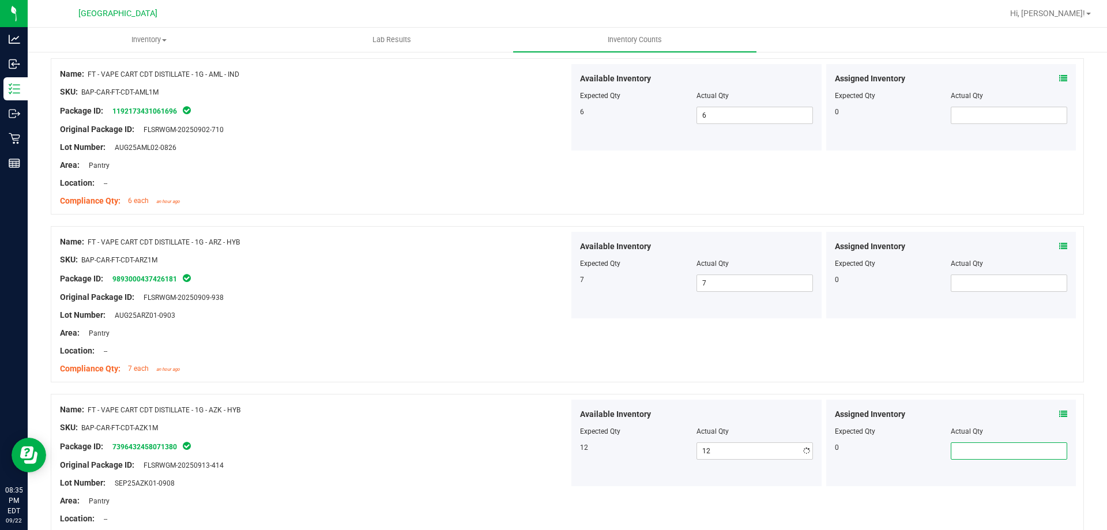
scroll to position [2628, 0]
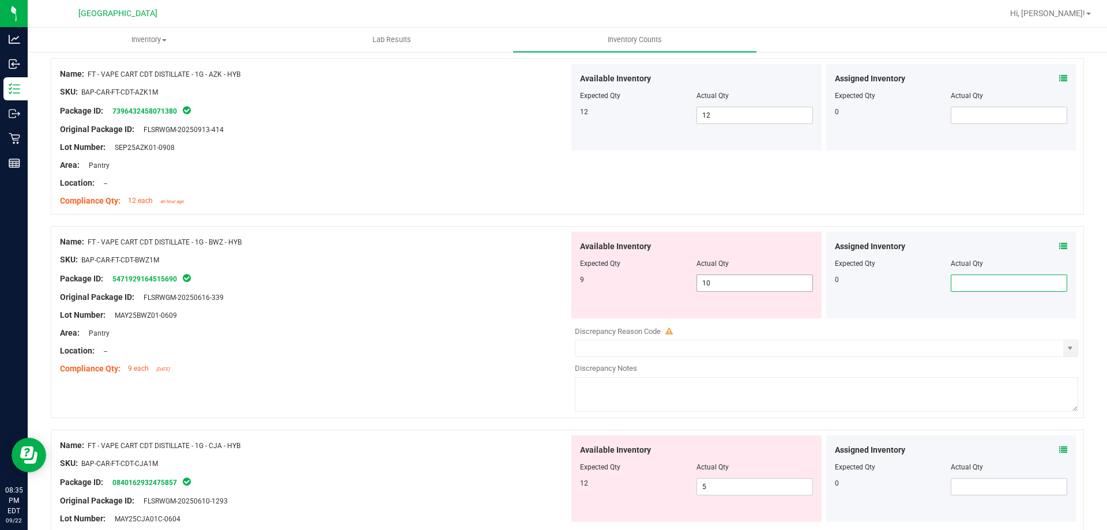
click at [755, 289] on span "10 10" at bounding box center [754, 282] width 116 height 17
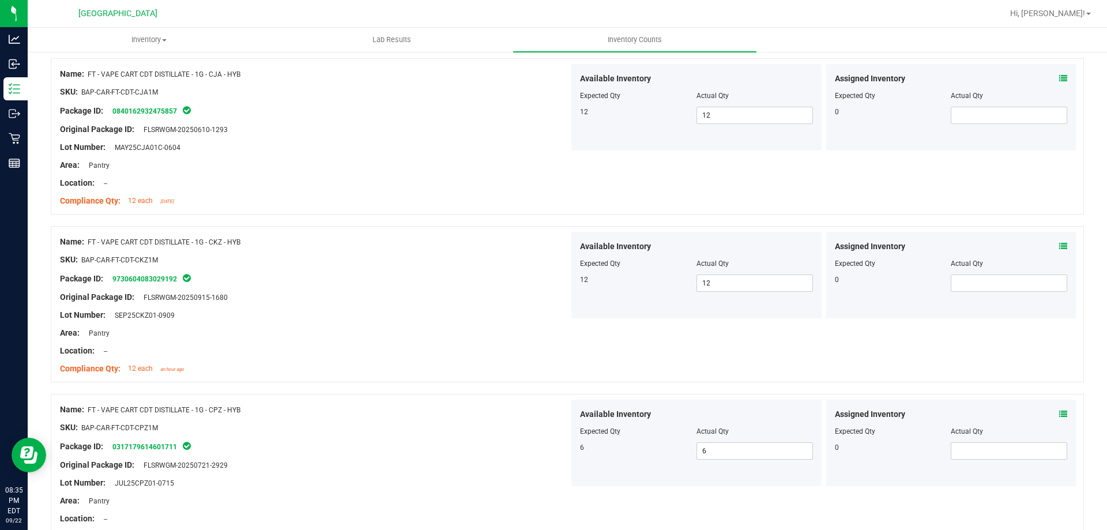
scroll to position [3034, 0]
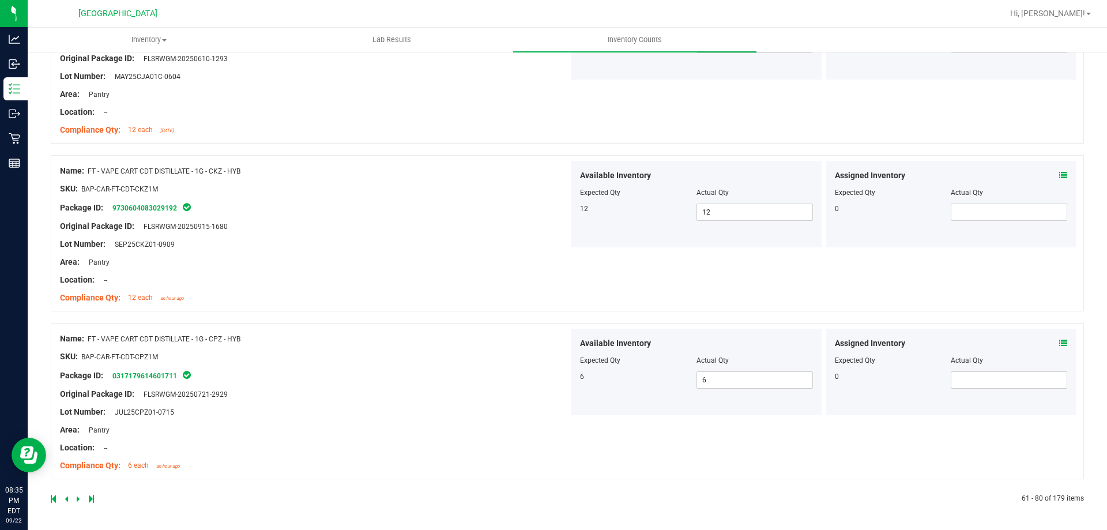
click at [78, 496] on icon at bounding box center [78, 498] width 3 height 7
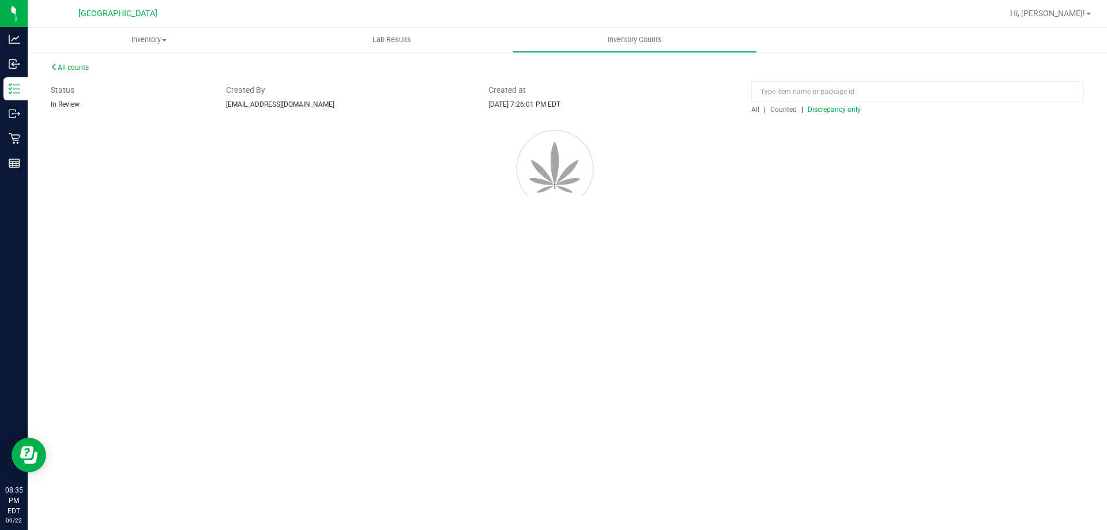
scroll to position [0, 0]
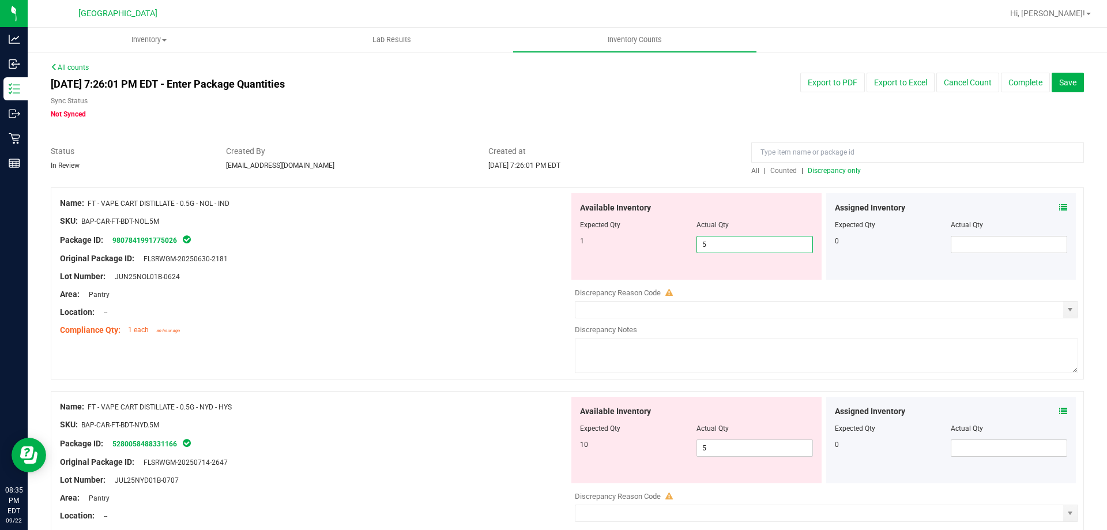
click at [737, 249] on span "5 5" at bounding box center [754, 244] width 116 height 17
click at [737, 249] on input "5" at bounding box center [754, 244] width 115 height 16
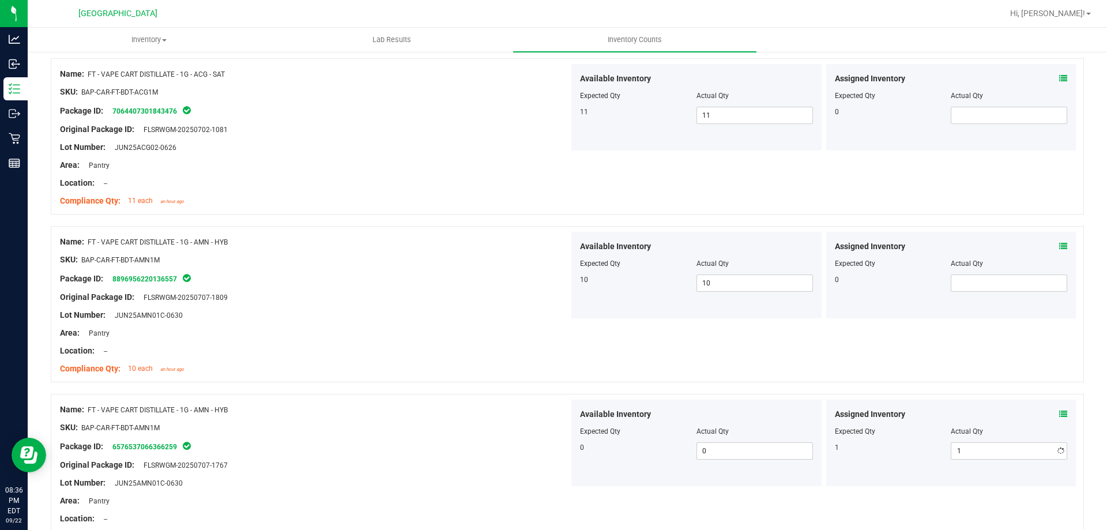
scroll to position [1974, 0]
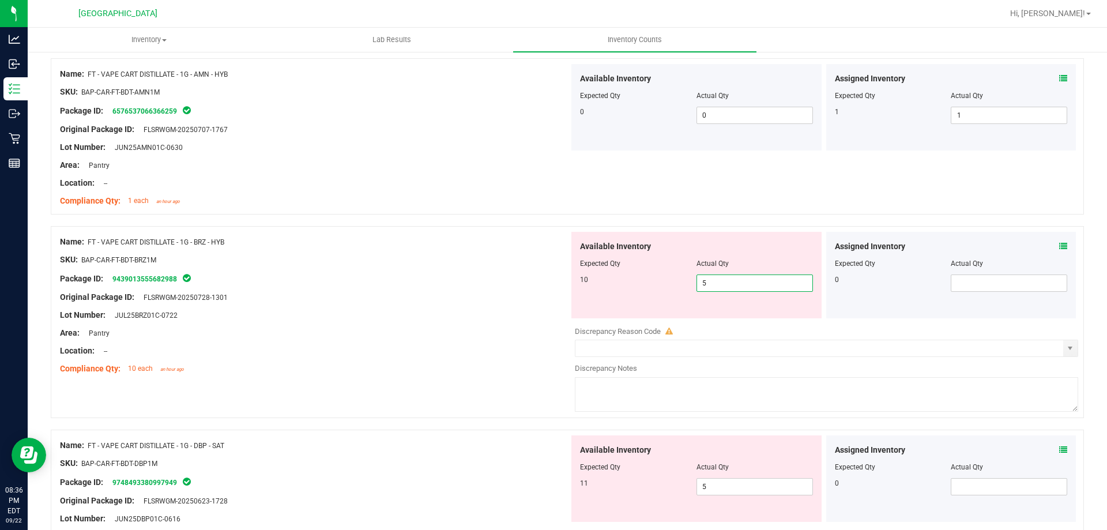
drag, startPoint x: 741, startPoint y: 284, endPoint x: 633, endPoint y: 274, distance: 108.8
click at [633, 274] on div "10 5 5" at bounding box center [696, 282] width 233 height 17
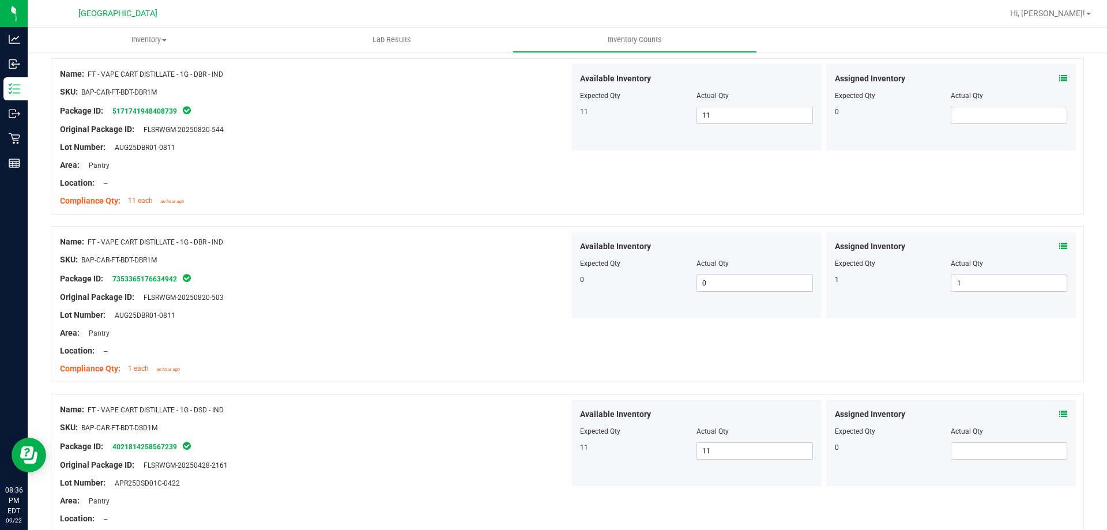
scroll to position [2981, 0]
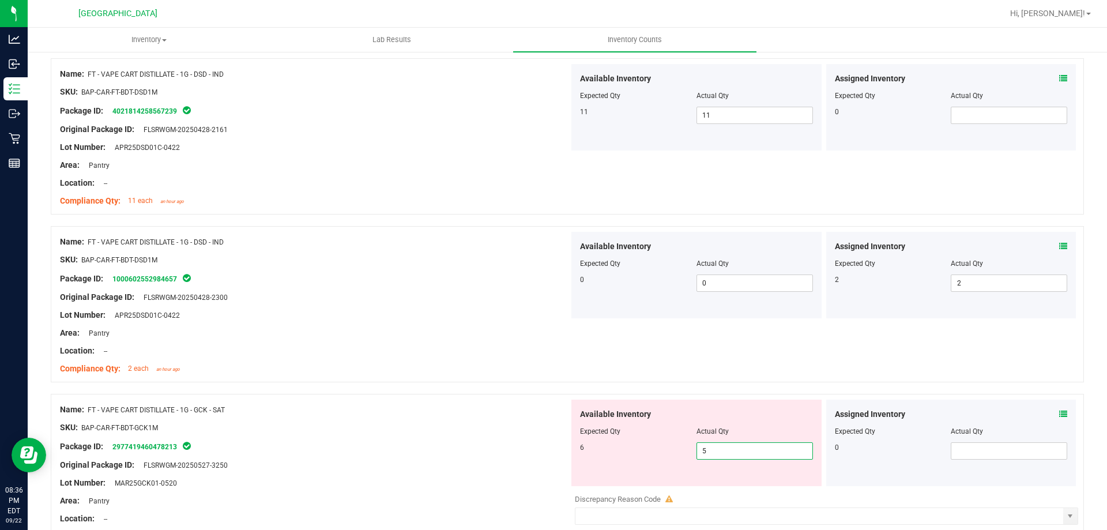
click at [721, 445] on span "5 5" at bounding box center [754, 450] width 116 height 17
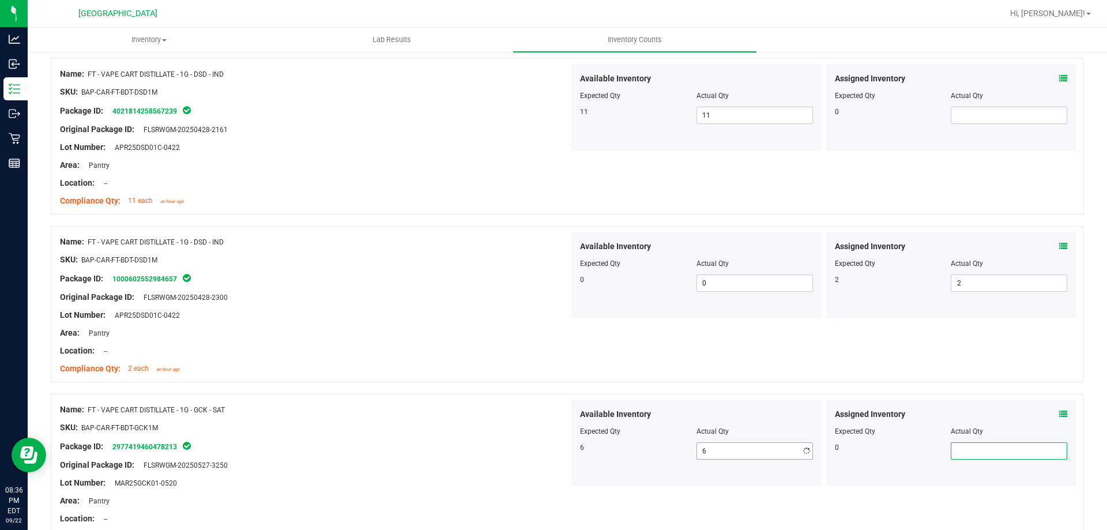
scroll to position [3052, 0]
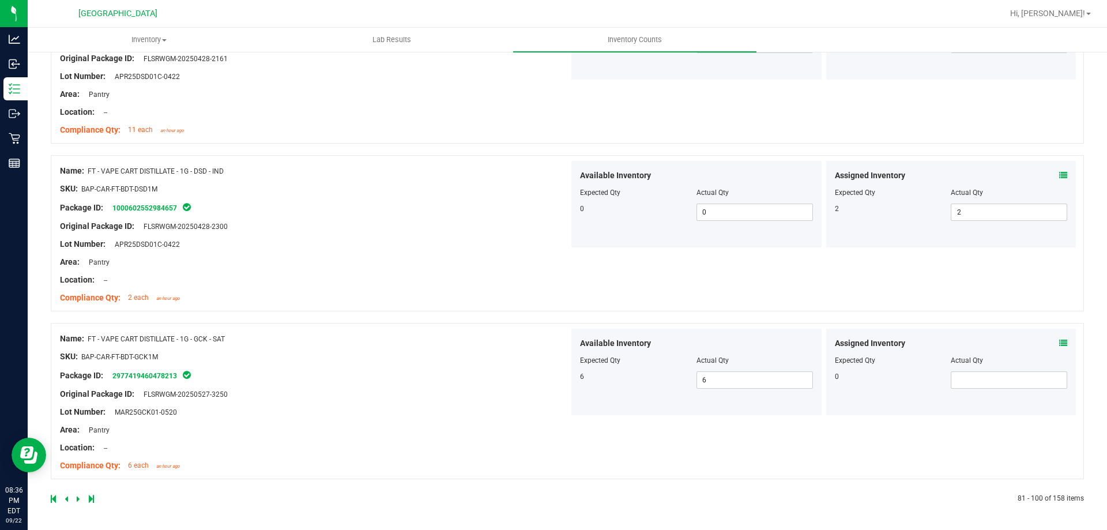
click at [78, 499] on icon at bounding box center [78, 498] width 3 height 7
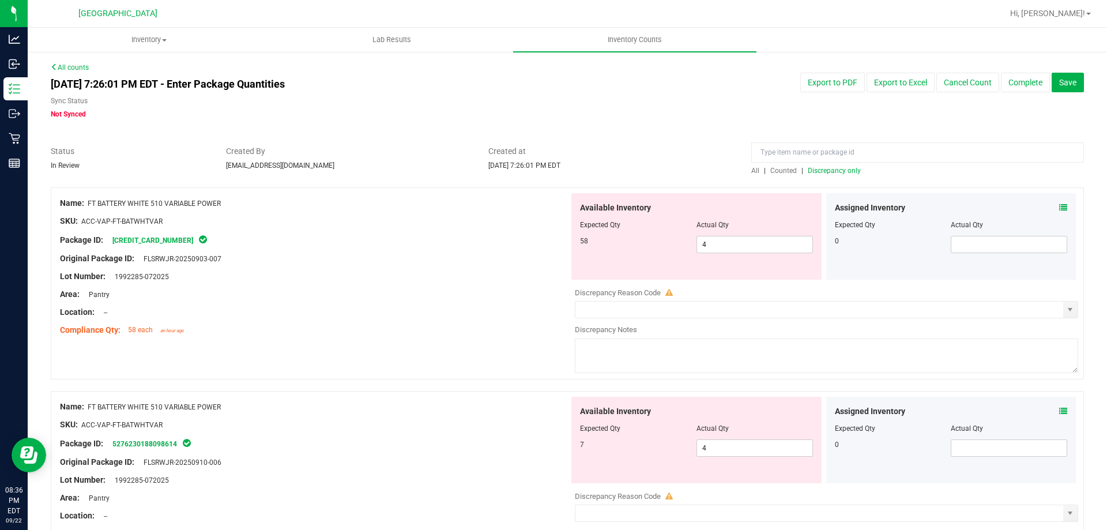
click at [823, 167] on span "Discrepancy only" at bounding box center [834, 171] width 53 height 8
click at [743, 242] on span "5 5" at bounding box center [754, 244] width 116 height 17
click at [743, 242] on input "5" at bounding box center [754, 244] width 115 height 16
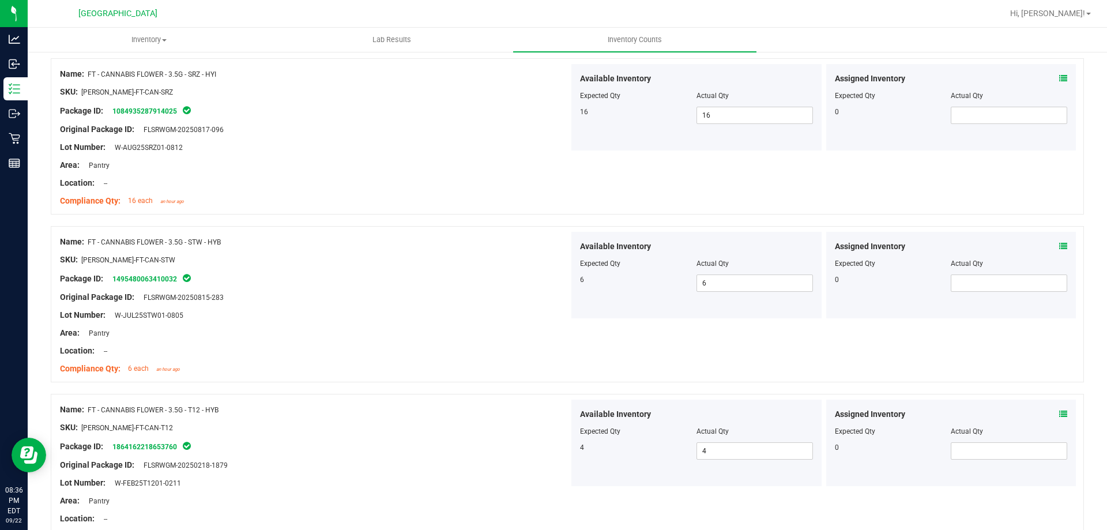
scroll to position [968, 0]
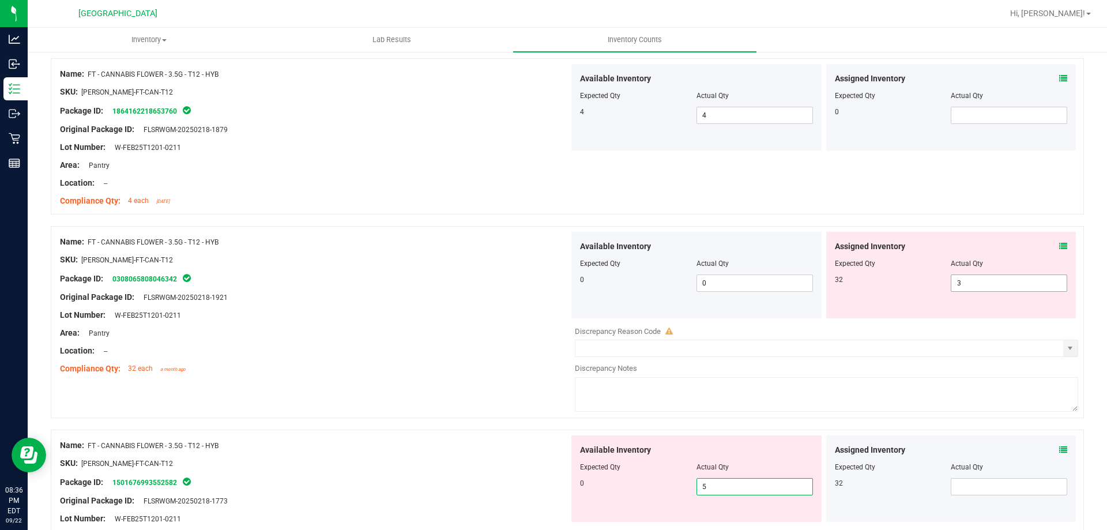
click at [990, 283] on span "3 3" at bounding box center [1009, 282] width 116 height 17
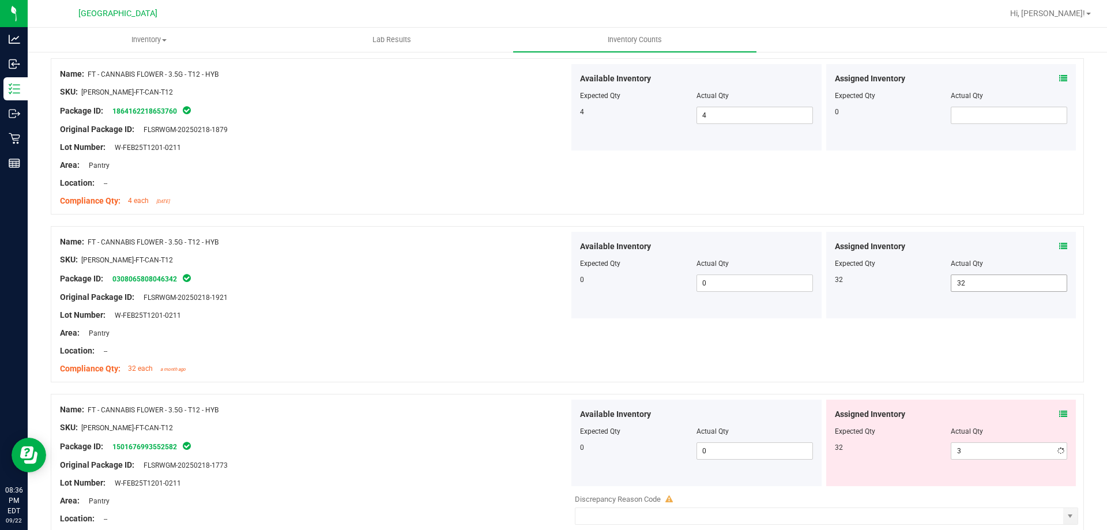
scroll to position [1339, 0]
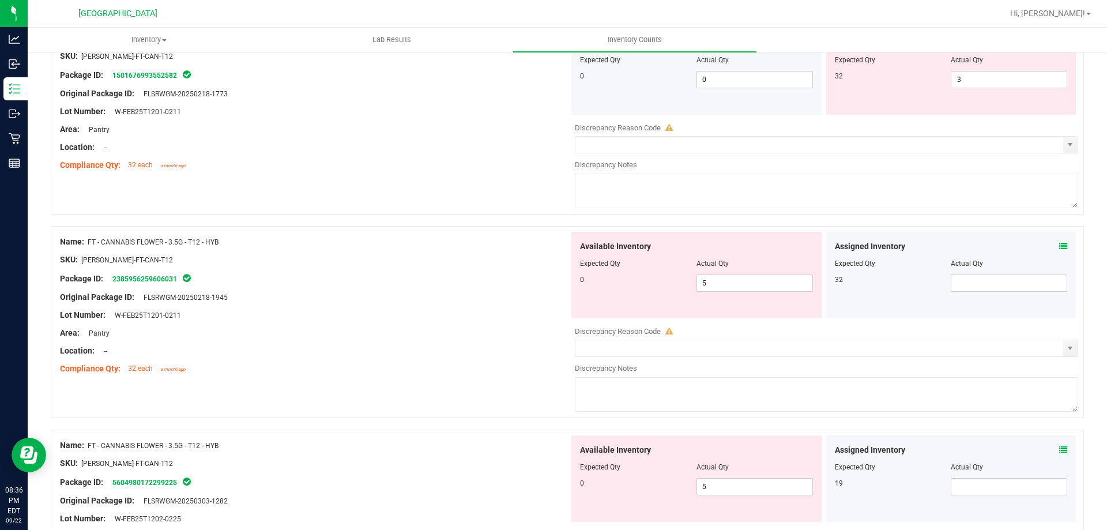
click at [971, 88] on div "Assigned Inventory Expected Qty Actual Qty 32 3 3" at bounding box center [951, 71] width 250 height 86
click at [975, 80] on span "3 3" at bounding box center [1009, 79] width 116 height 17
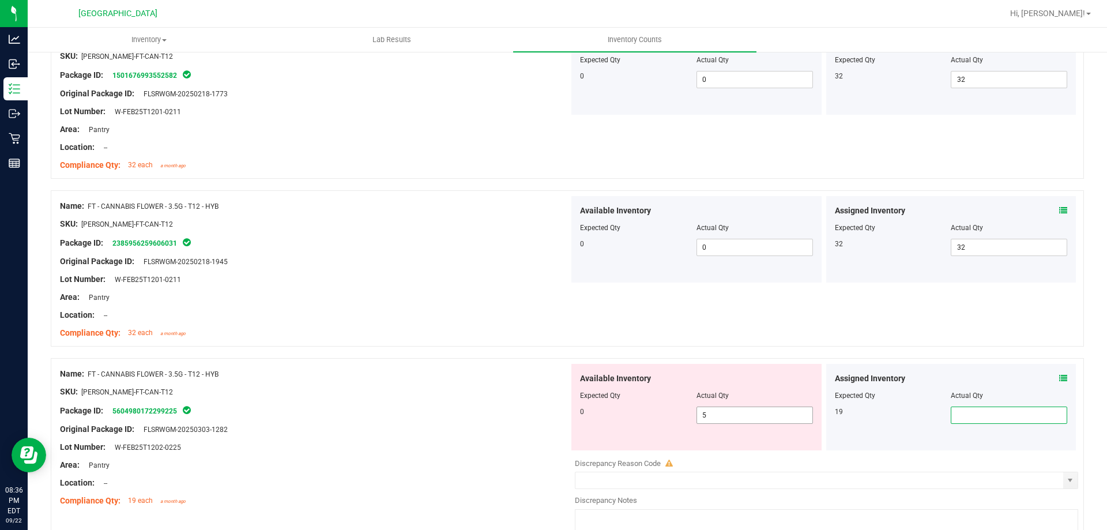
click at [721, 408] on span "5 5" at bounding box center [754, 414] width 116 height 17
click at [721, 408] on input "5" at bounding box center [754, 415] width 115 height 16
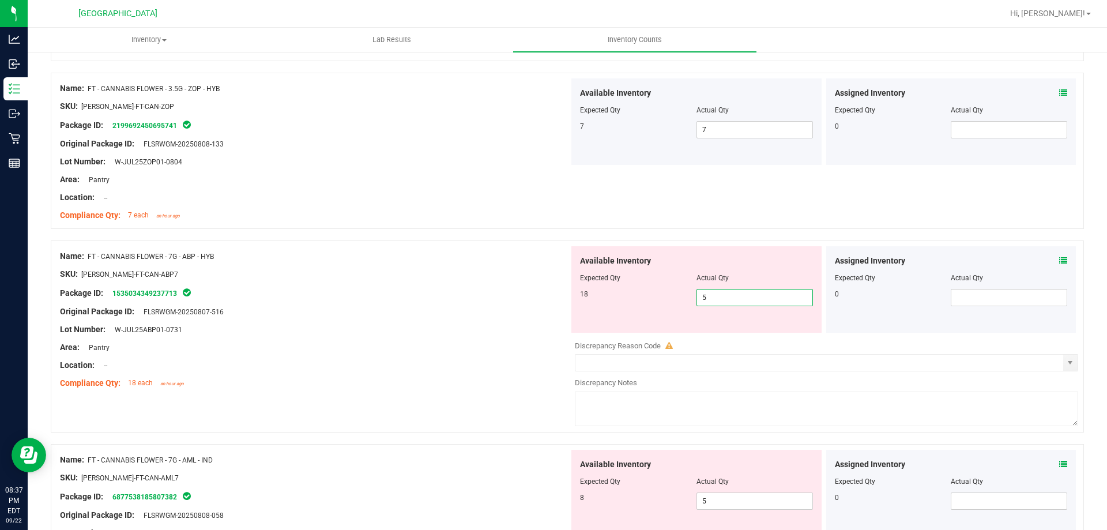
drag, startPoint x: 736, startPoint y: 305, endPoint x: 676, endPoint y: 308, distance: 60.0
click at [676, 308] on div "Available Inventory Expected Qty Actual Qty 18 5 5" at bounding box center [696, 289] width 250 height 86
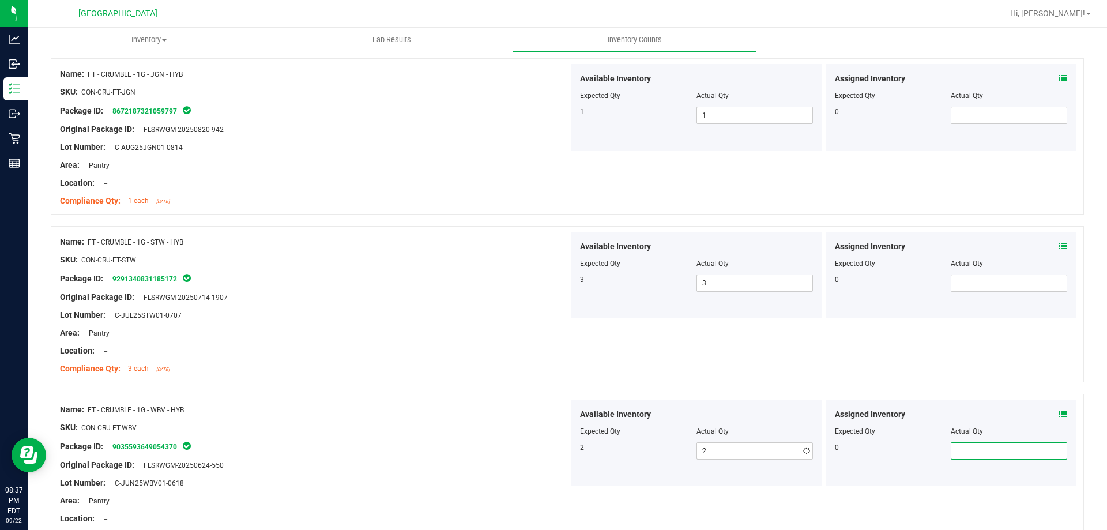
scroll to position [3052, 0]
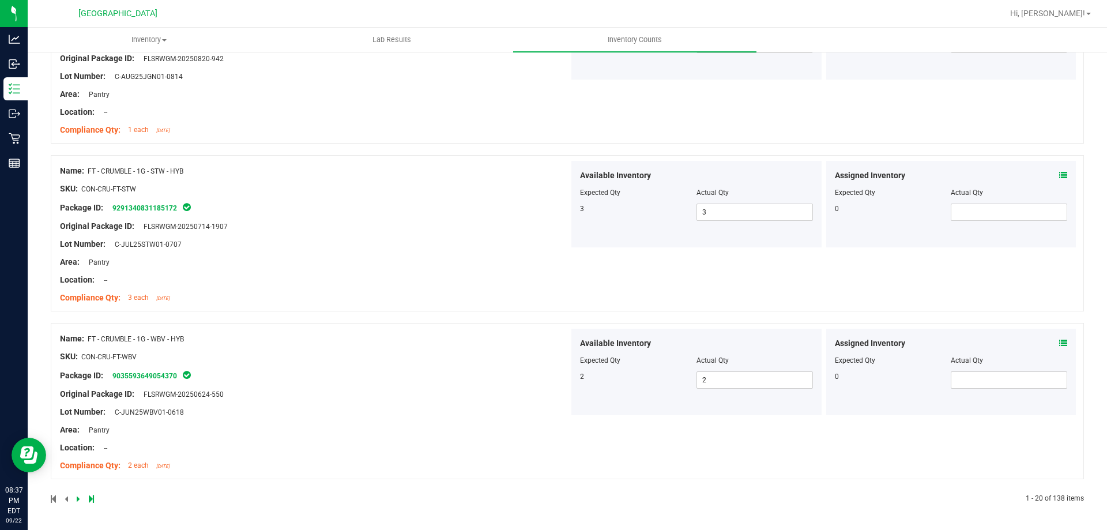
click at [80, 499] on link at bounding box center [79, 499] width 5 height 8
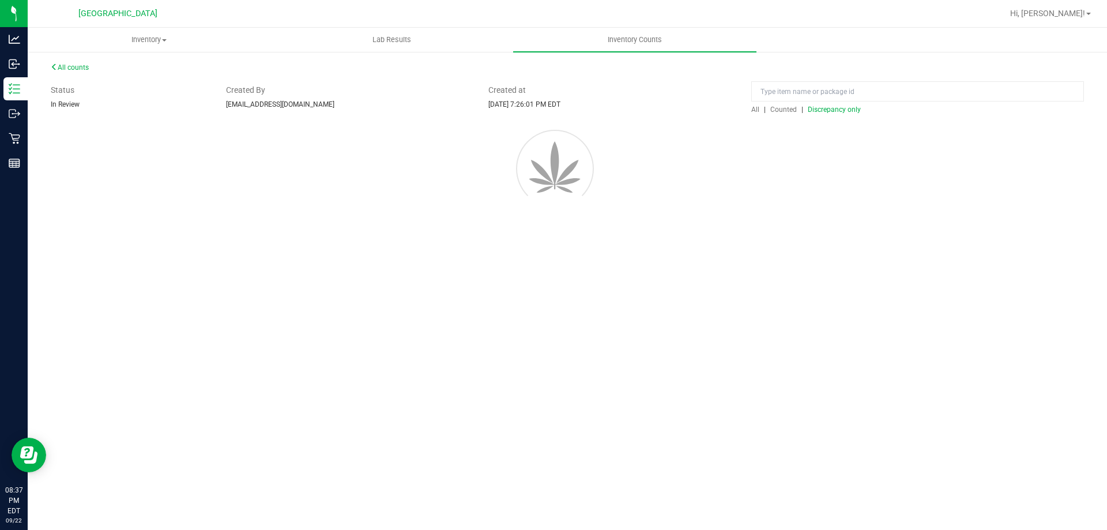
scroll to position [0, 0]
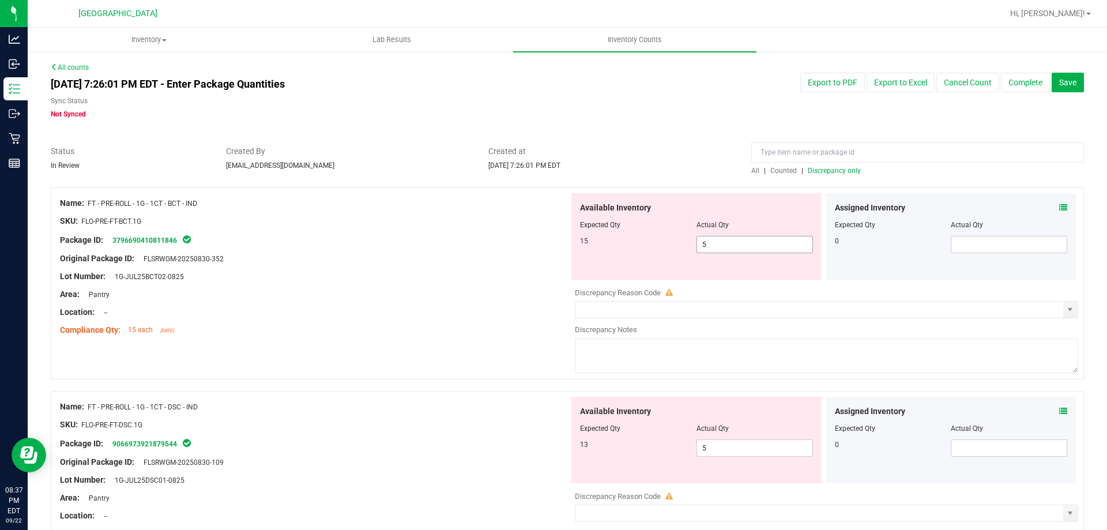
click at [744, 243] on span "5 5" at bounding box center [754, 244] width 116 height 17
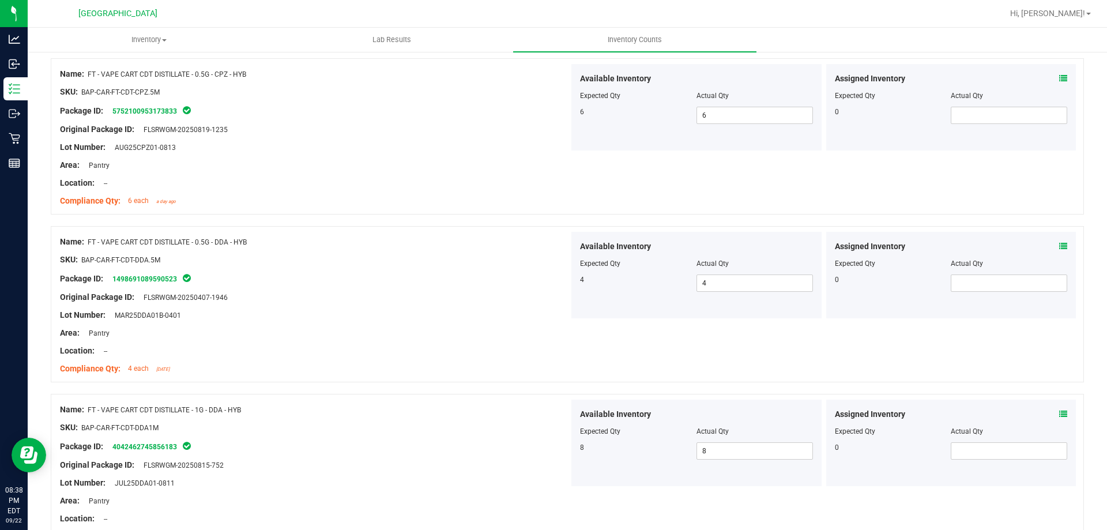
scroll to position [3052, 0]
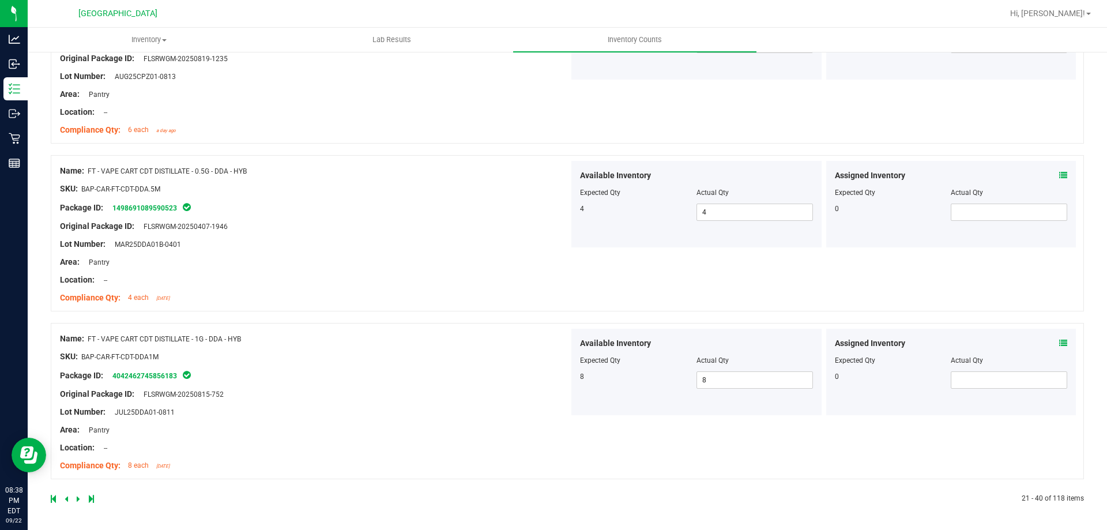
click at [79, 498] on icon at bounding box center [78, 498] width 3 height 7
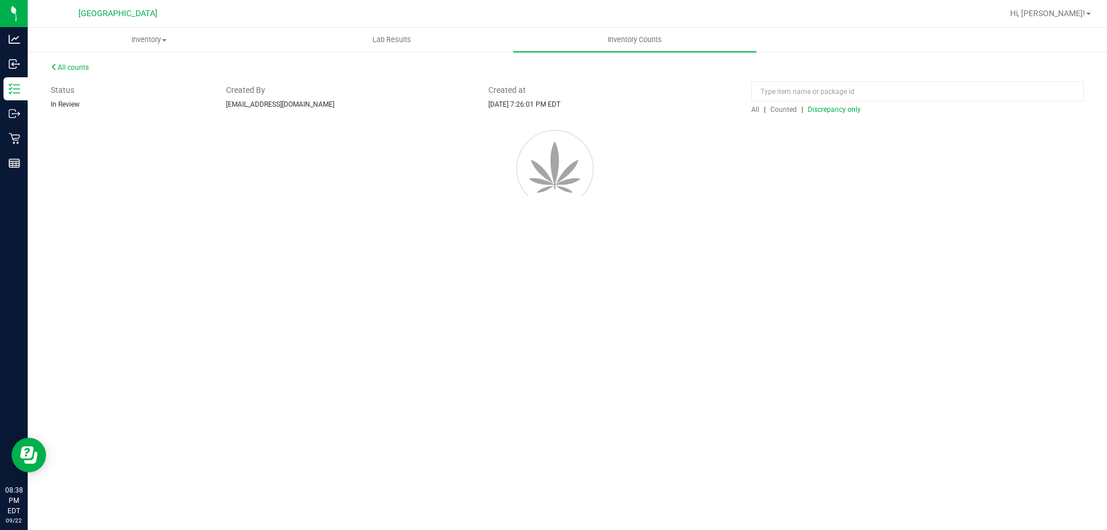
scroll to position [0, 0]
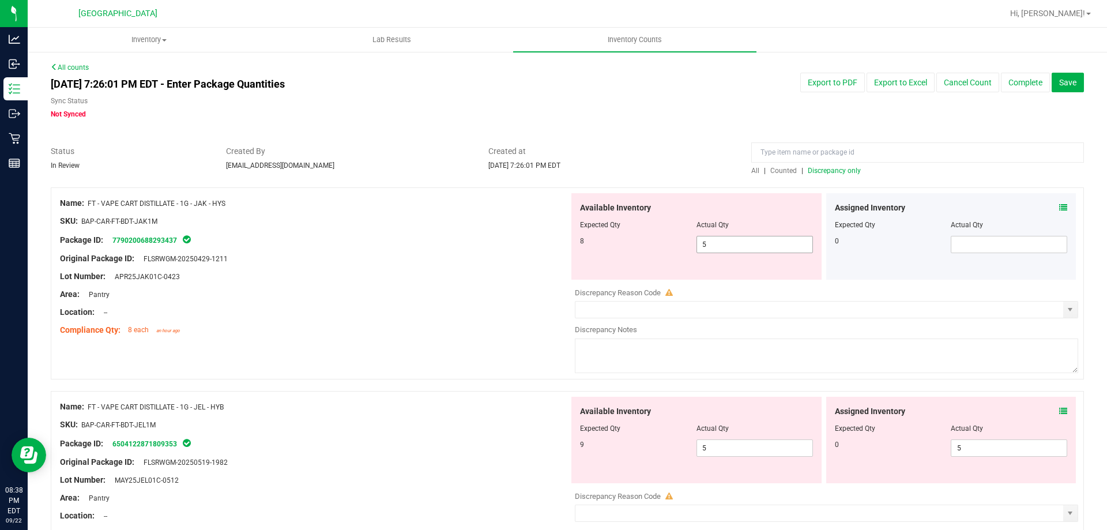
click at [733, 245] on span "5 5" at bounding box center [754, 244] width 116 height 17
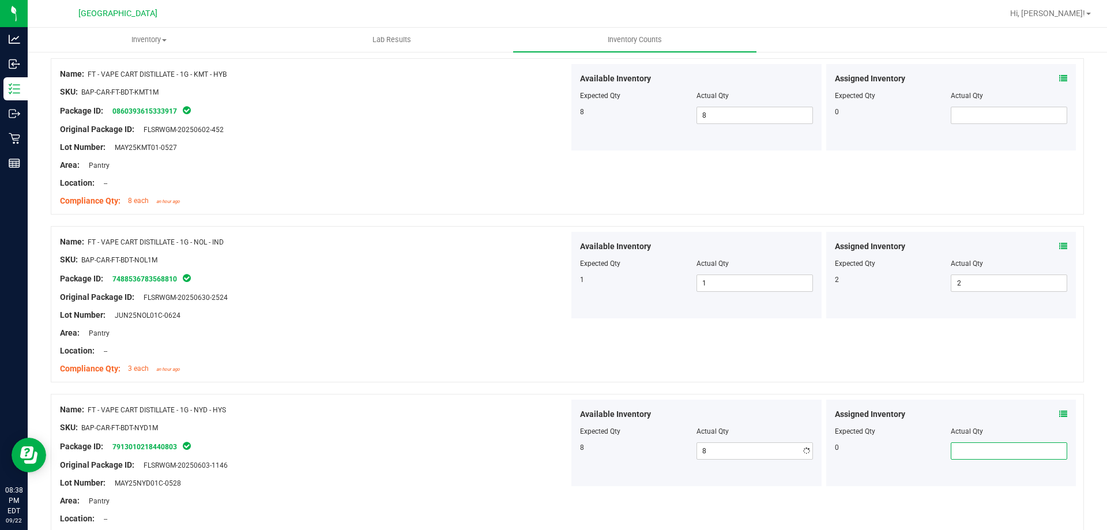
scroll to position [968, 0]
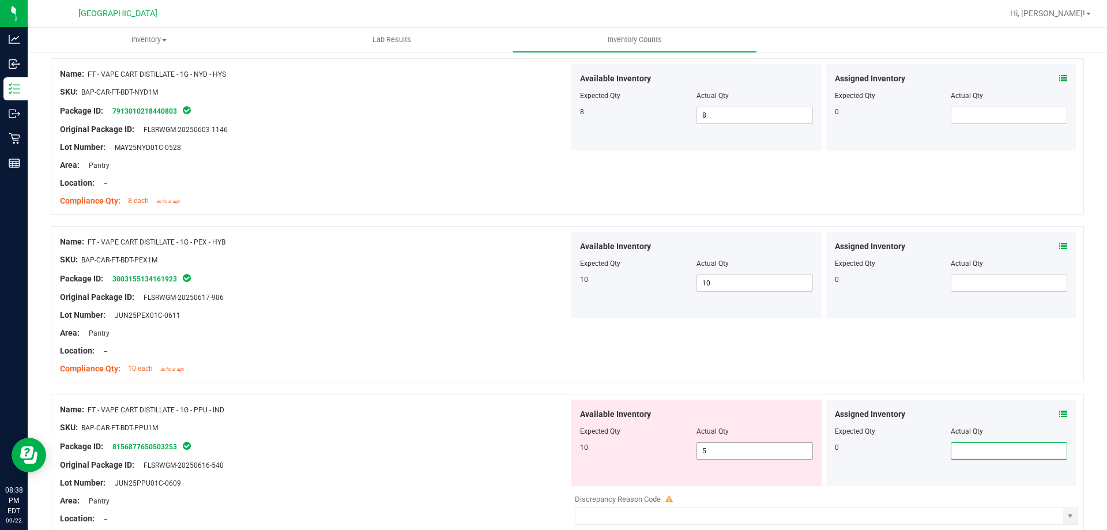
click at [747, 449] on span "5 5" at bounding box center [754, 450] width 116 height 17
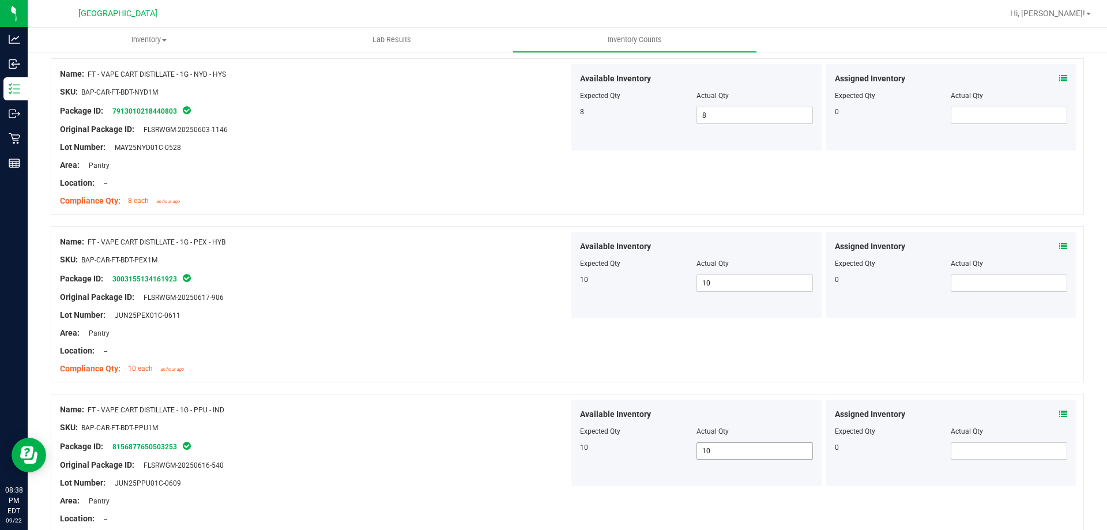
scroll to position [1303, 0]
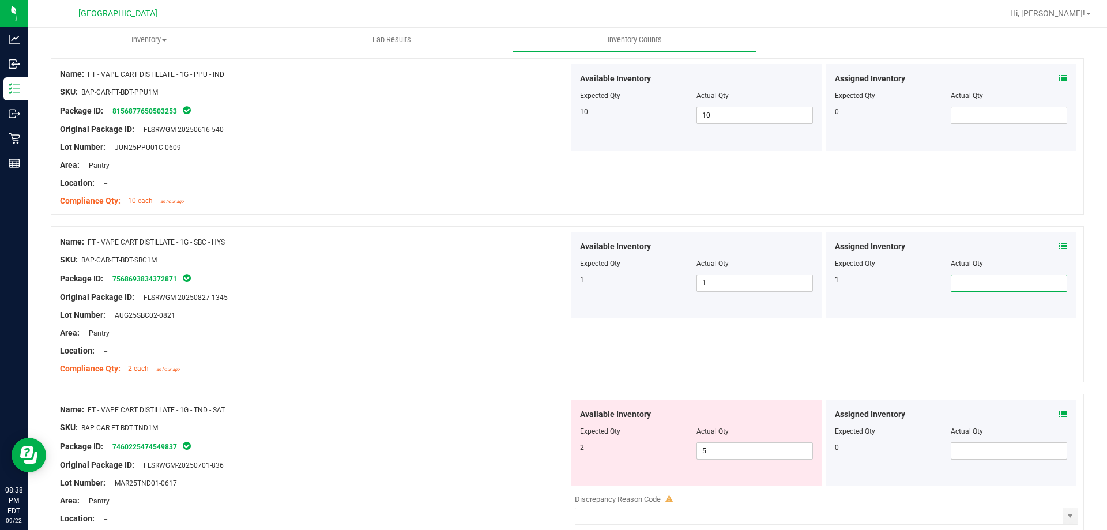
click at [968, 280] on span at bounding box center [1009, 282] width 116 height 17
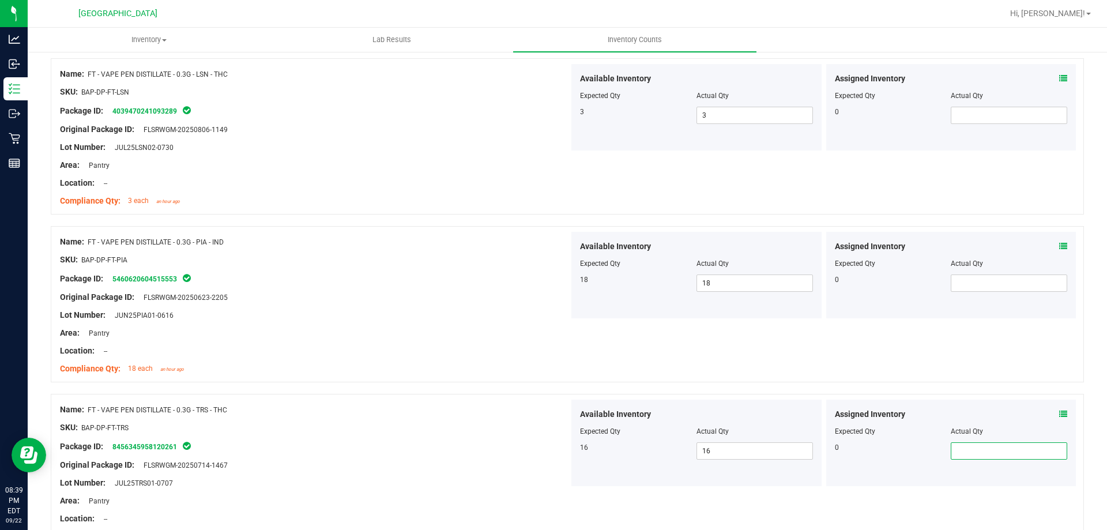
scroll to position [3052, 0]
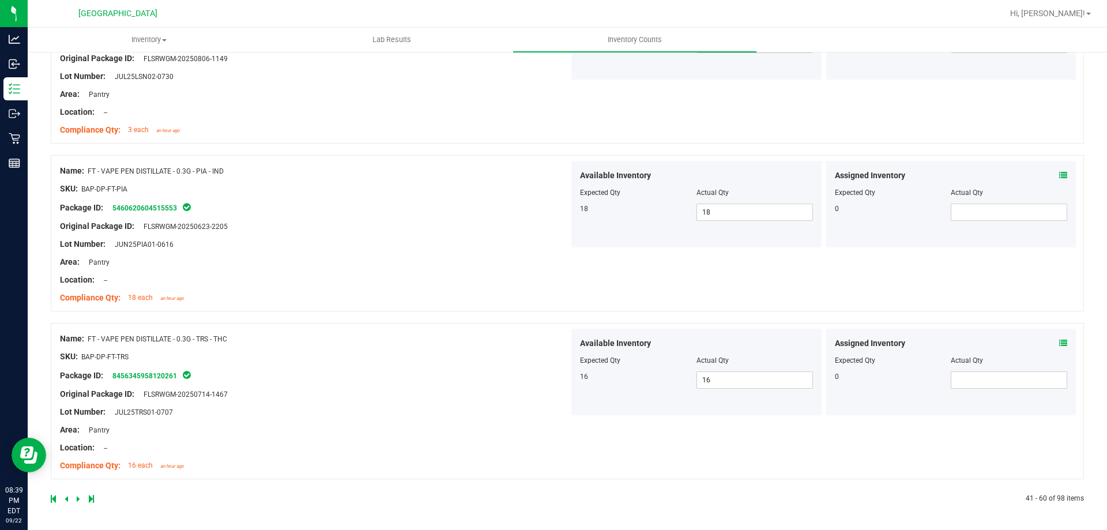
click at [77, 499] on icon at bounding box center [78, 498] width 3 height 7
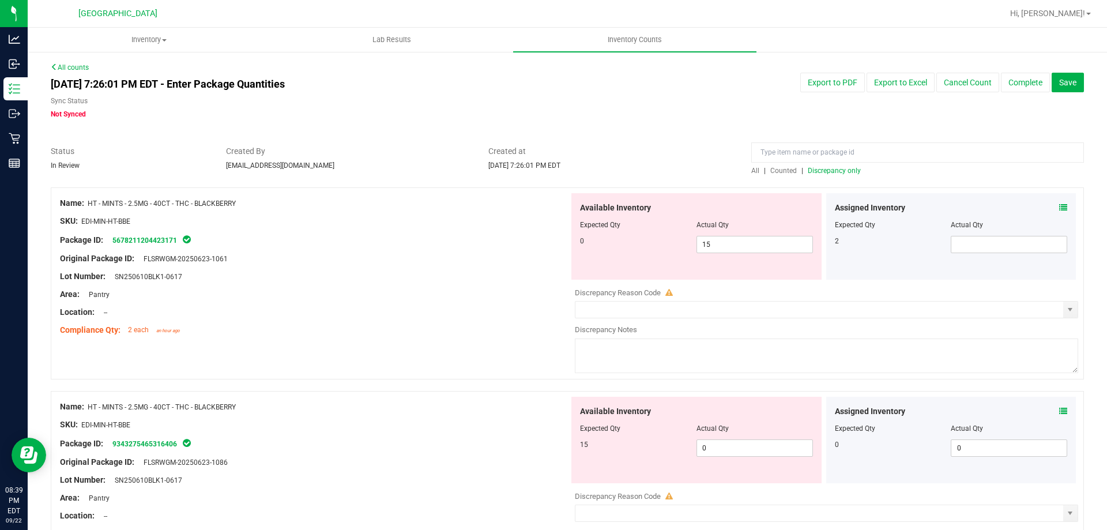
click at [824, 174] on span "Discrepancy only" at bounding box center [834, 171] width 53 height 8
click at [730, 248] on span "5 5" at bounding box center [754, 244] width 116 height 17
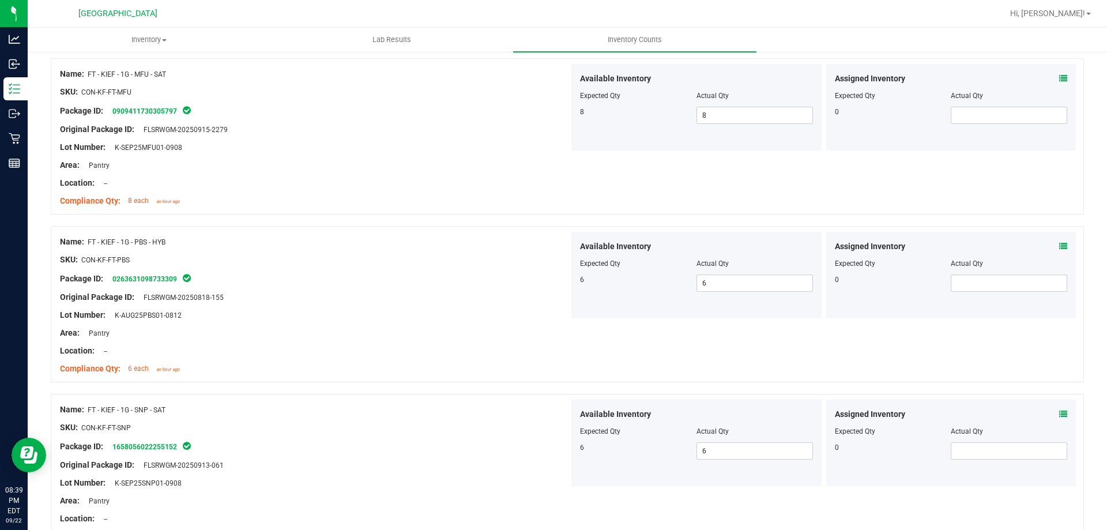
scroll to position [632, 0]
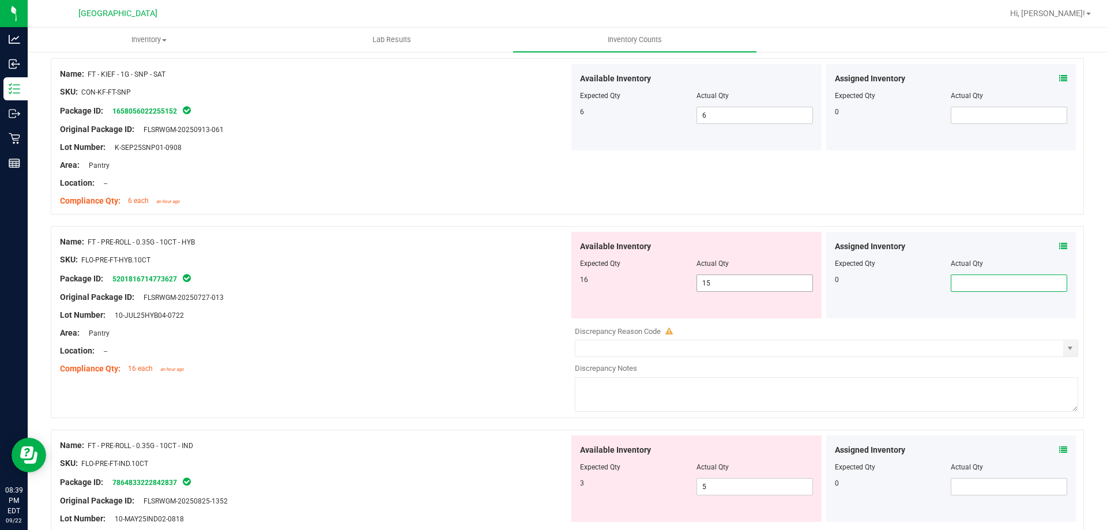
click at [738, 276] on span "15 15" at bounding box center [754, 282] width 116 height 17
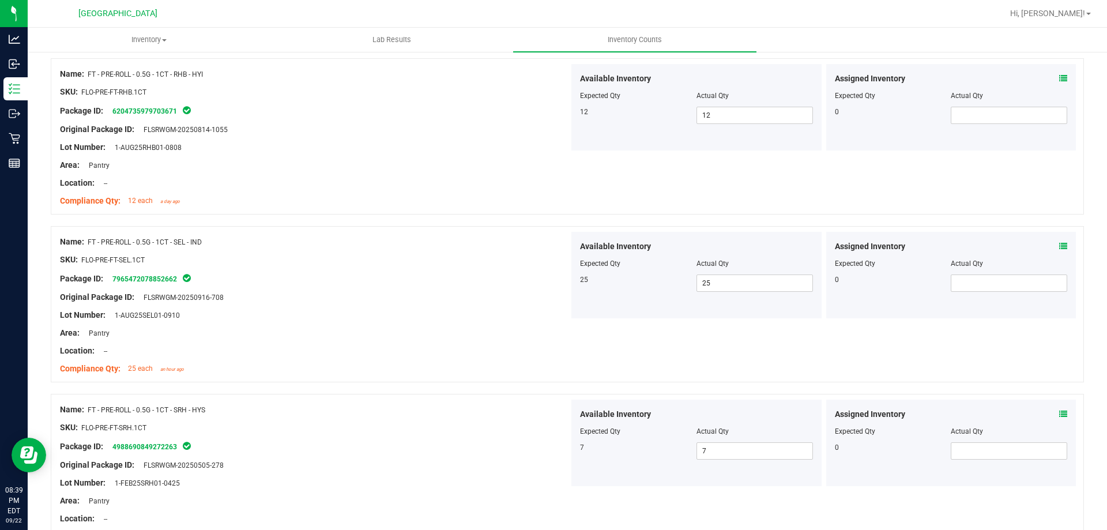
scroll to position [3052, 0]
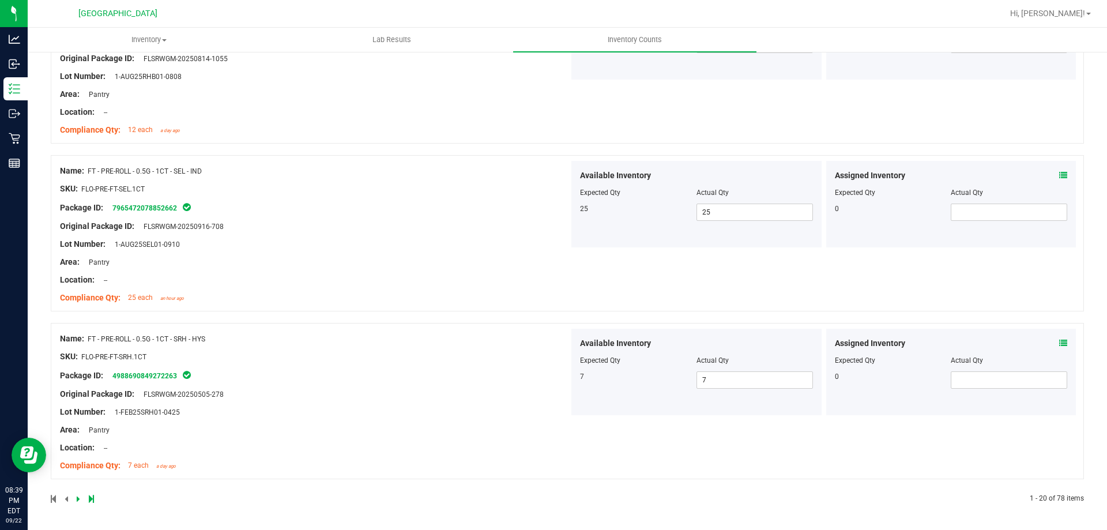
click at [78, 497] on icon at bounding box center [78, 498] width 3 height 7
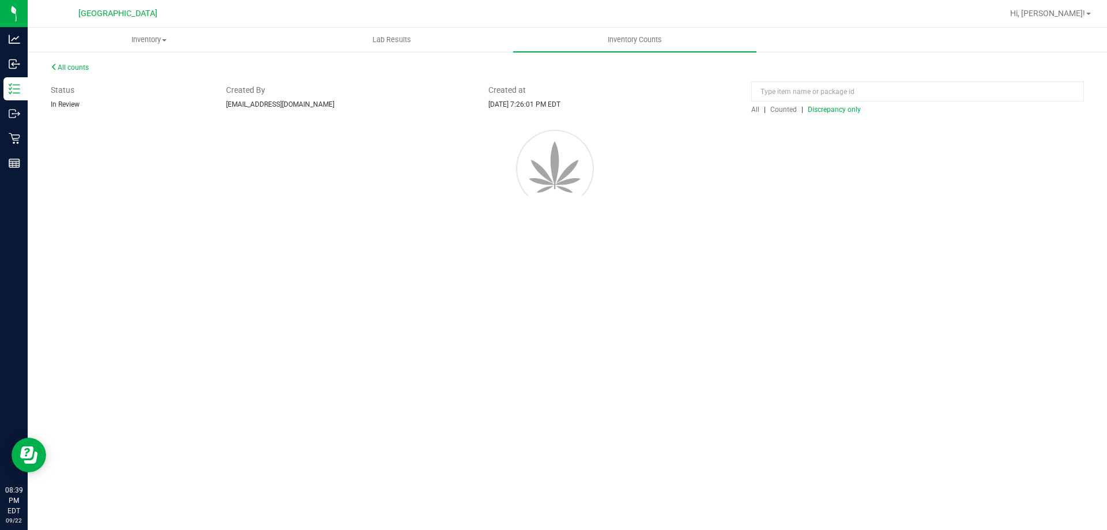
scroll to position [0, 0]
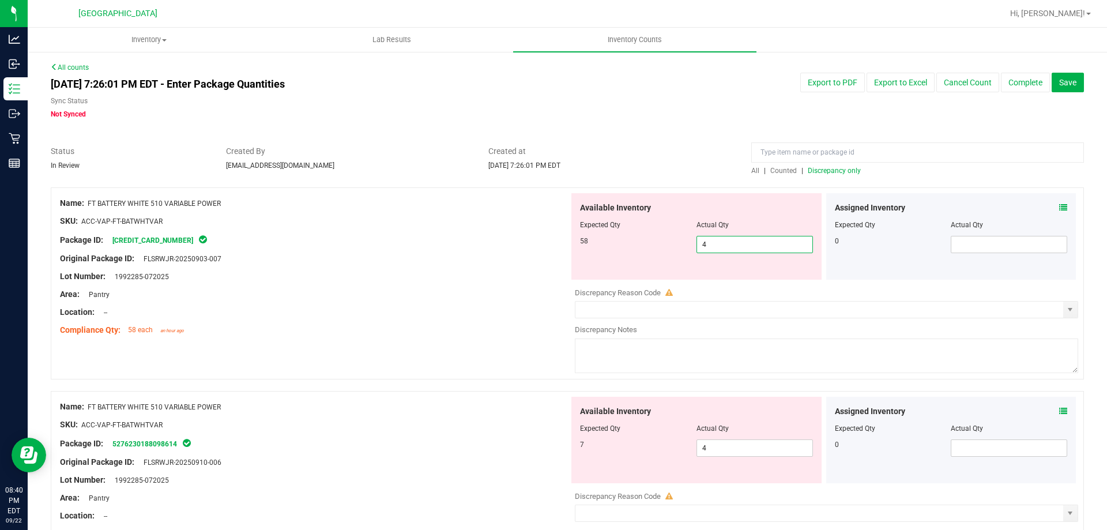
click at [704, 244] on span "4 4" at bounding box center [754, 244] width 116 height 17
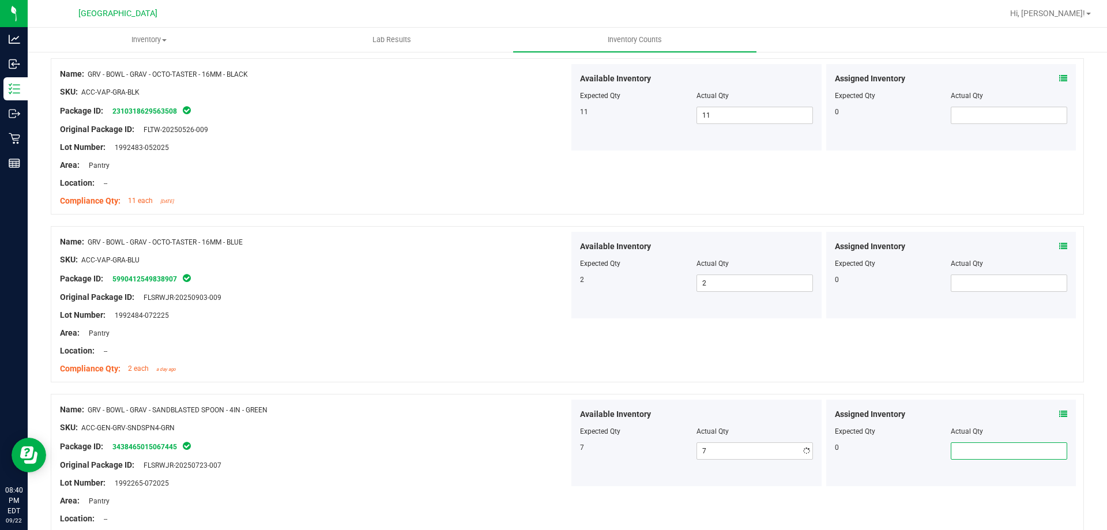
scroll to position [1303, 0]
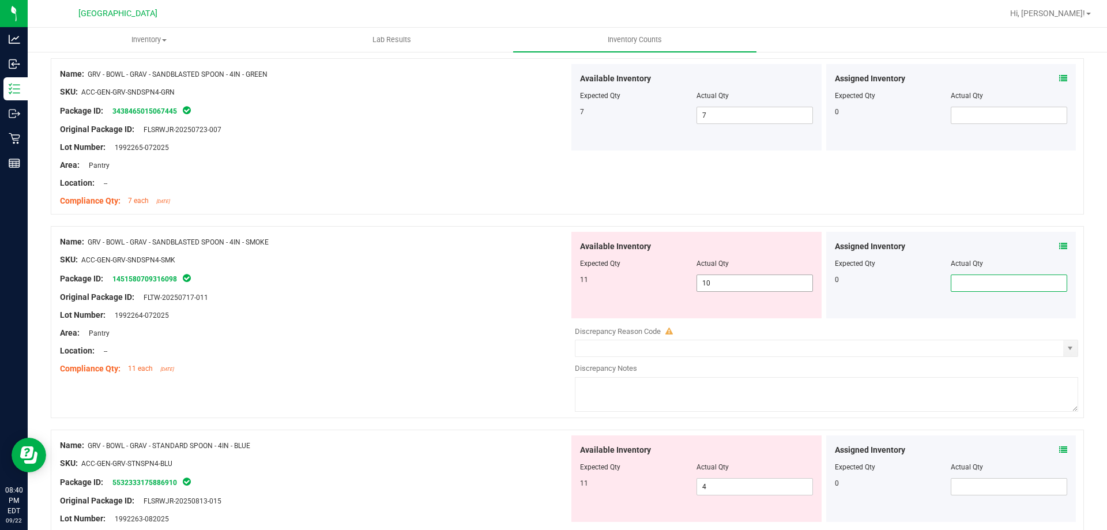
click at [719, 276] on span "10 10" at bounding box center [754, 282] width 116 height 17
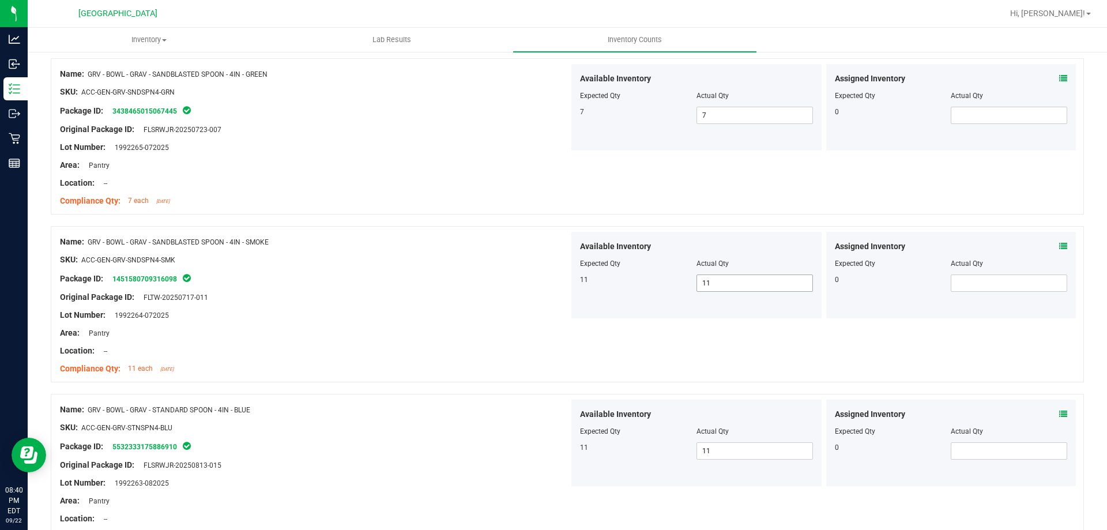
scroll to position [1639, 0]
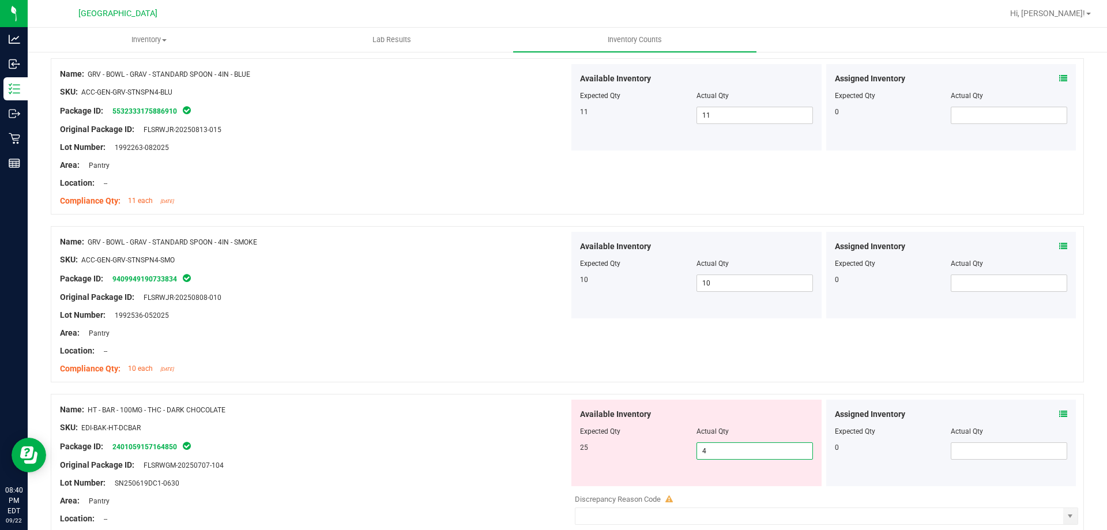
drag, startPoint x: 717, startPoint y: 446, endPoint x: 680, endPoint y: 447, distance: 36.3
click at [682, 447] on div "25 4 4" at bounding box center [696, 450] width 233 height 17
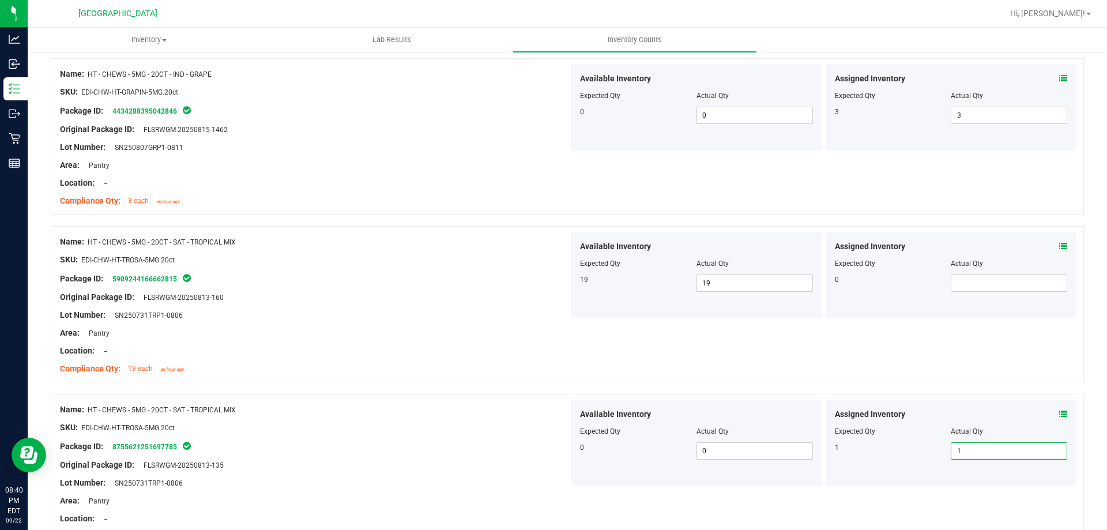
scroll to position [3052, 0]
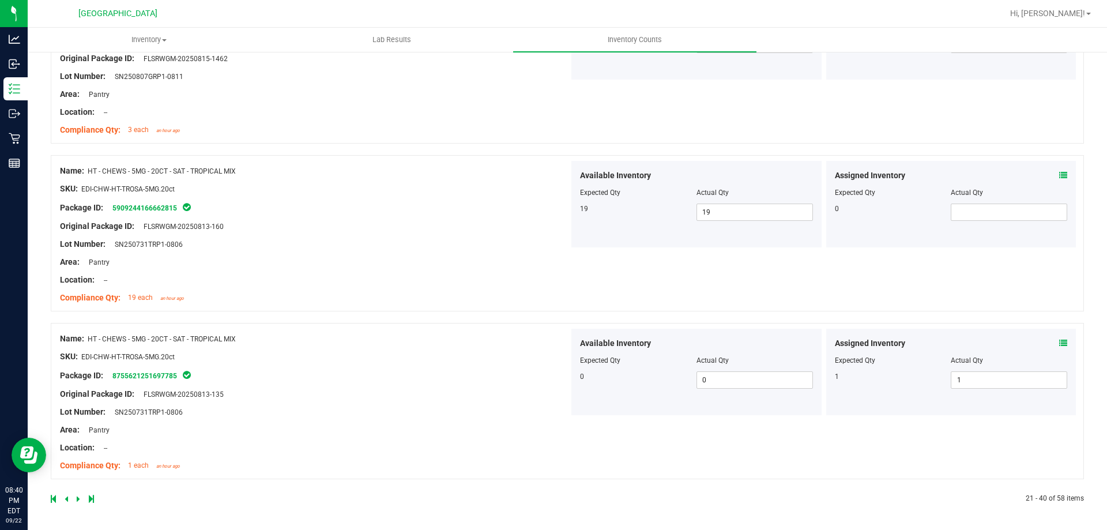
click at [77, 499] on icon at bounding box center [78, 498] width 3 height 7
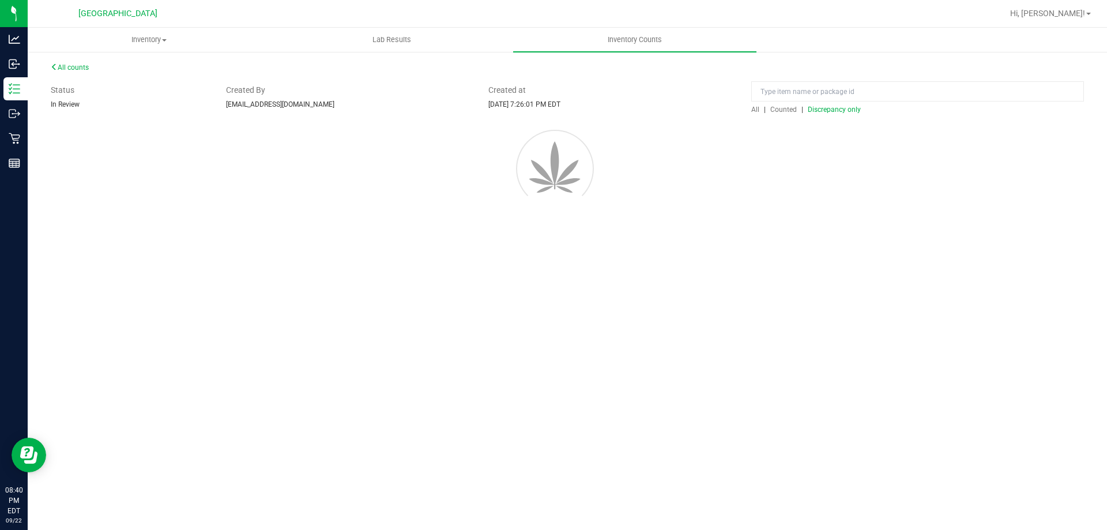
scroll to position [0, 0]
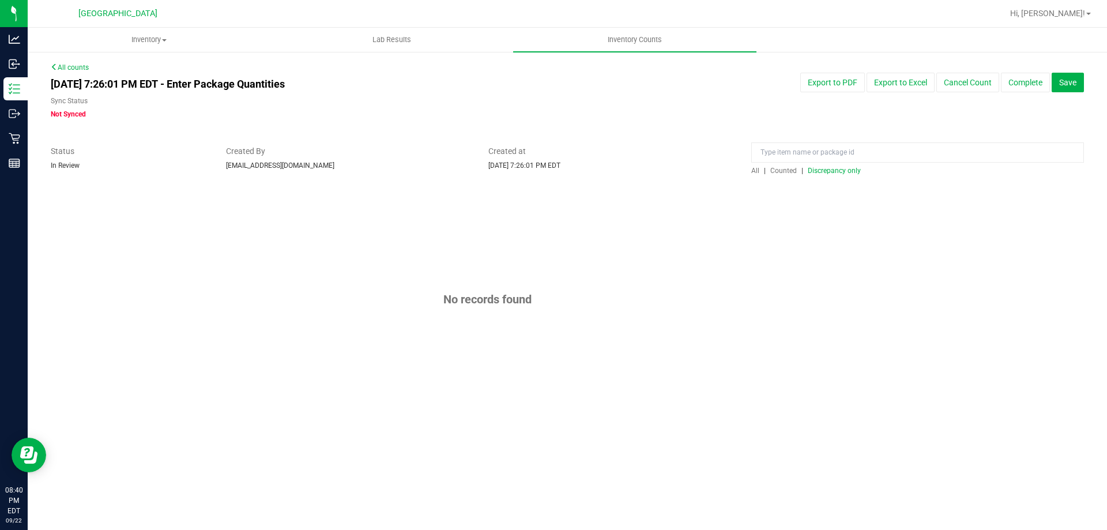
click at [835, 169] on span "Discrepancy only" at bounding box center [834, 171] width 53 height 8
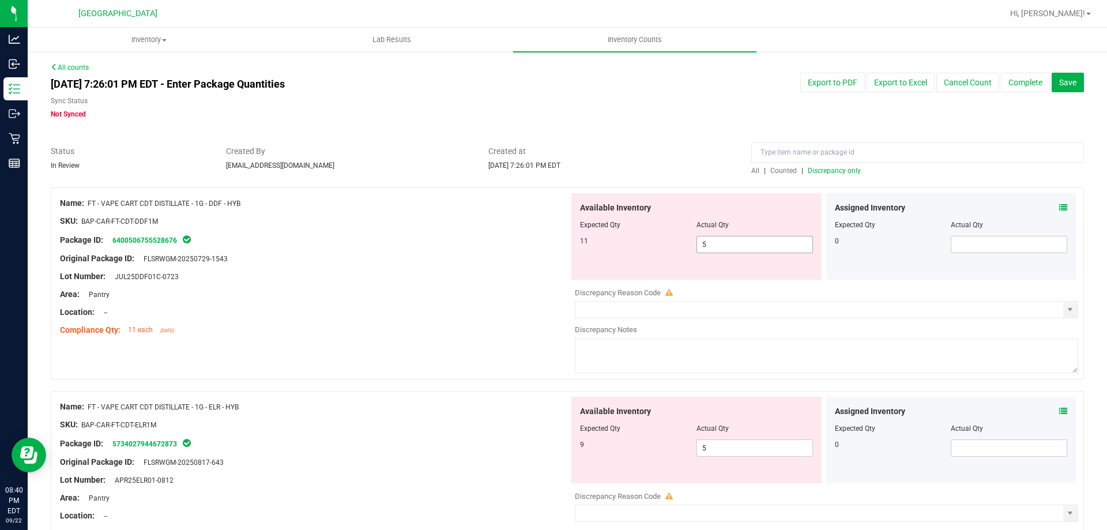
click at [730, 242] on span "5 5" at bounding box center [754, 244] width 116 height 17
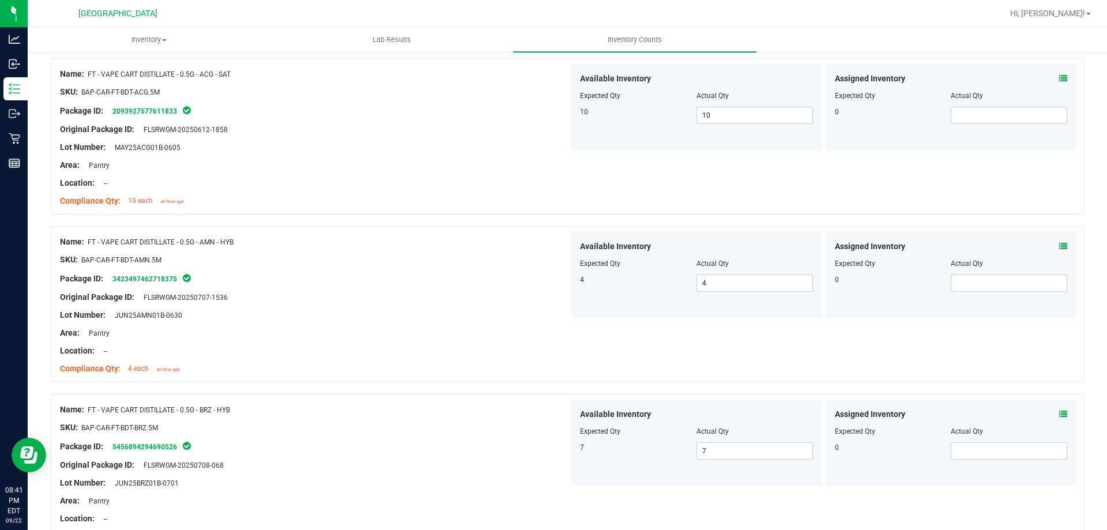
scroll to position [1974, 0]
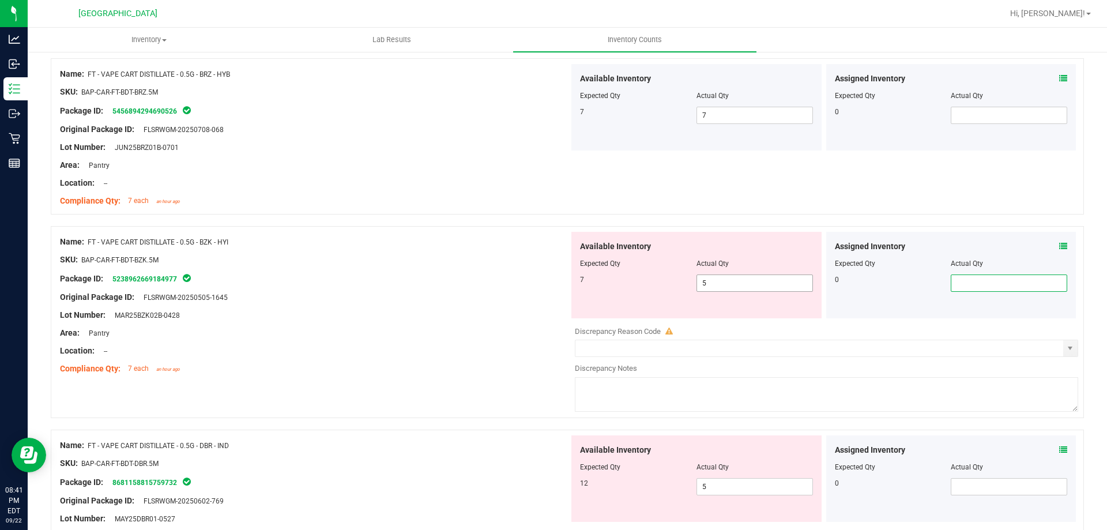
click at [776, 284] on span "5 5" at bounding box center [754, 282] width 116 height 17
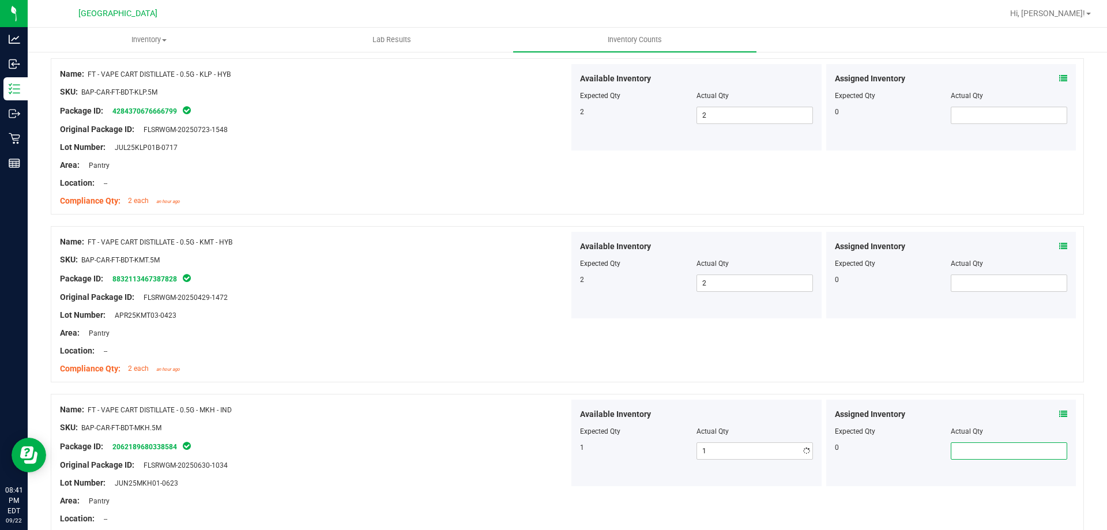
scroll to position [3052, 0]
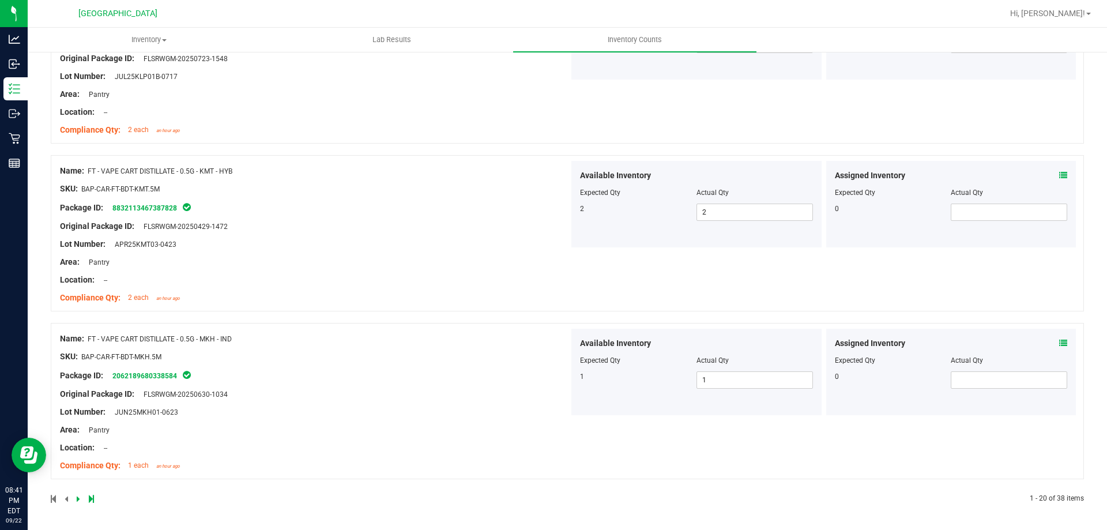
click at [78, 500] on icon at bounding box center [78, 498] width 3 height 7
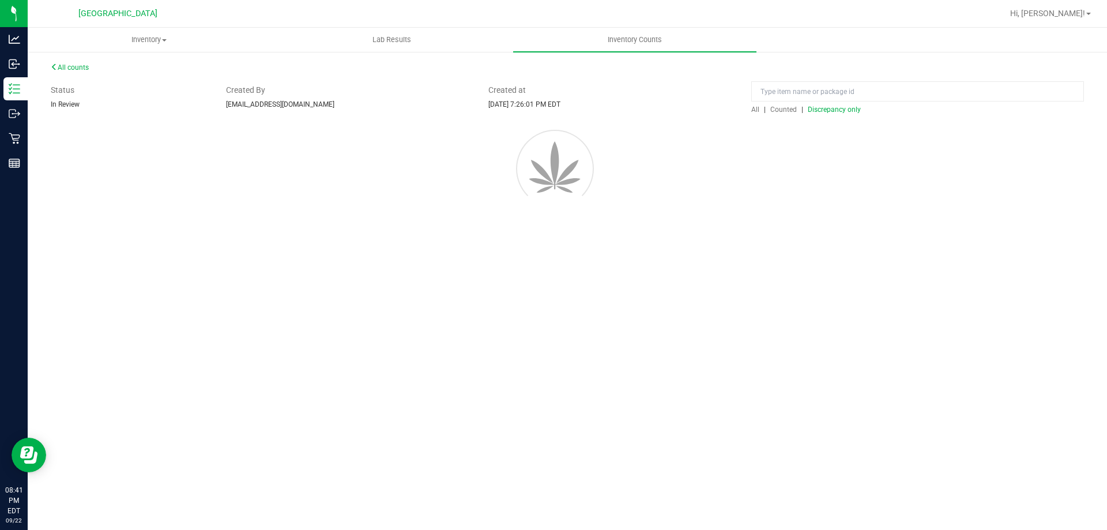
scroll to position [0, 0]
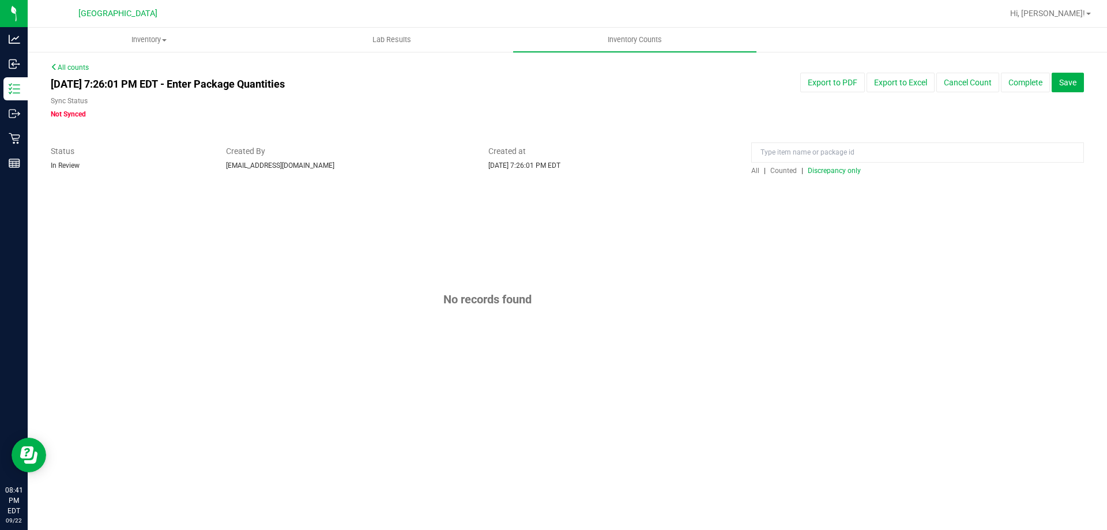
click at [854, 167] on span "Discrepancy only" at bounding box center [834, 171] width 53 height 8
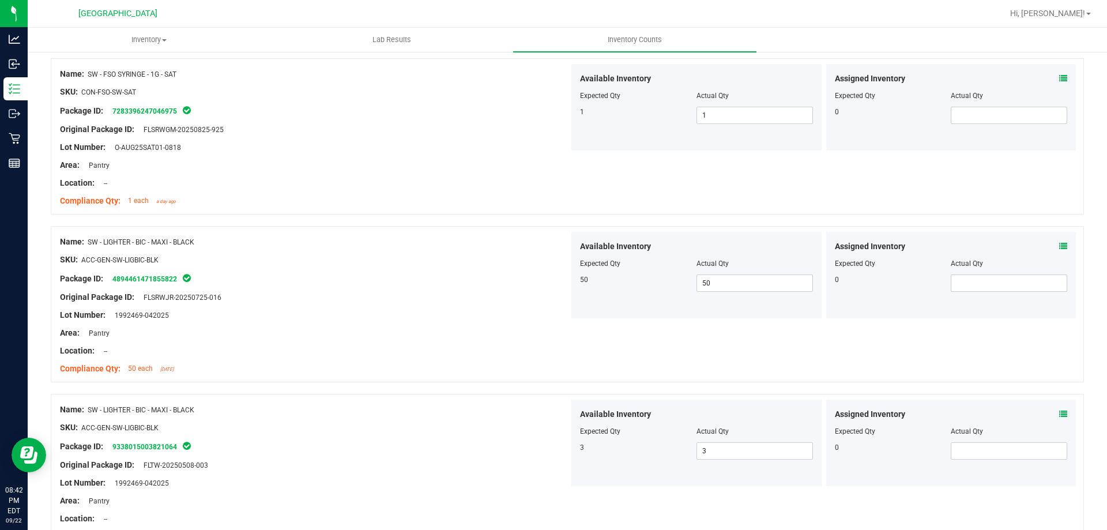
scroll to position [1974, 0]
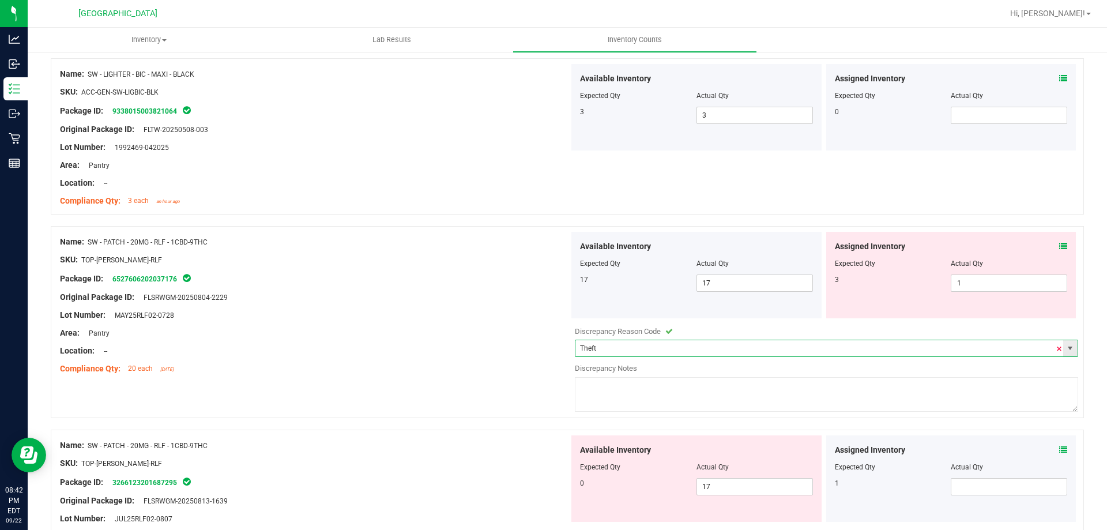
click at [1056, 349] on span at bounding box center [1059, 348] width 7 height 17
click at [975, 282] on span "1 1" at bounding box center [1009, 282] width 116 height 17
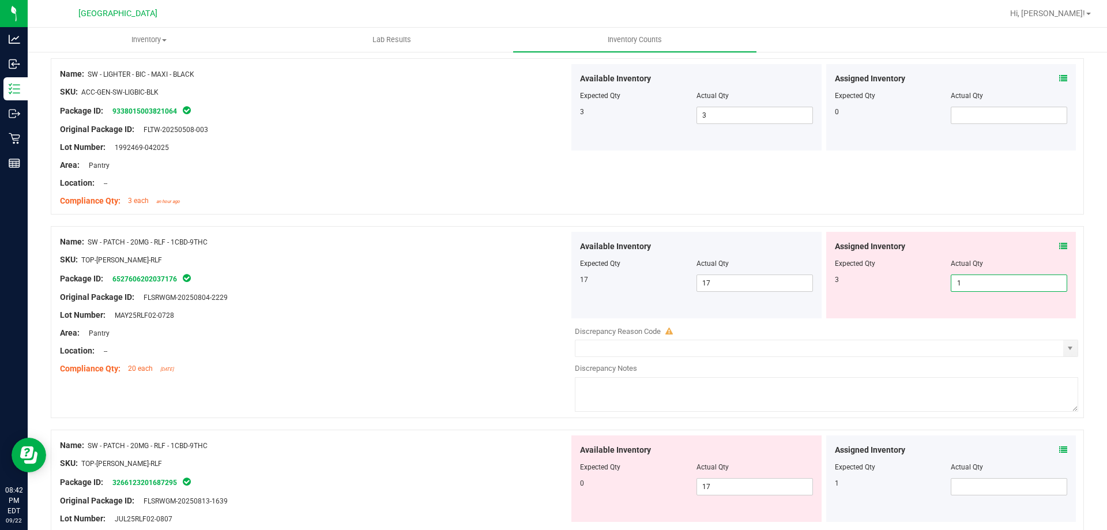
click at [975, 282] on input "1" at bounding box center [1008, 283] width 115 height 16
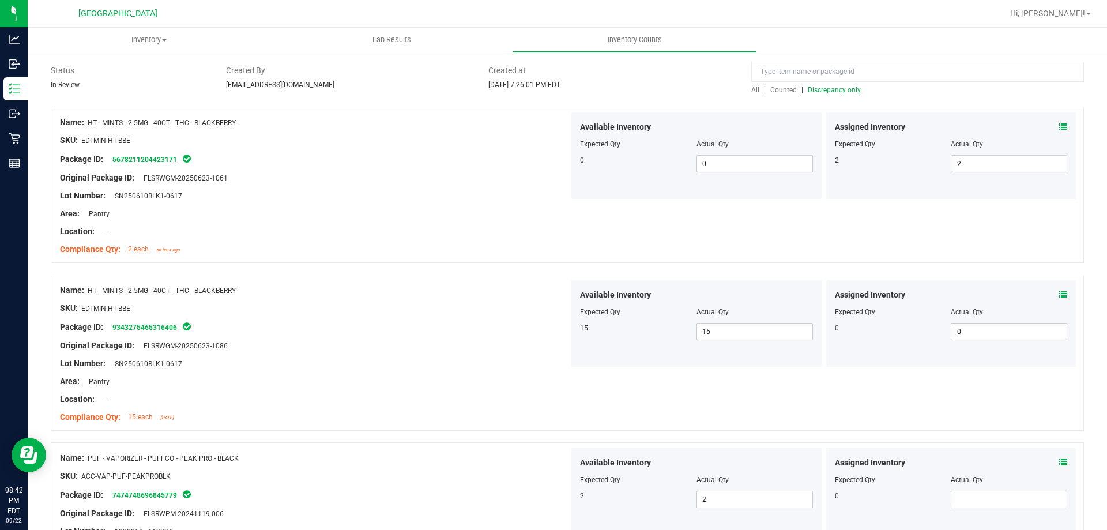
scroll to position [0, 0]
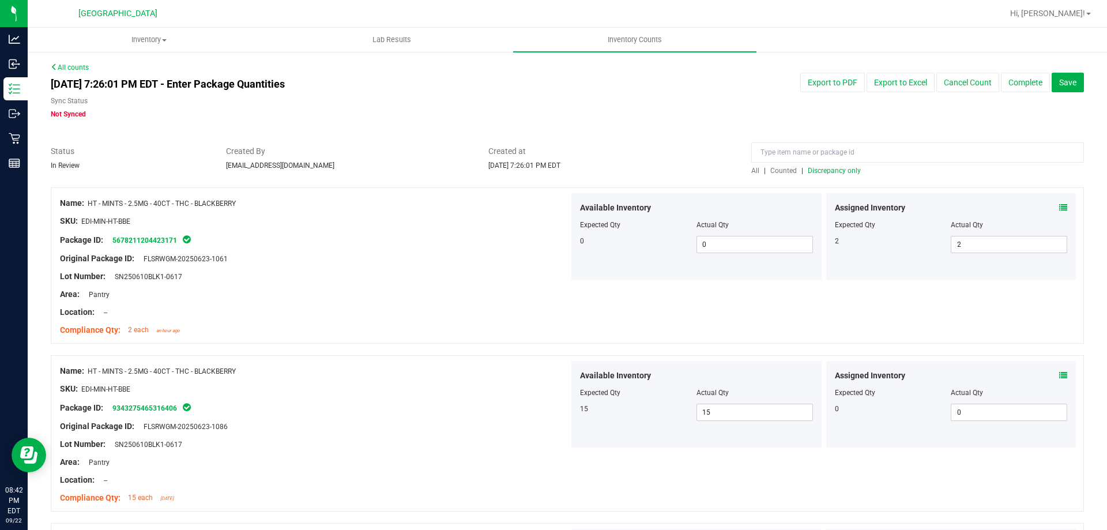
click at [828, 172] on span "Discrepancy only" at bounding box center [834, 171] width 53 height 8
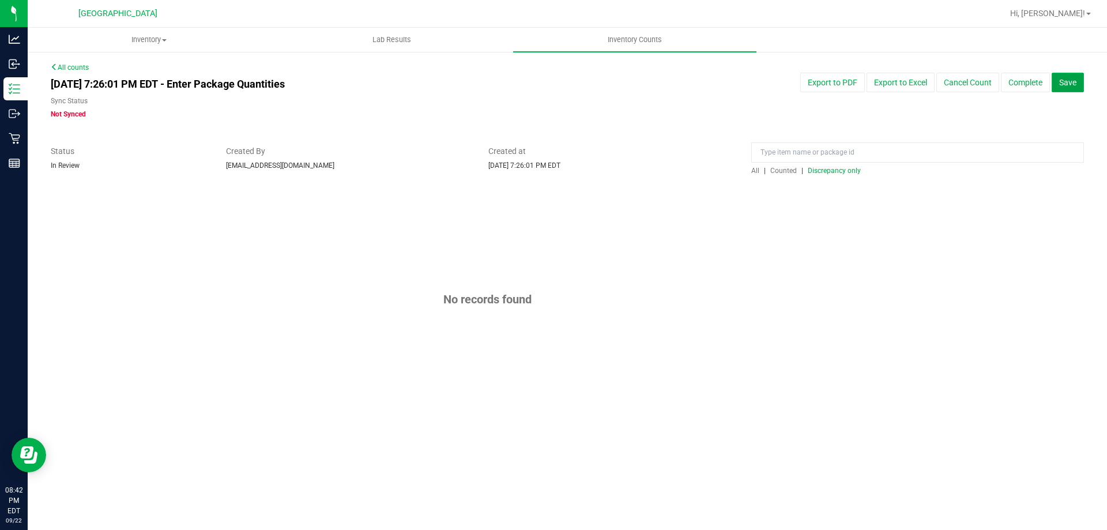
click at [1067, 78] on span "Save" at bounding box center [1067, 82] width 17 height 9
